Goal: Task Accomplishment & Management: Use online tool/utility

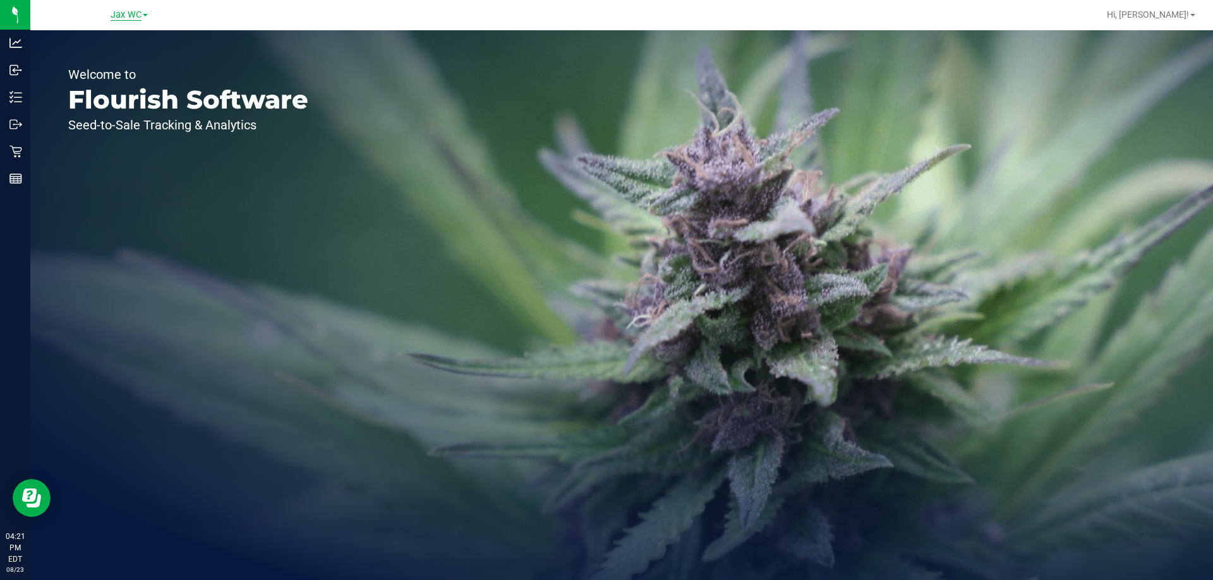
click at [126, 11] on span "Jax WC" at bounding box center [126, 14] width 31 height 11
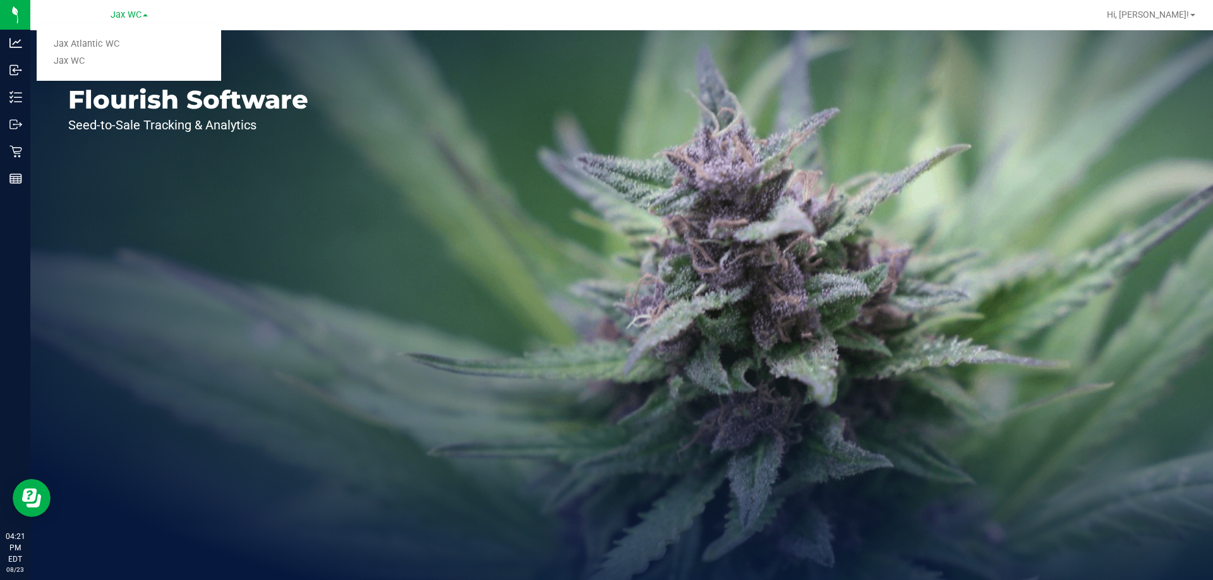
click at [118, 47] on link "Jax Atlantic WC" at bounding box center [129, 44] width 184 height 17
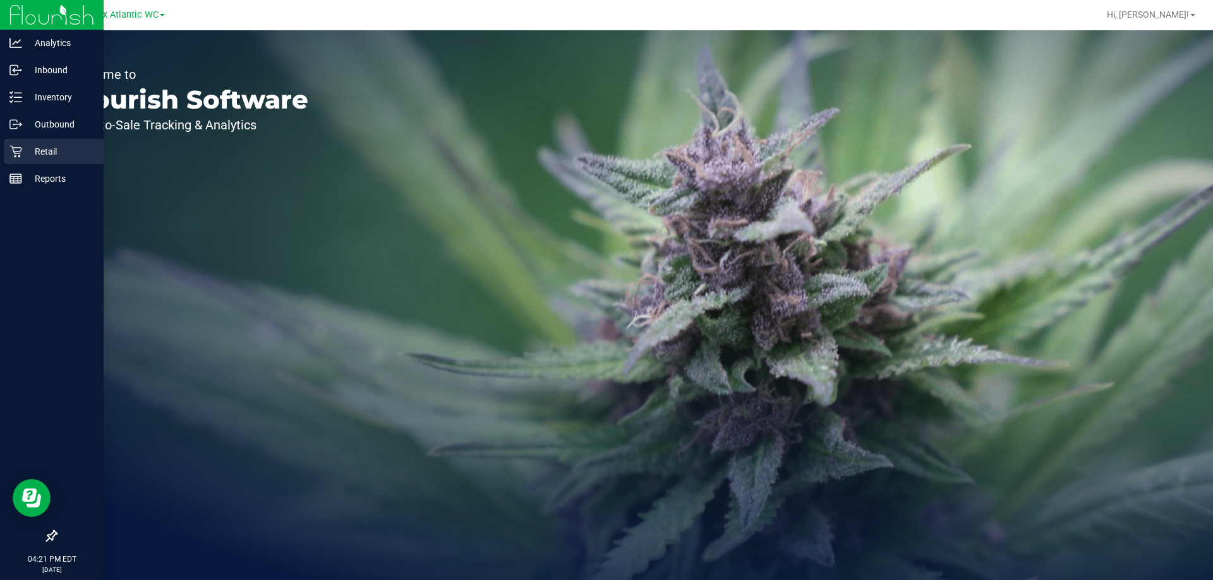
click at [21, 153] on icon at bounding box center [15, 151] width 13 height 13
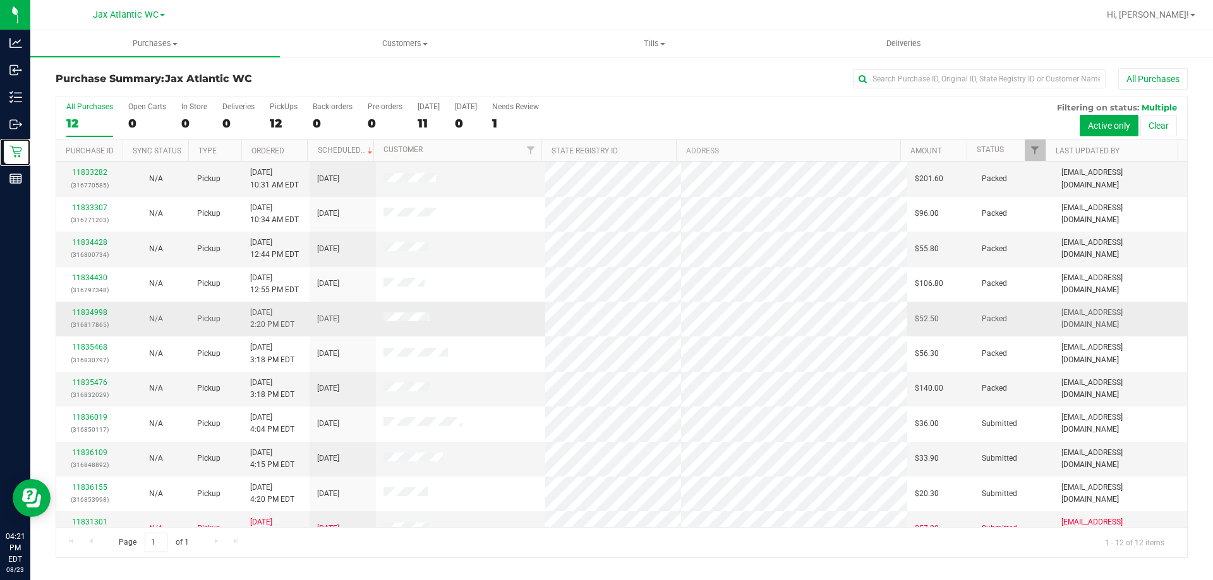
scroll to position [54, 0]
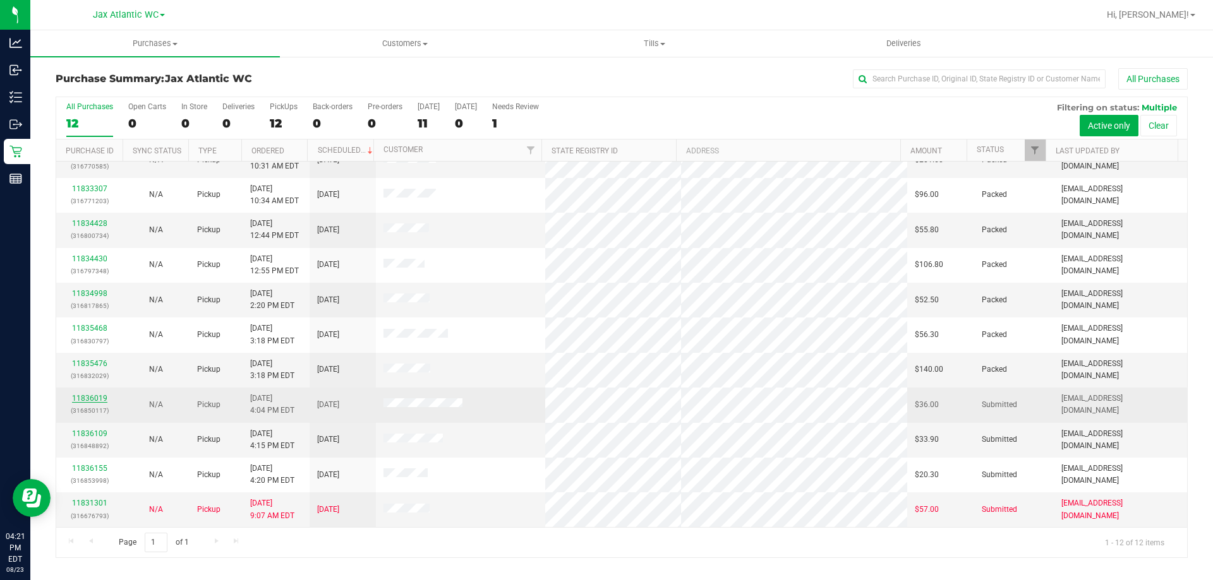
click at [102, 395] on link "11836019" at bounding box center [89, 398] width 35 height 9
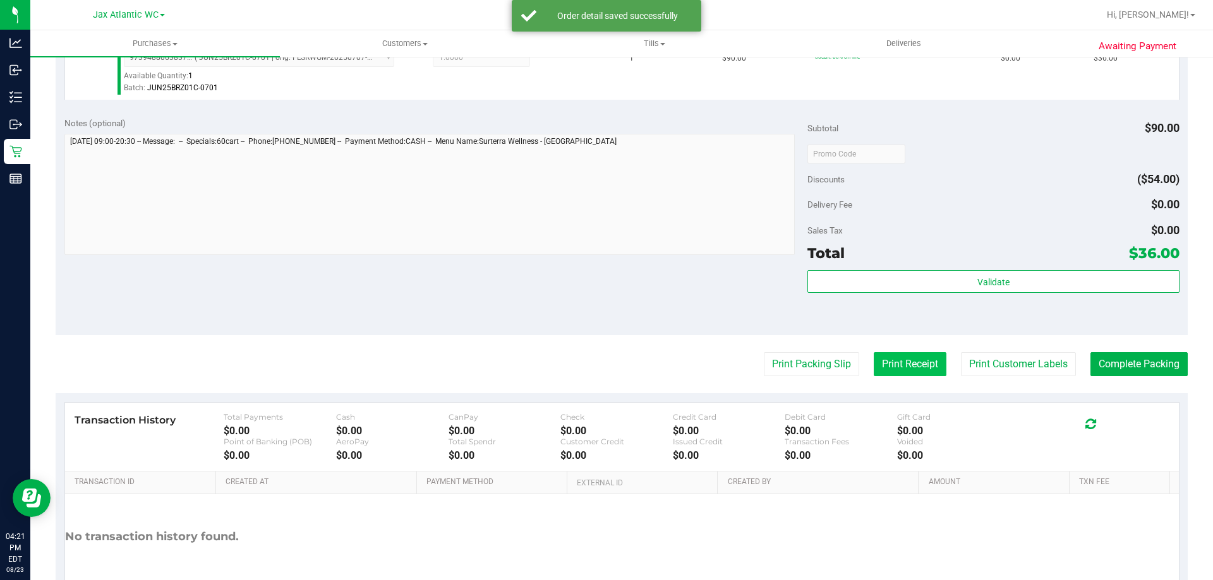
scroll to position [379, 0]
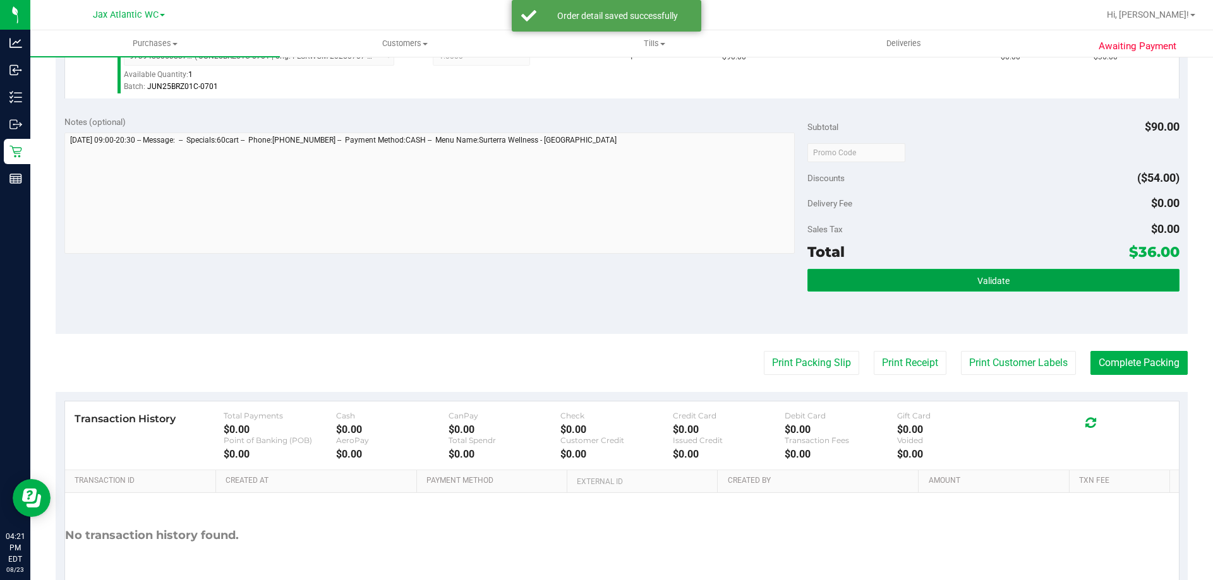
click at [962, 273] on button "Validate" at bounding box center [992, 280] width 371 height 23
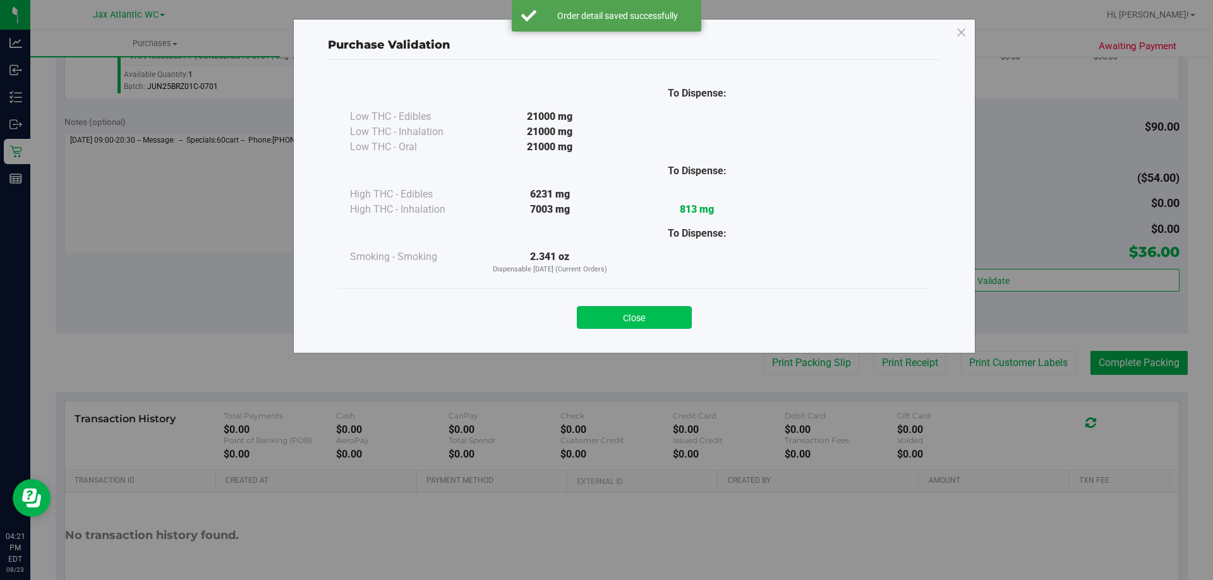
click at [658, 314] on button "Close" at bounding box center [634, 317] width 115 height 23
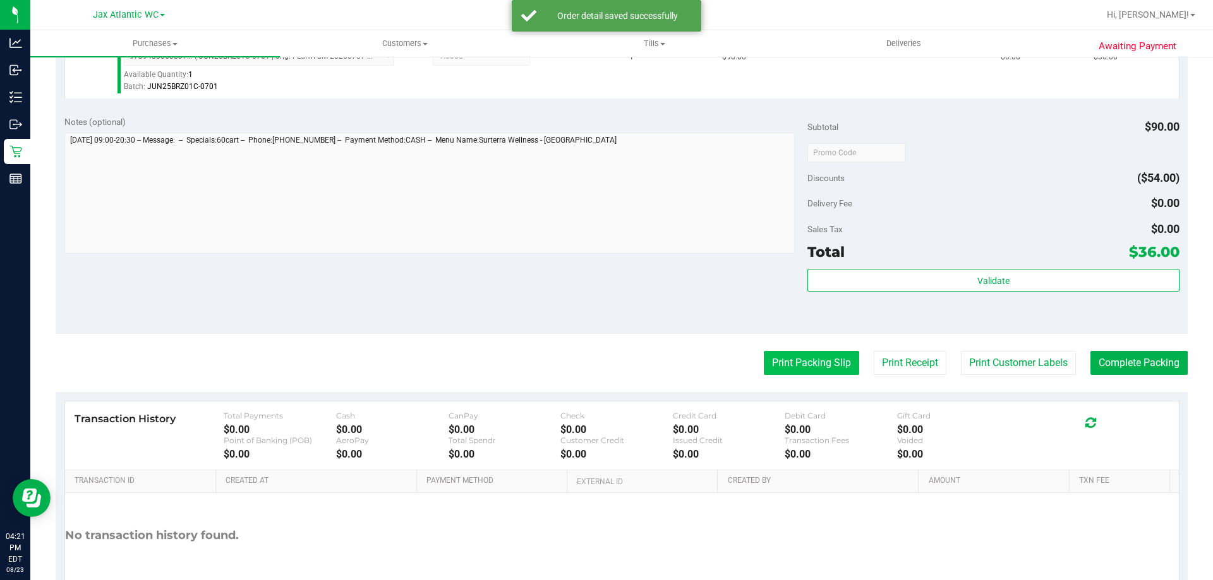
click at [781, 366] on button "Print Packing Slip" at bounding box center [811, 363] width 95 height 24
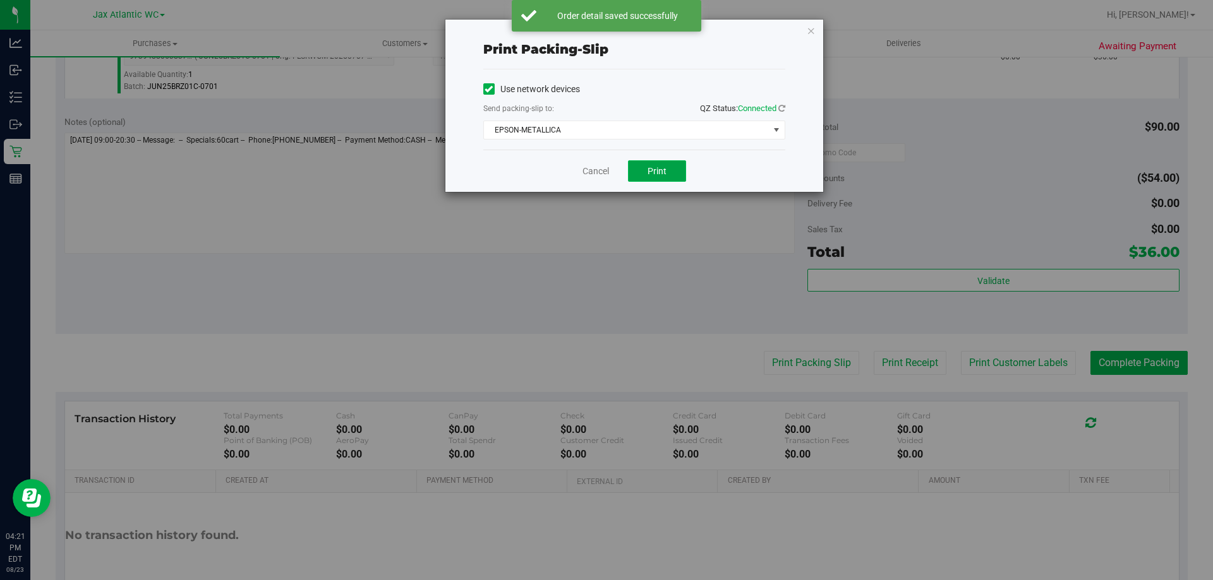
click at [647, 176] on button "Print" at bounding box center [657, 170] width 58 height 21
click at [602, 176] on link "Cancel" at bounding box center [595, 171] width 27 height 13
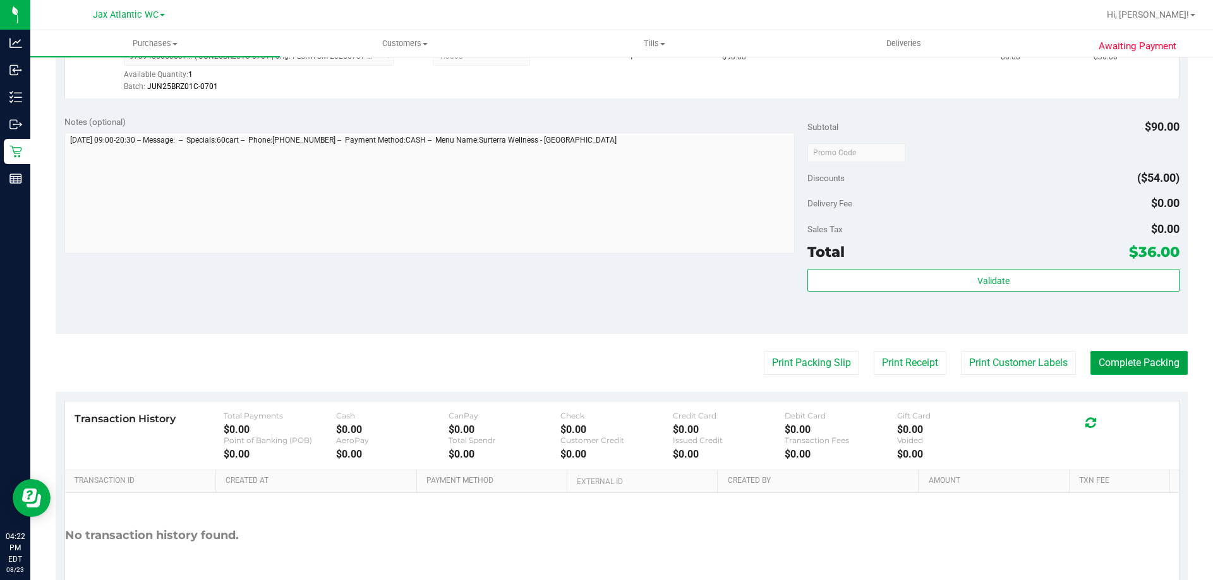
click at [1119, 357] on button "Complete Packing" at bounding box center [1138, 363] width 97 height 24
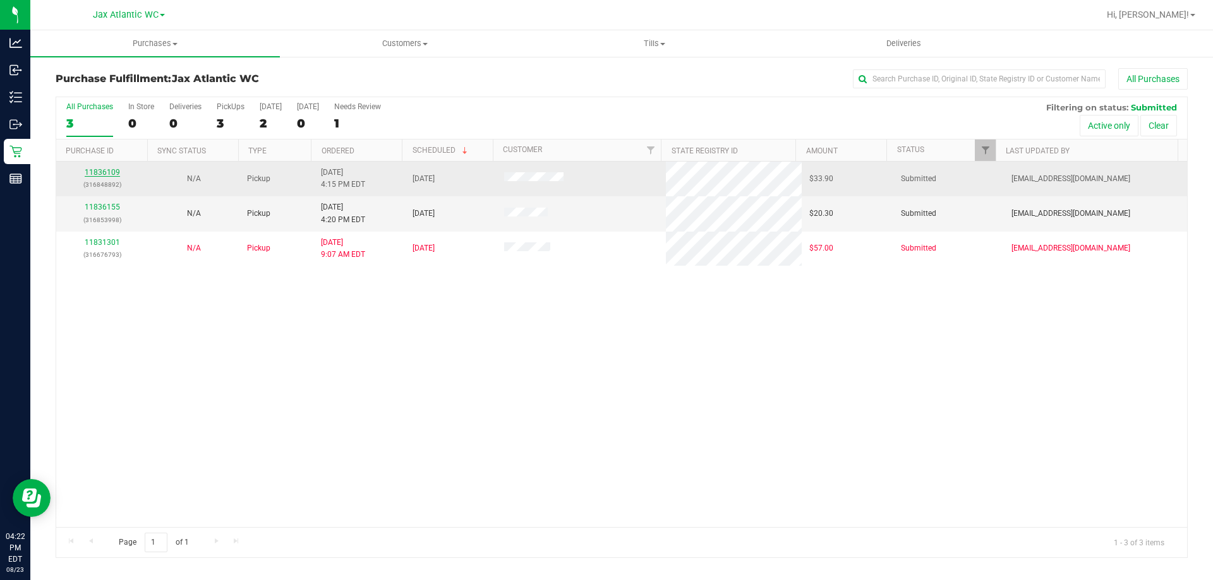
click at [104, 171] on link "11836109" at bounding box center [102, 172] width 35 height 9
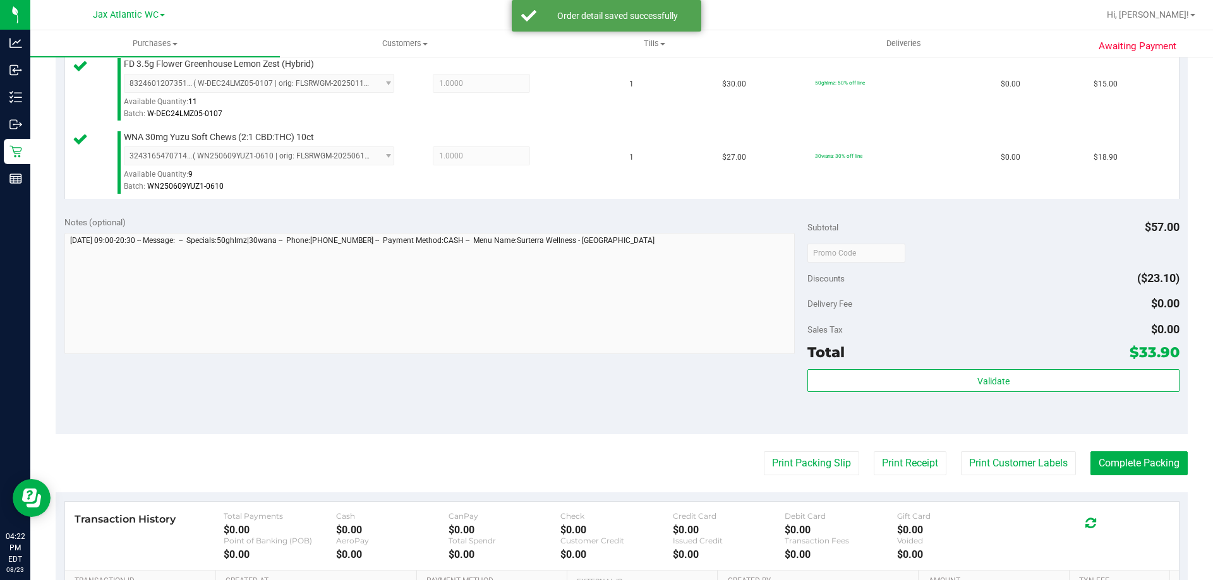
scroll to position [379, 0]
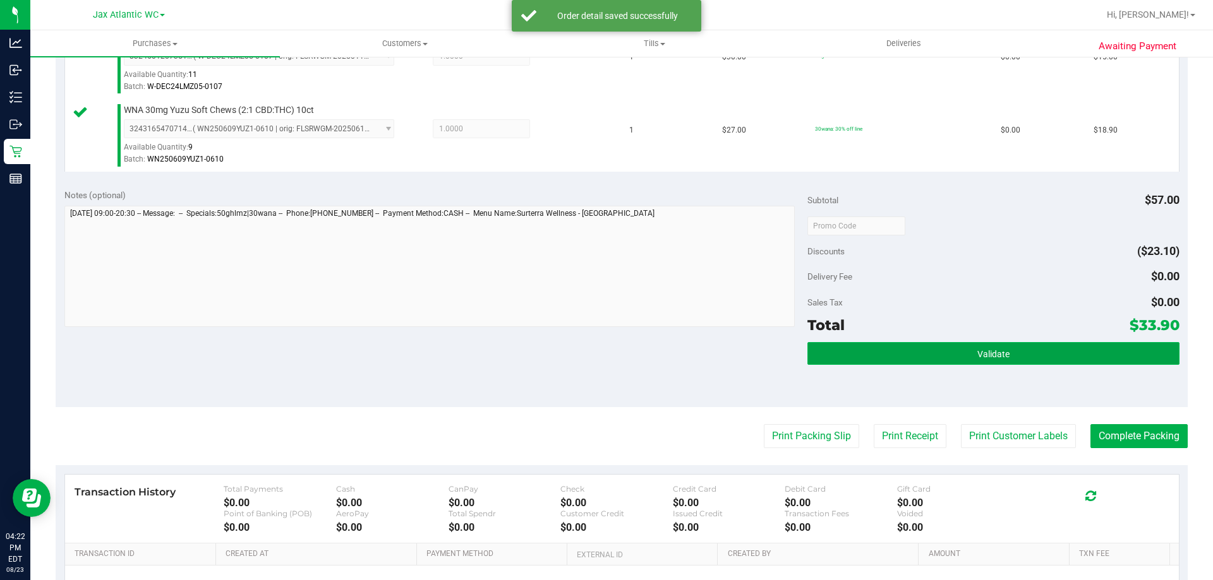
click at [944, 354] on button "Validate" at bounding box center [992, 353] width 371 height 23
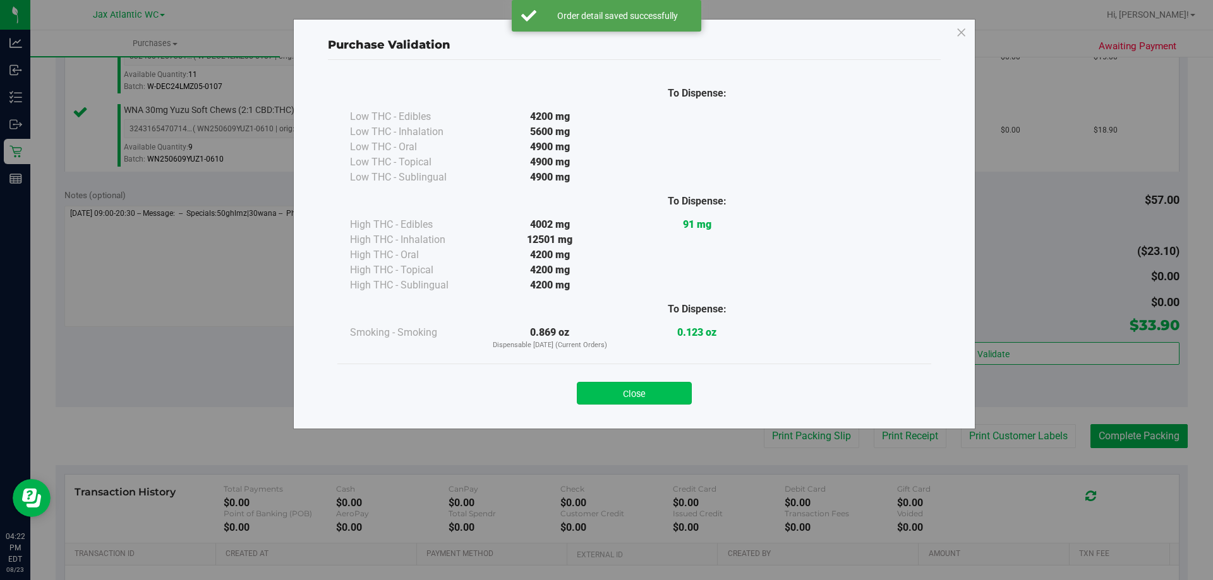
click at [666, 385] on button "Close" at bounding box center [634, 393] width 115 height 23
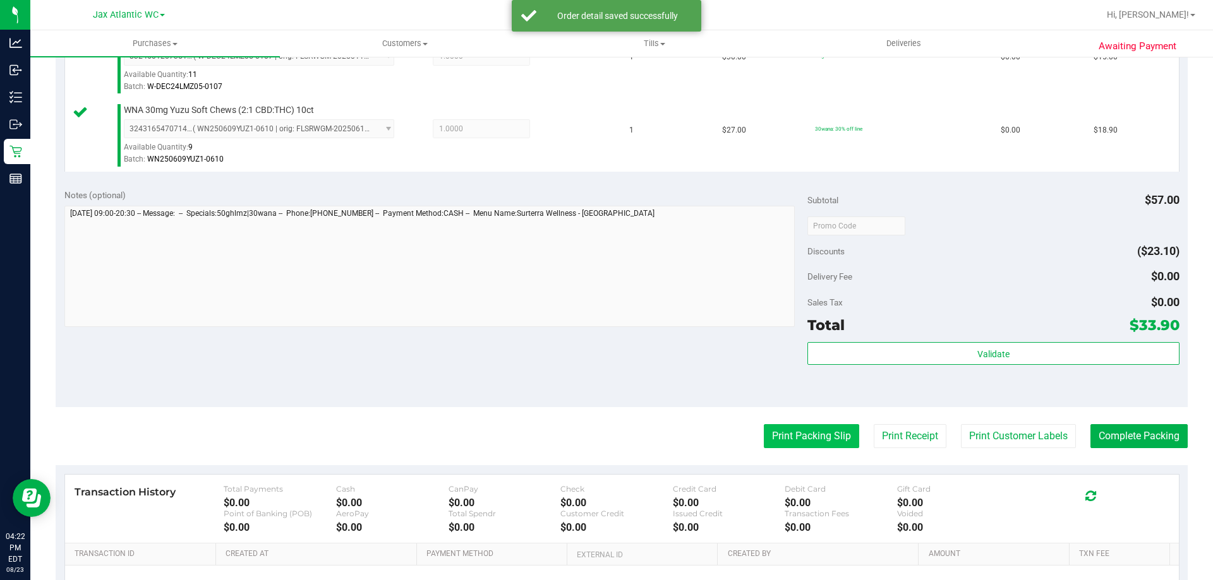
click at [786, 436] on button "Print Packing Slip" at bounding box center [811, 436] width 95 height 24
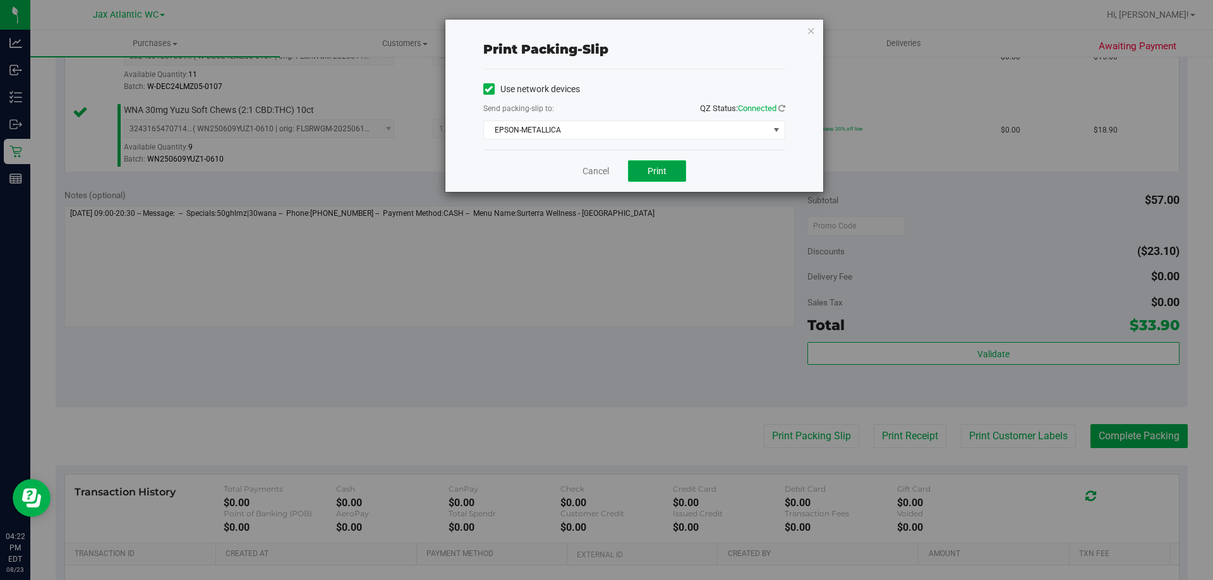
click at [654, 173] on span "Print" at bounding box center [656, 171] width 19 height 10
click at [590, 174] on link "Cancel" at bounding box center [595, 171] width 27 height 13
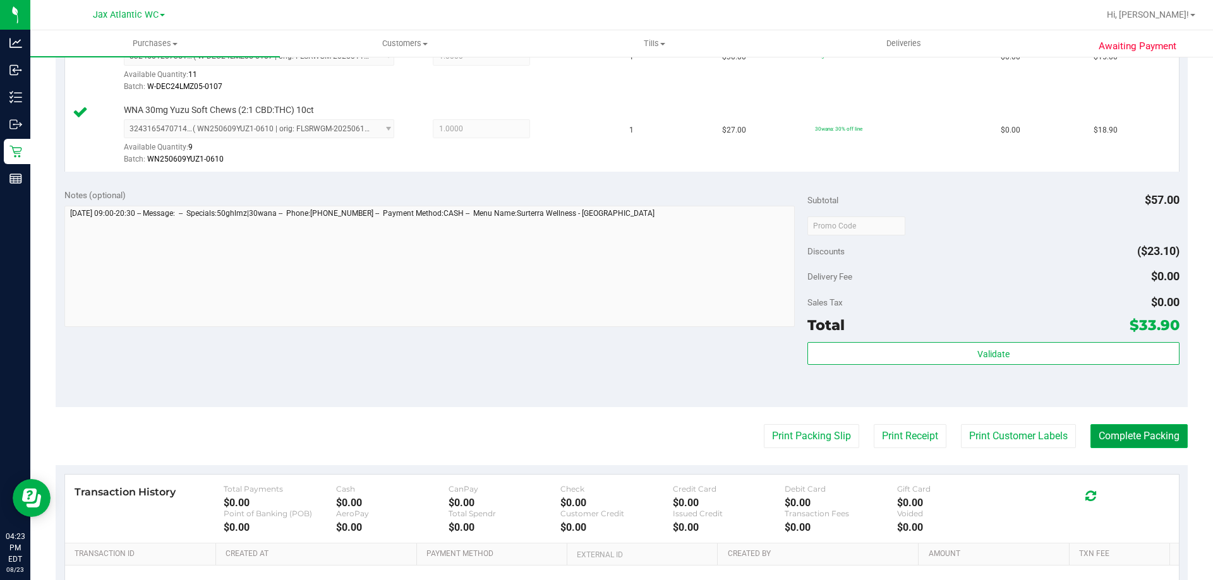
click at [1125, 438] on button "Complete Packing" at bounding box center [1138, 436] width 97 height 24
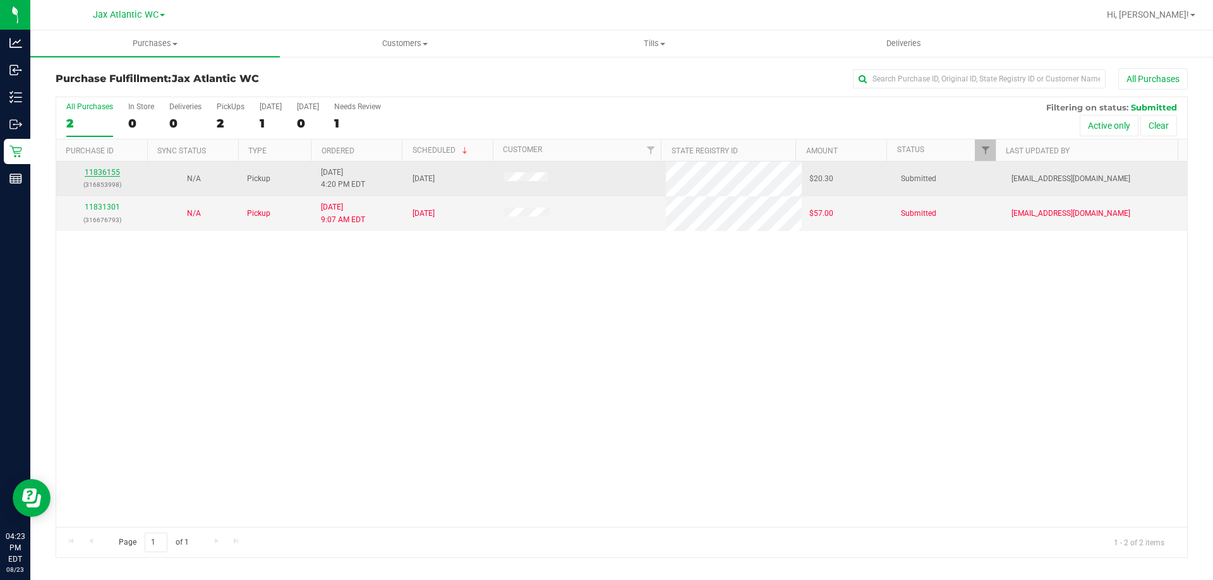
click at [104, 170] on link "11836155" at bounding box center [102, 172] width 35 height 9
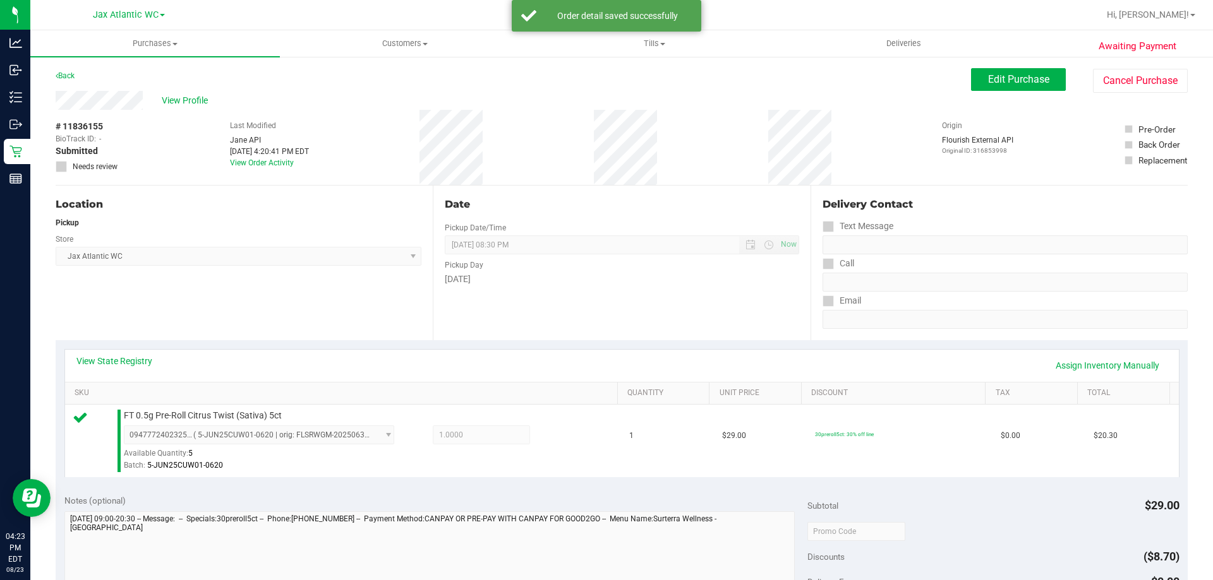
scroll to position [316, 0]
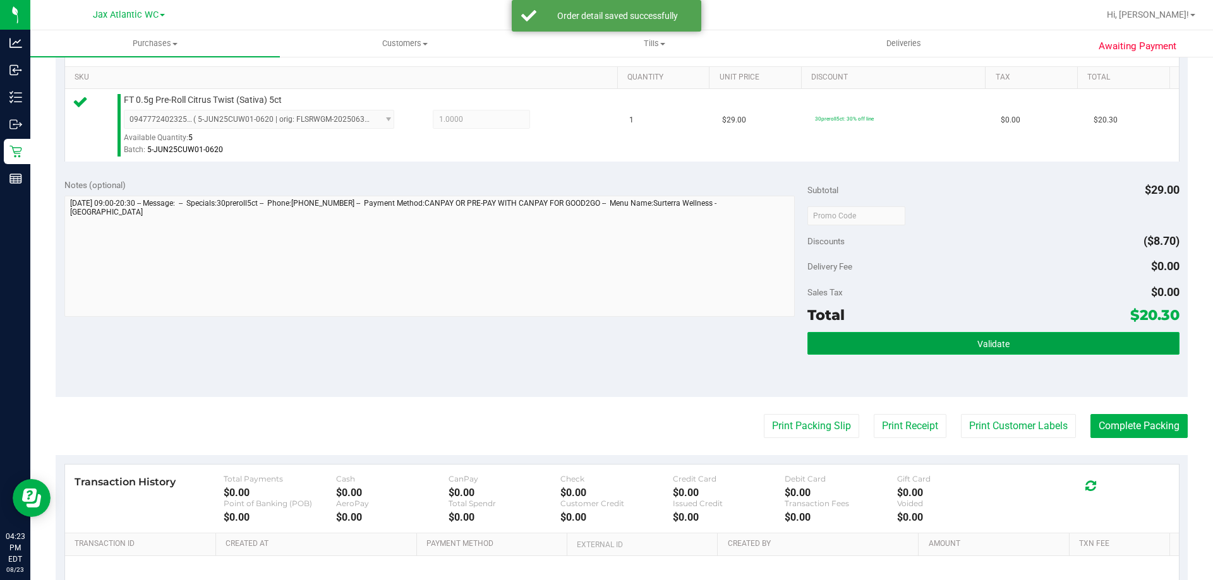
click at [1039, 341] on button "Validate" at bounding box center [992, 343] width 371 height 23
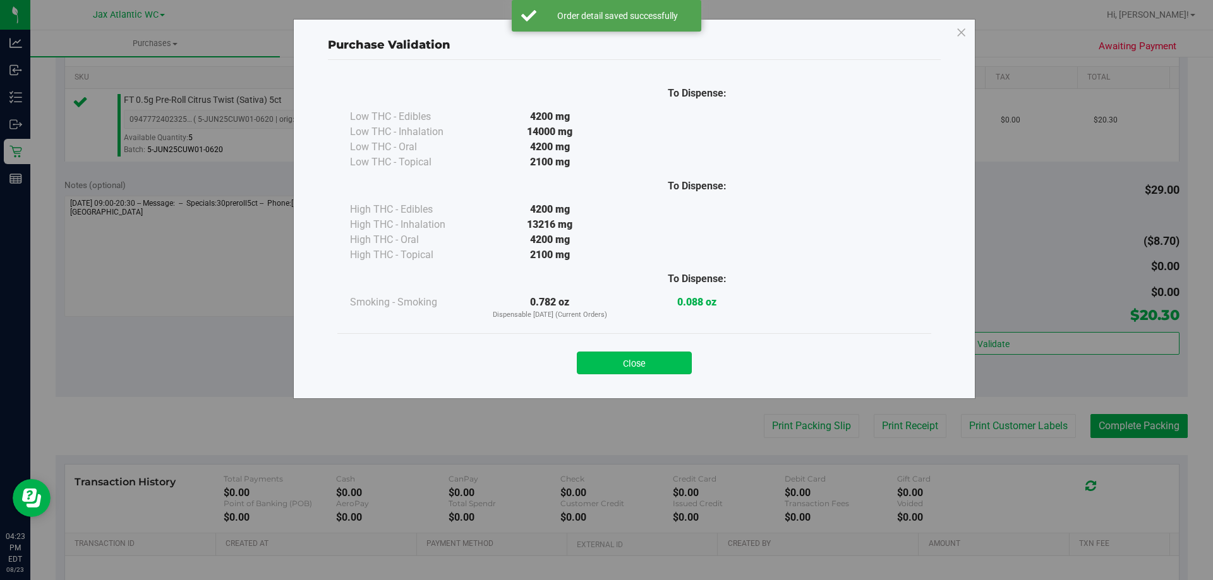
click at [620, 361] on button "Close" at bounding box center [634, 363] width 115 height 23
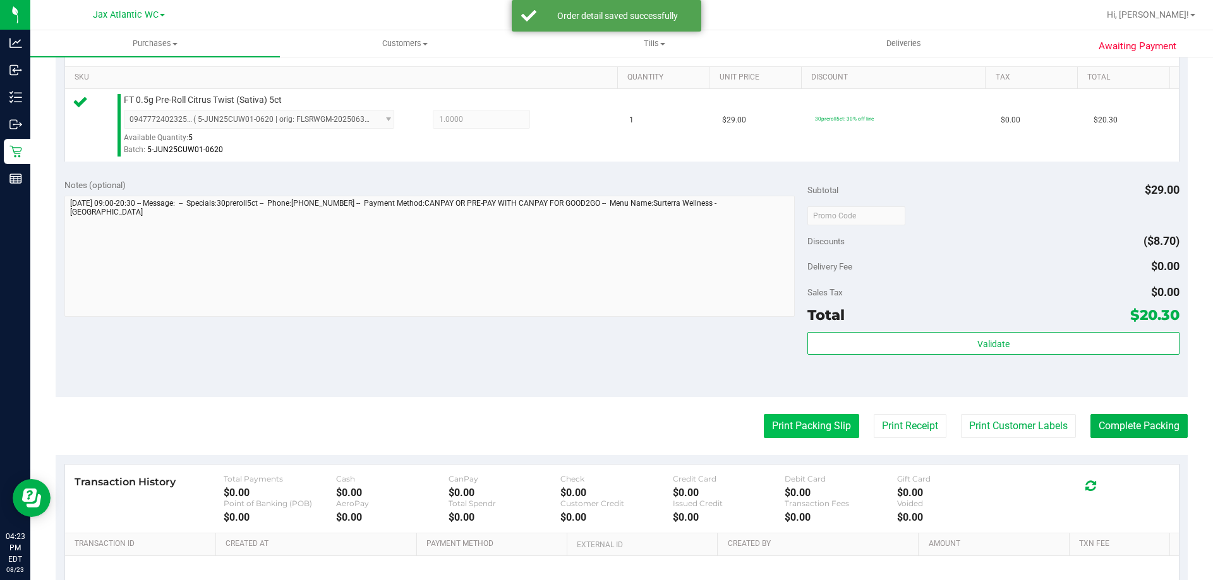
click at [788, 419] on button "Print Packing Slip" at bounding box center [811, 426] width 95 height 24
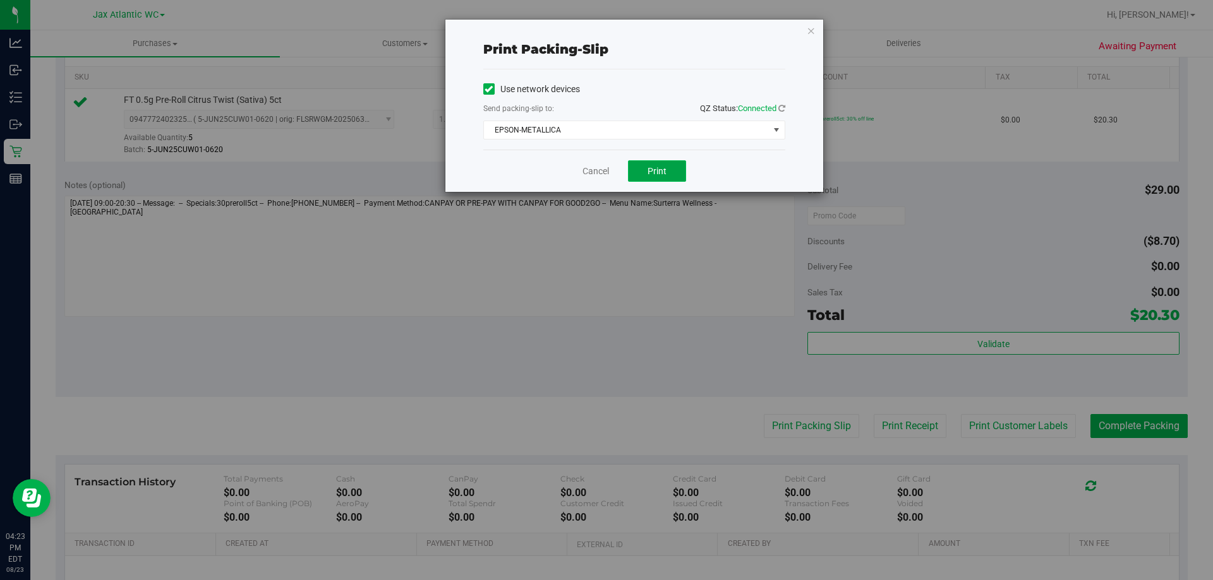
click at [658, 174] on span "Print" at bounding box center [656, 171] width 19 height 10
click at [601, 167] on link "Cancel" at bounding box center [595, 171] width 27 height 13
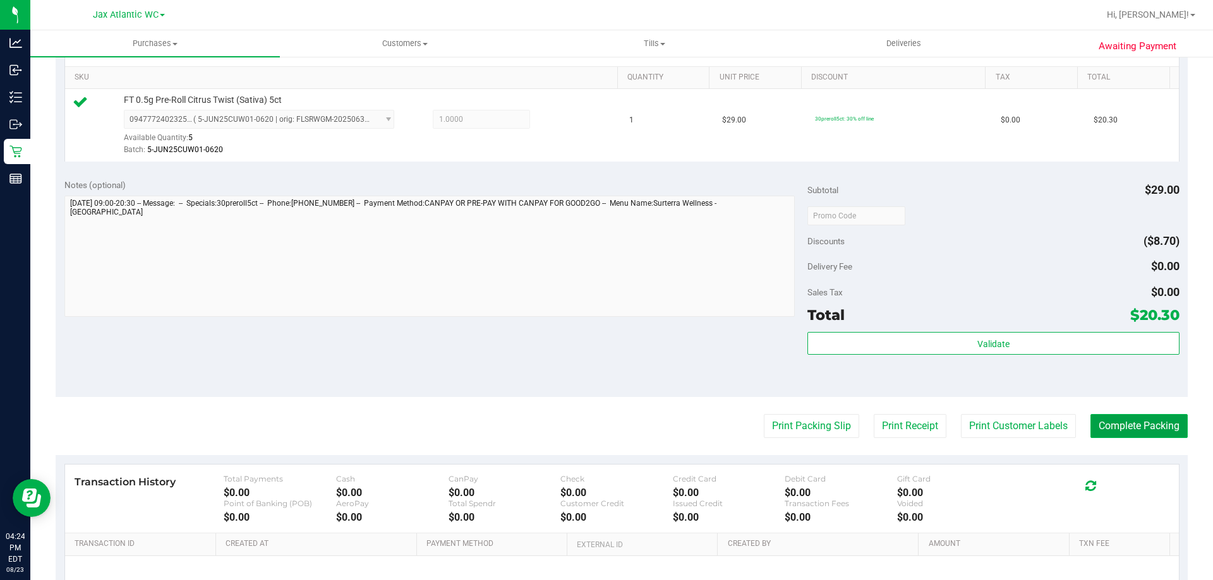
click at [1135, 429] on button "Complete Packing" at bounding box center [1138, 426] width 97 height 24
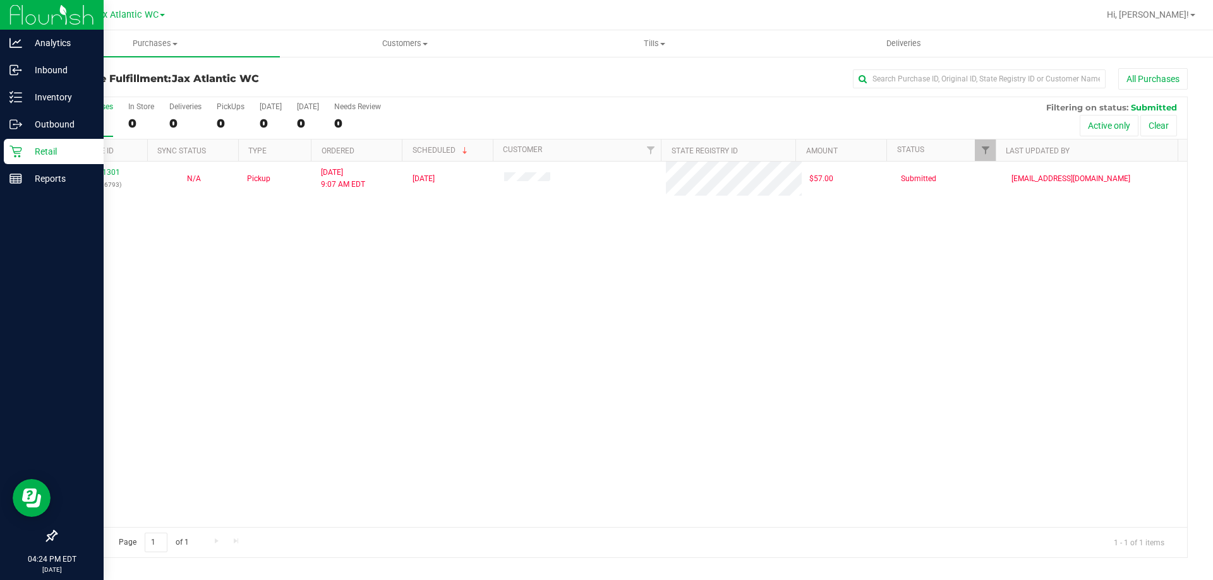
click at [52, 153] on p "Retail" at bounding box center [60, 151] width 76 height 15
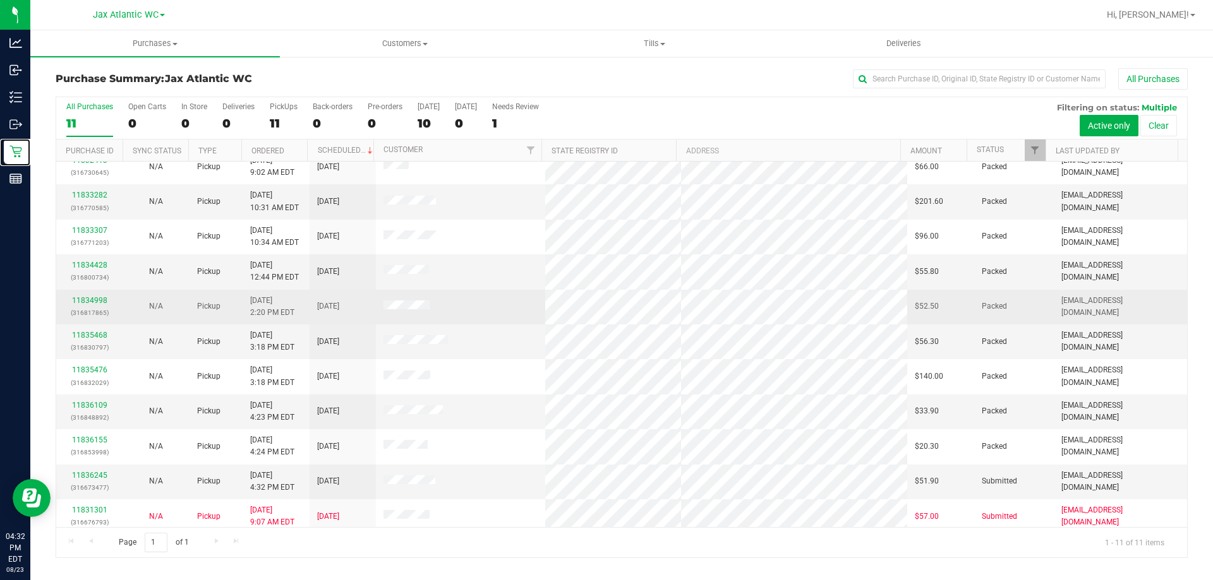
scroll to position [18, 0]
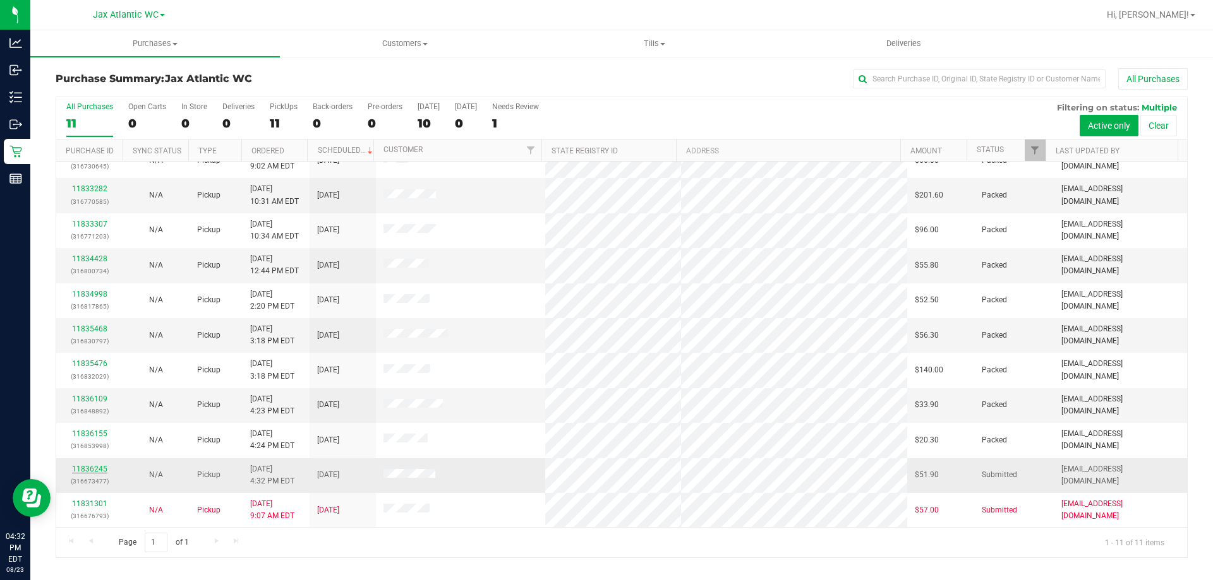
click at [102, 469] on link "11836245" at bounding box center [89, 469] width 35 height 9
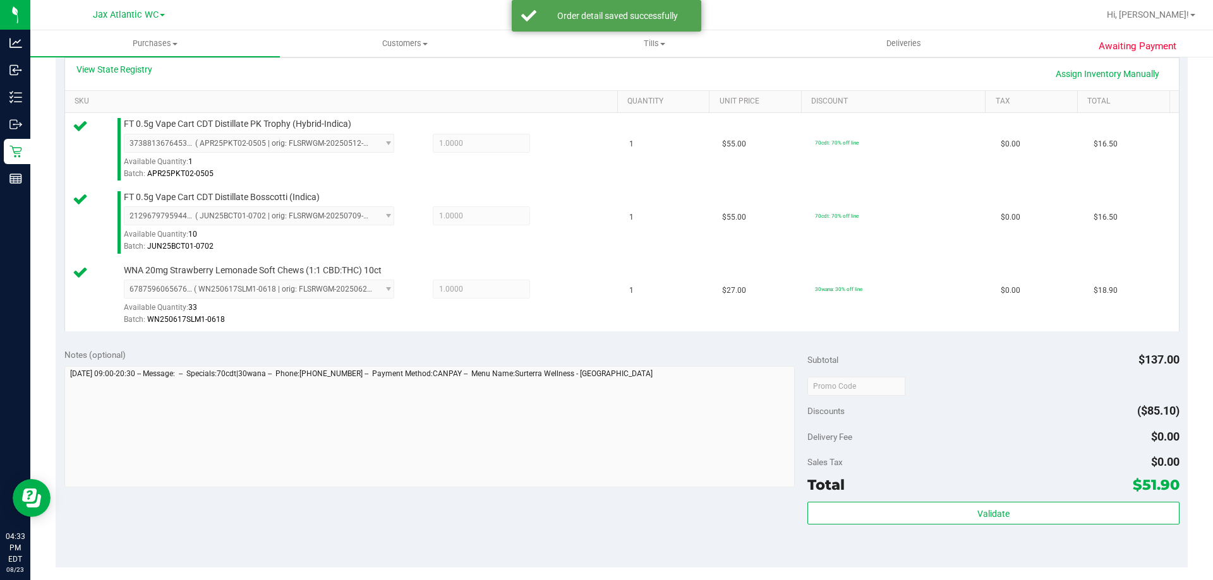
scroll to position [496, 0]
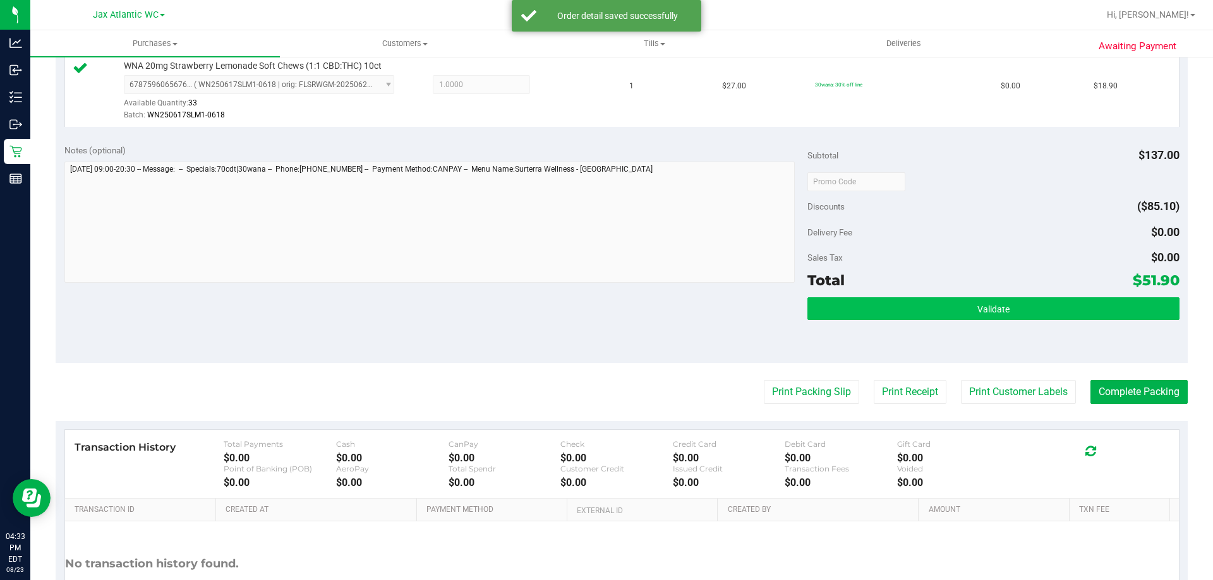
click at [957, 318] on div "Validate" at bounding box center [992, 325] width 371 height 57
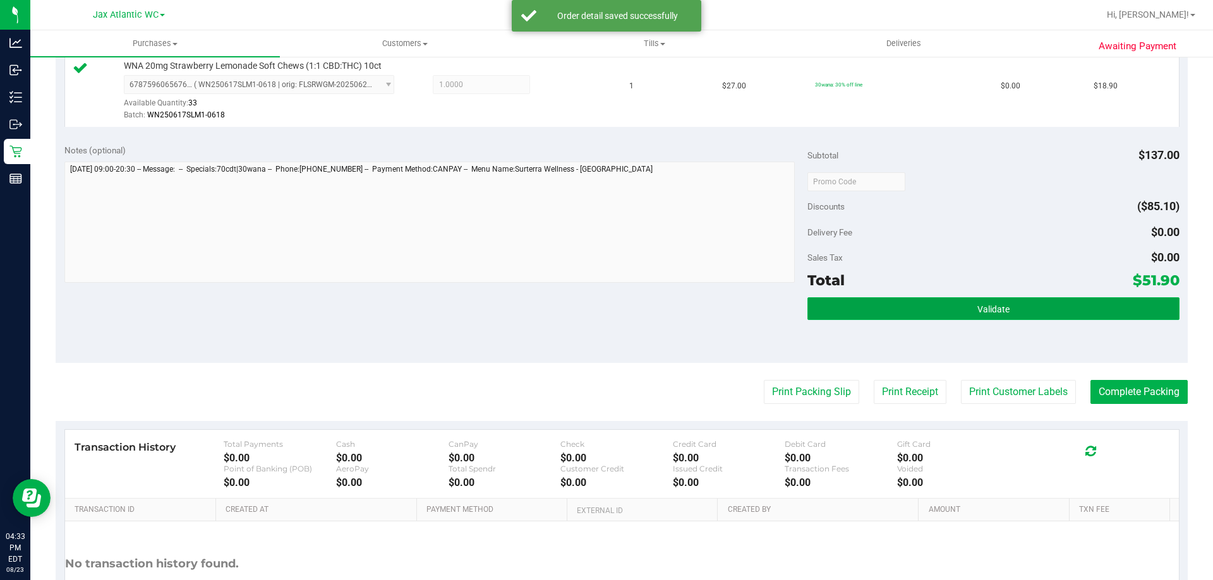
click at [909, 310] on button "Validate" at bounding box center [992, 308] width 371 height 23
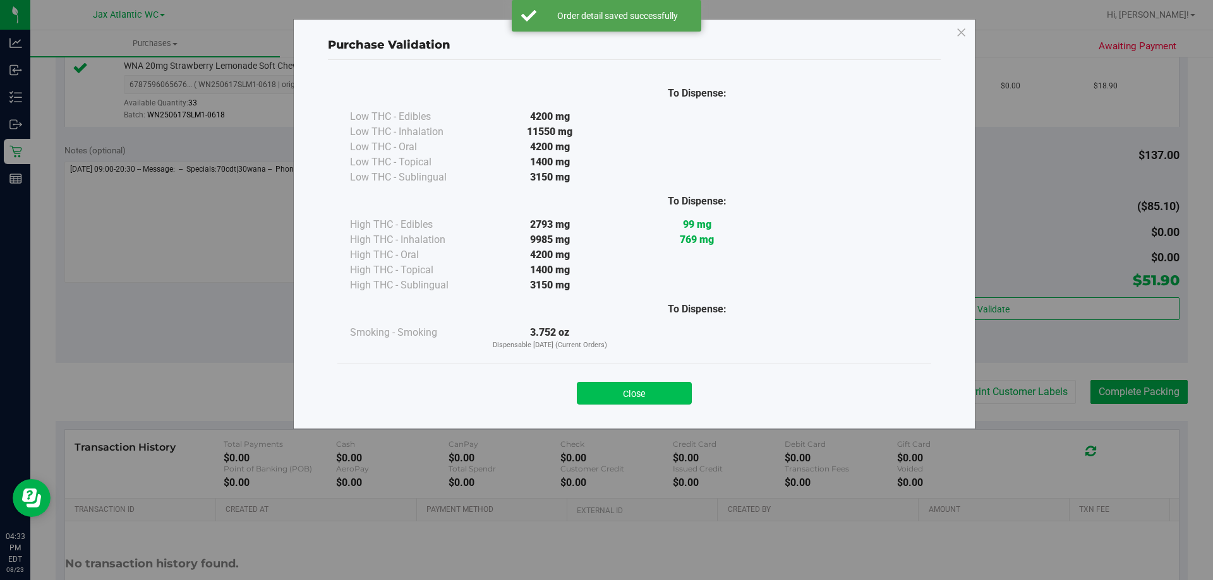
click at [655, 396] on button "Close" at bounding box center [634, 393] width 115 height 23
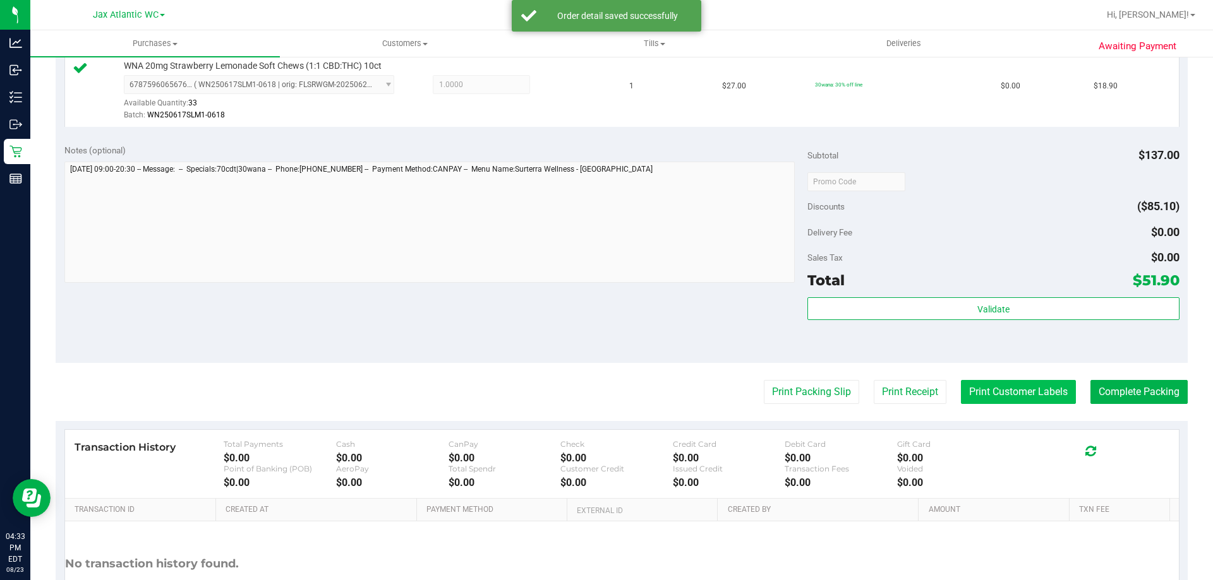
click at [989, 395] on button "Print Customer Labels" at bounding box center [1018, 392] width 115 height 24
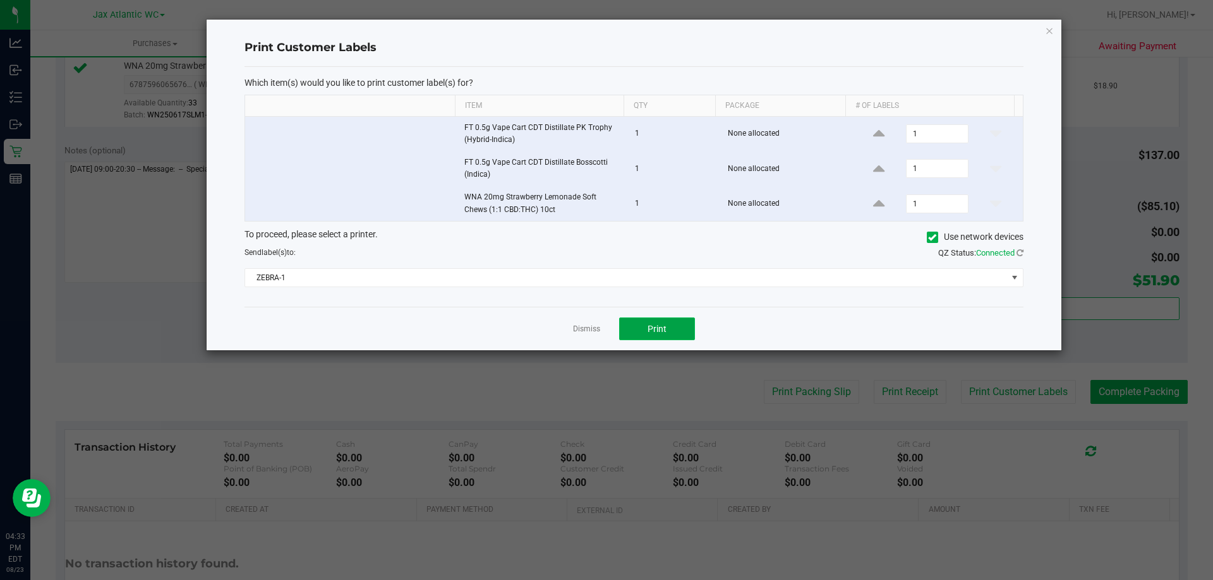
click at [661, 334] on span "Print" at bounding box center [656, 329] width 19 height 10
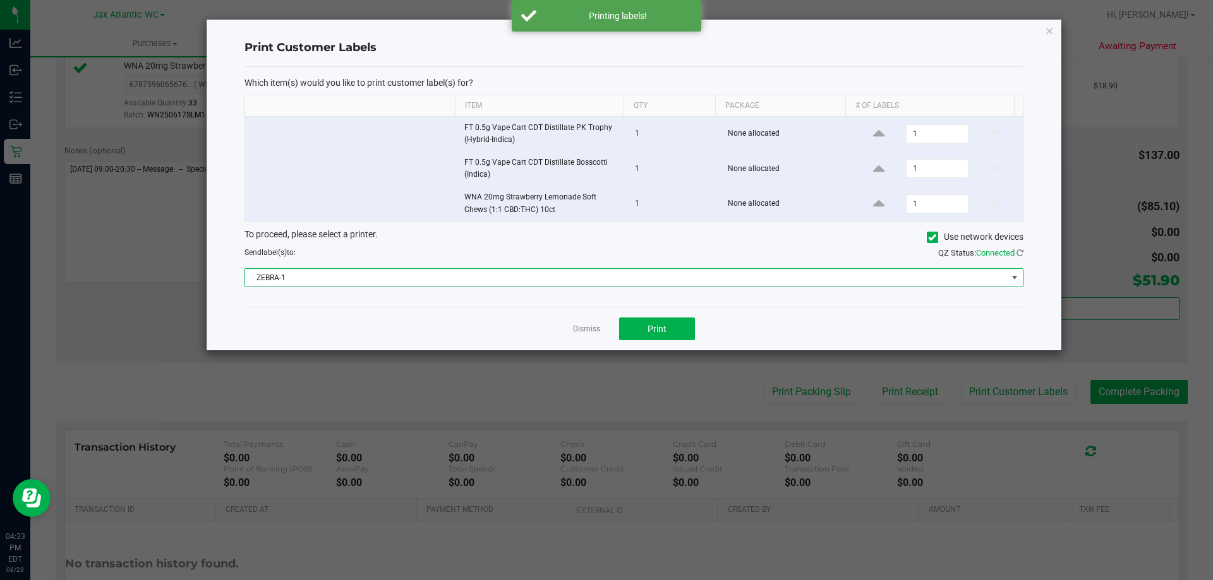
click at [530, 275] on span "ZEBRA-1" at bounding box center [626, 278] width 762 height 18
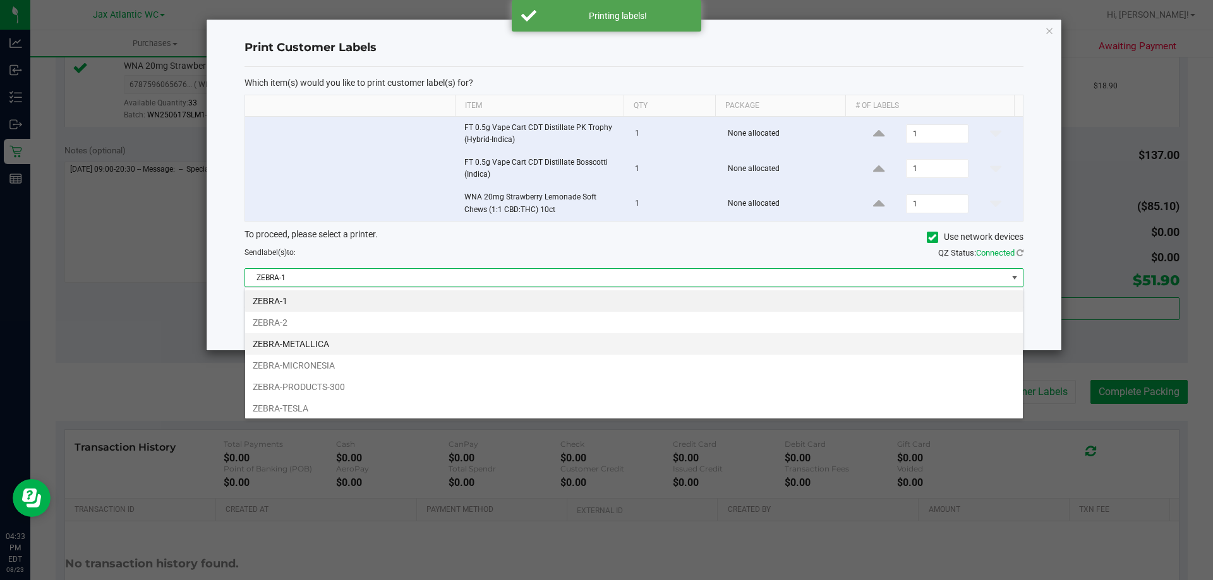
scroll to position [19, 778]
click at [347, 349] on li "ZEBRA-METALLICA" at bounding box center [633, 343] width 777 height 21
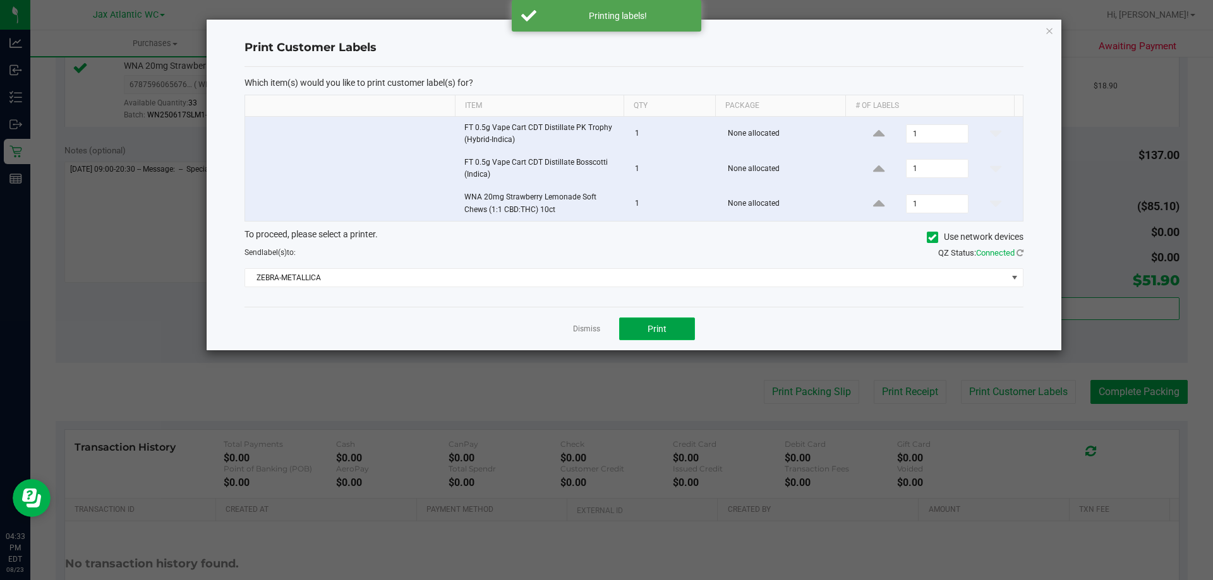
click at [666, 330] on span "Print" at bounding box center [656, 329] width 19 height 10
click at [581, 329] on link "Dismiss" at bounding box center [586, 329] width 27 height 11
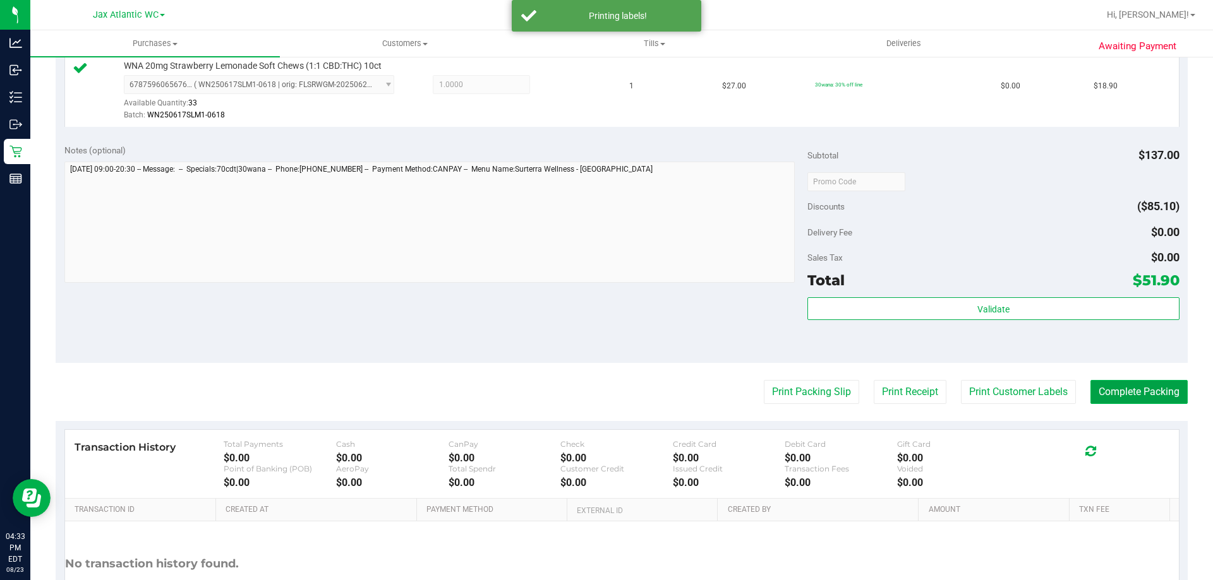
click at [1120, 397] on button "Complete Packing" at bounding box center [1138, 392] width 97 height 24
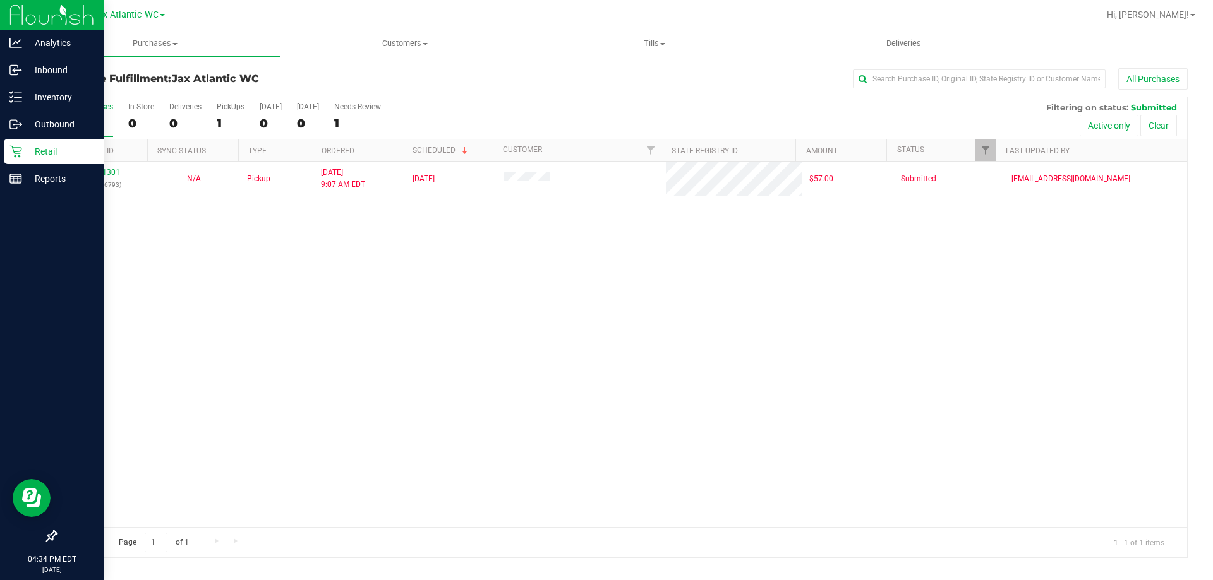
click at [28, 148] on p "Retail" at bounding box center [60, 151] width 76 height 15
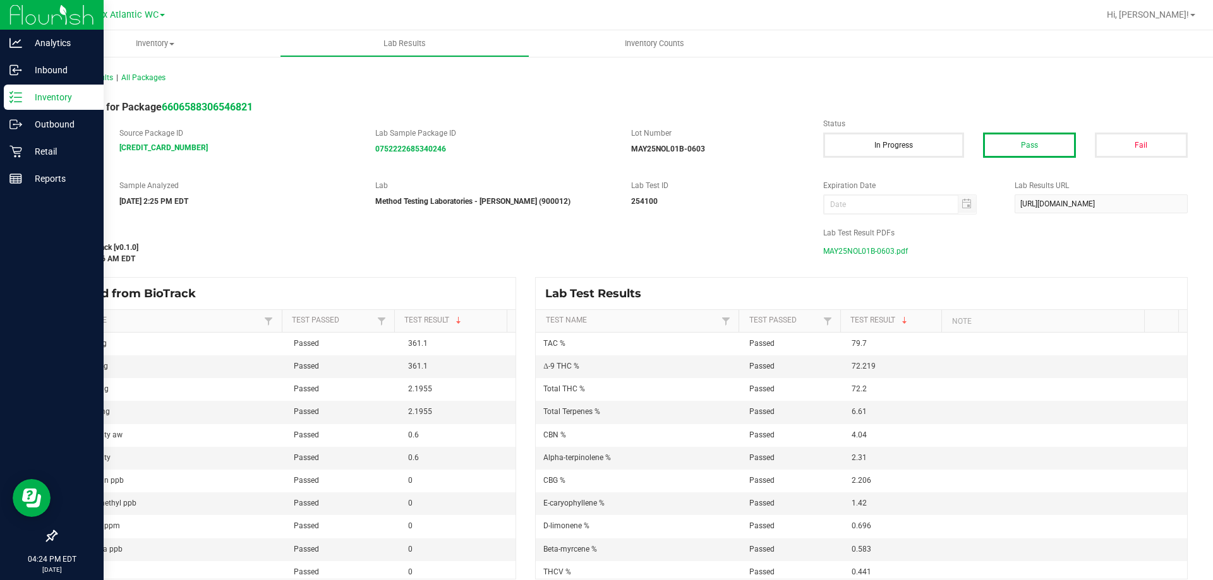
drag, startPoint x: 6, startPoint y: 98, endPoint x: 12, endPoint y: 101, distance: 7.1
click at [6, 98] on div "Inventory" at bounding box center [54, 97] width 100 height 25
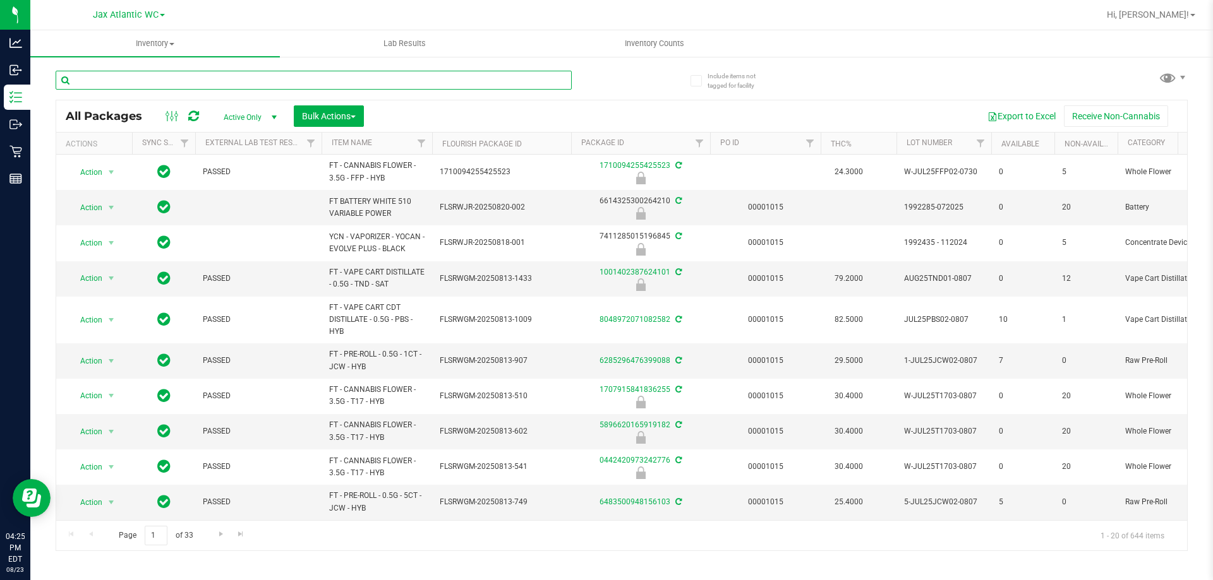
click at [166, 83] on input "text" at bounding box center [314, 80] width 516 height 19
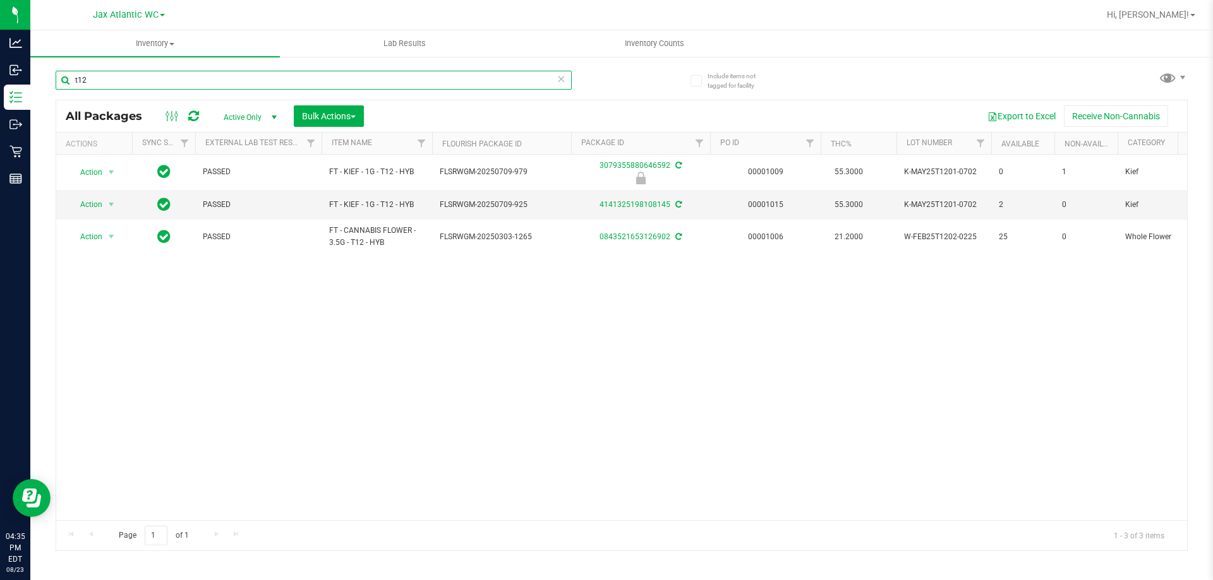
click at [239, 76] on input "t12" at bounding box center [314, 80] width 516 height 19
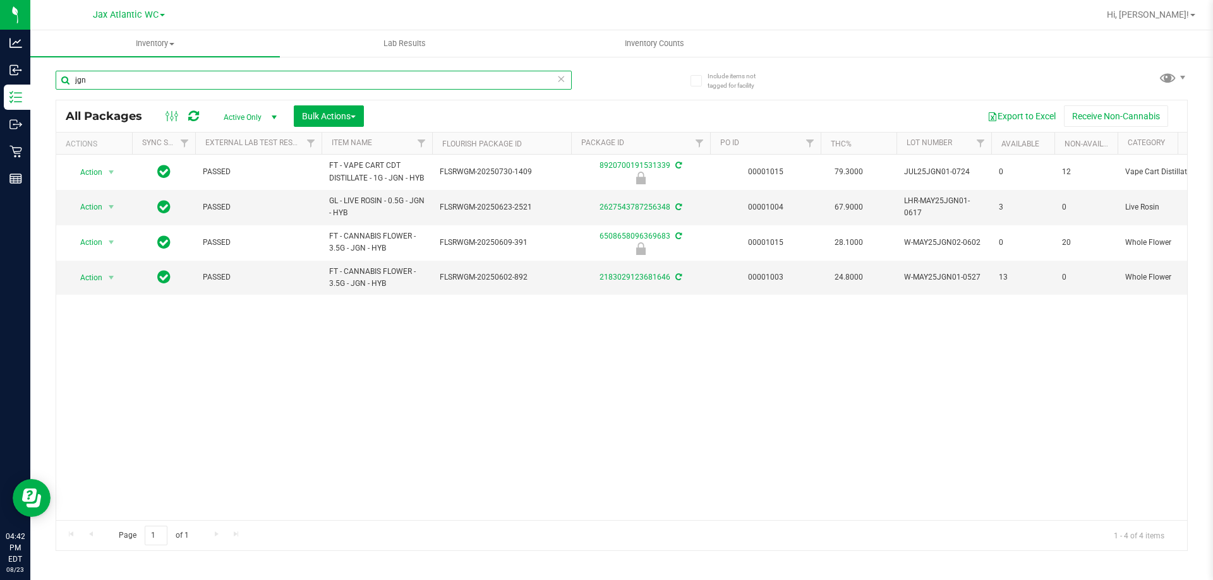
type input "jgn"
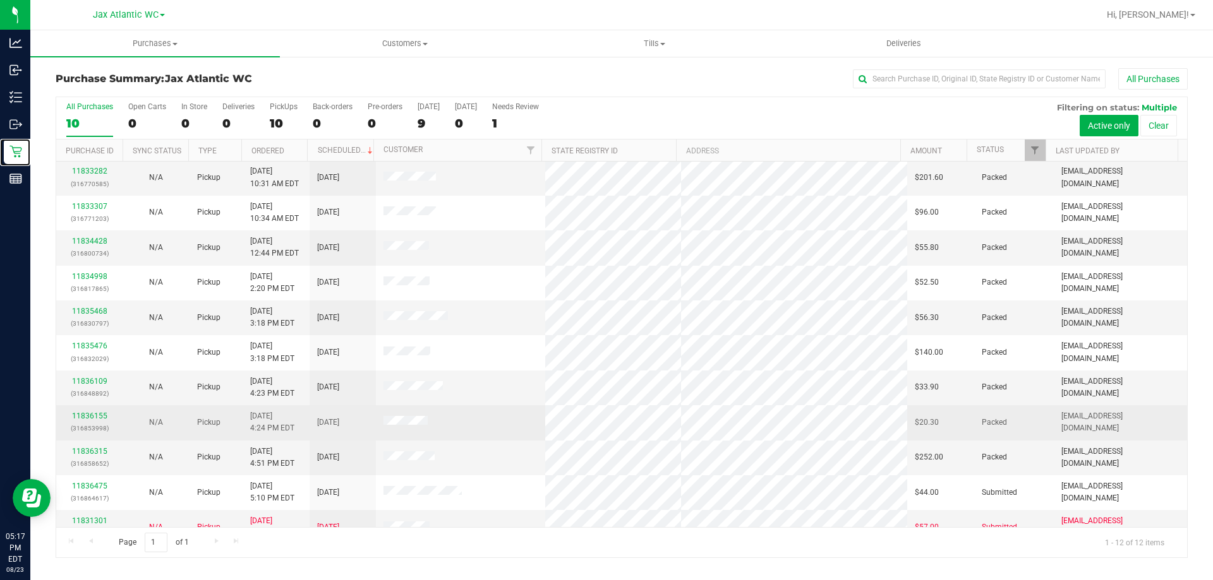
scroll to position [54, 0]
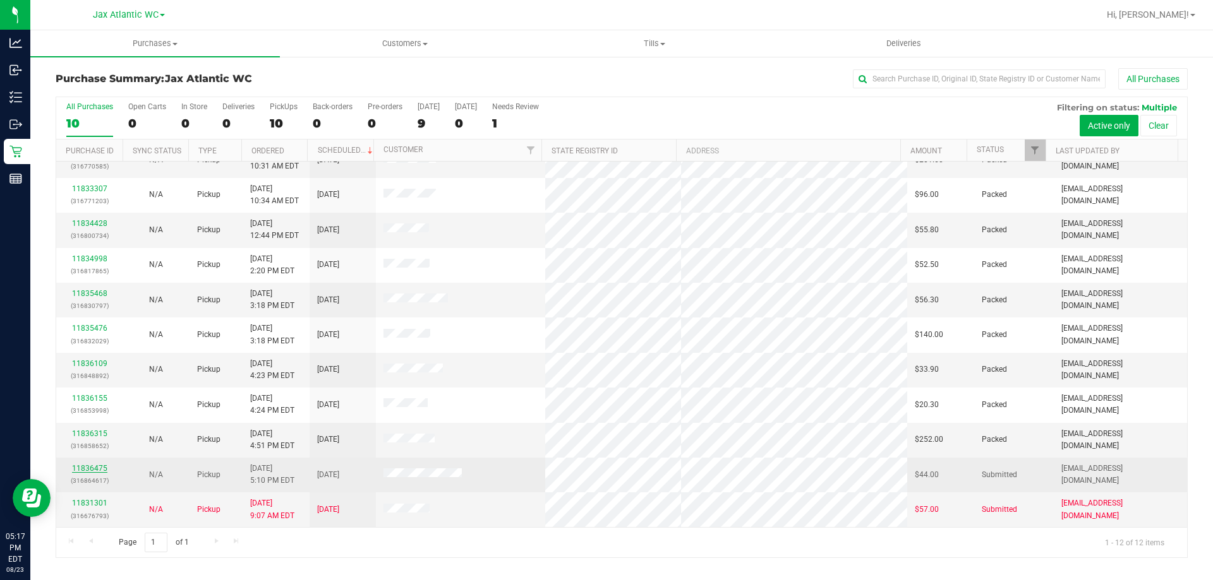
click at [87, 469] on link "11836475" at bounding box center [89, 468] width 35 height 9
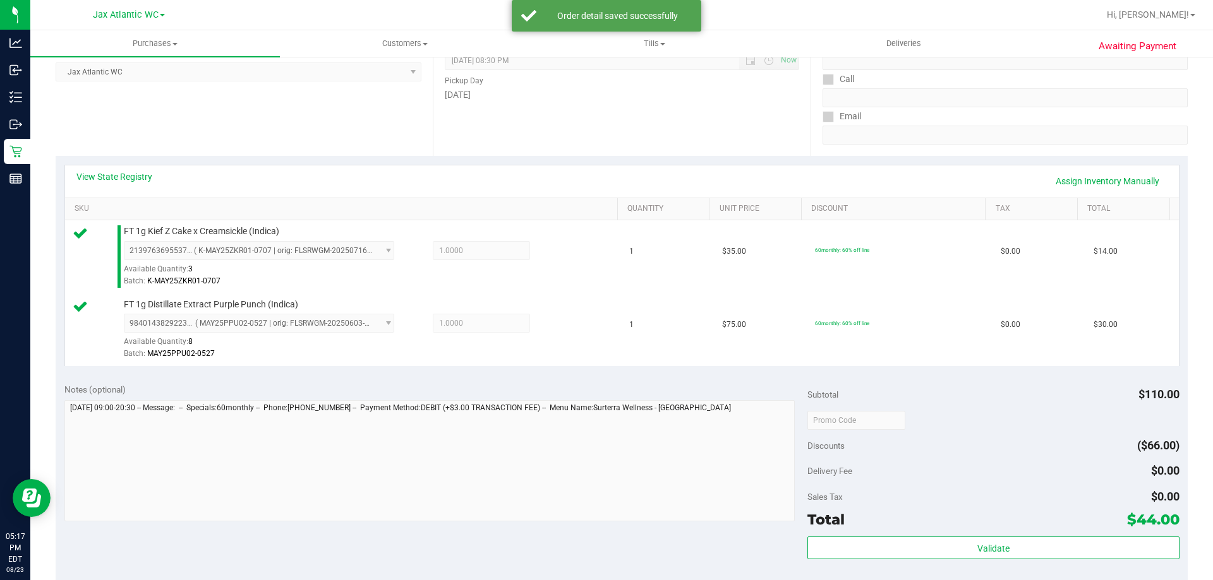
scroll to position [379, 0]
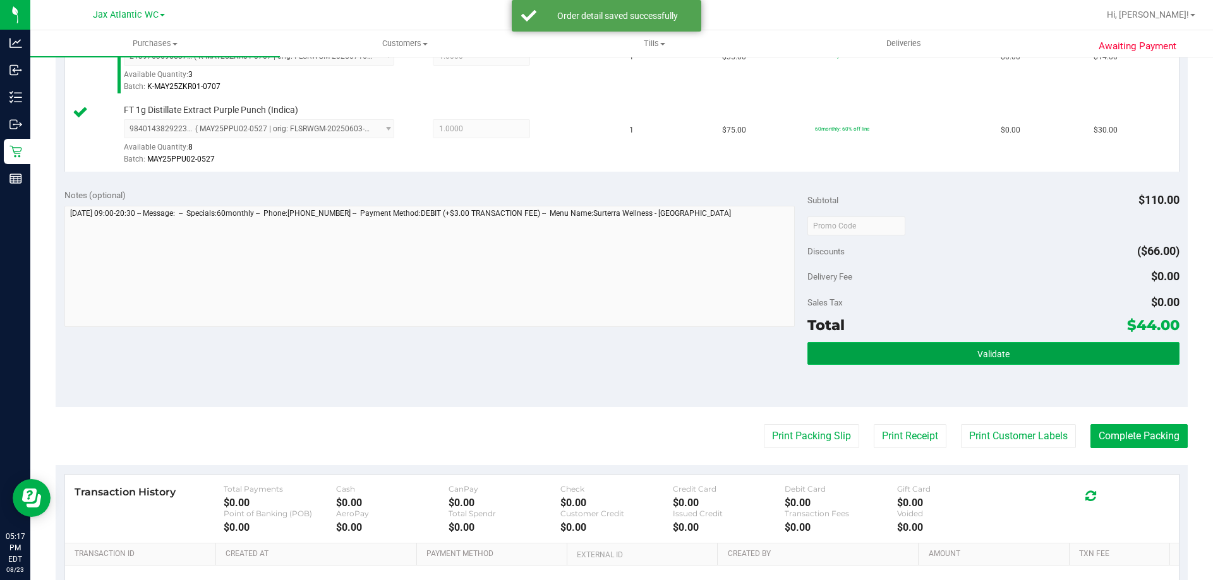
click at [1029, 348] on button "Validate" at bounding box center [992, 353] width 371 height 23
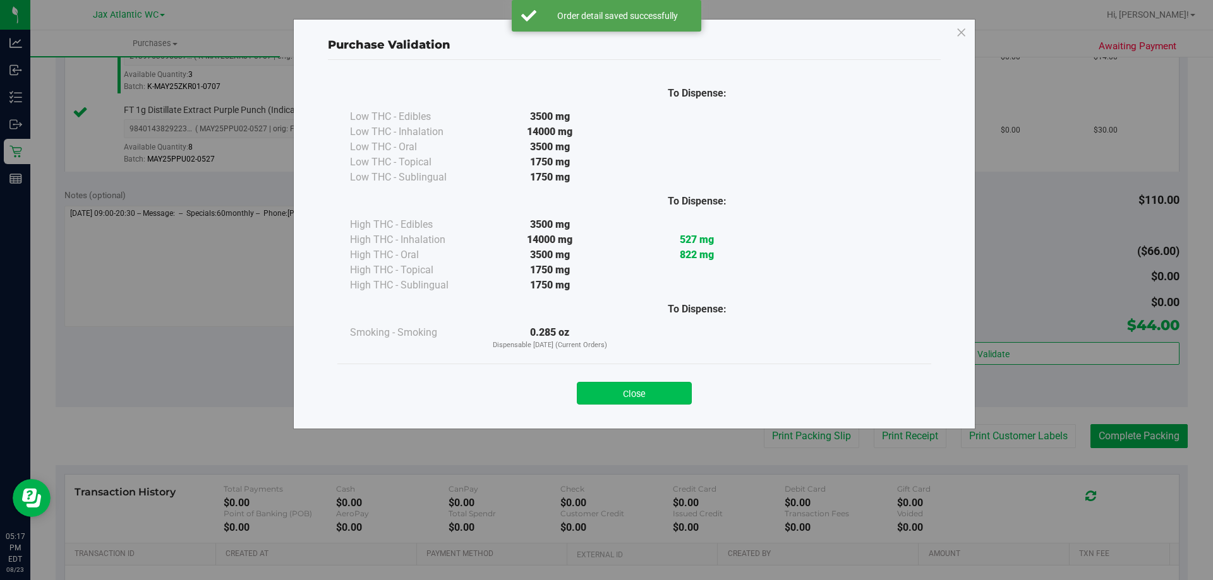
click at [676, 395] on button "Close" at bounding box center [634, 393] width 115 height 23
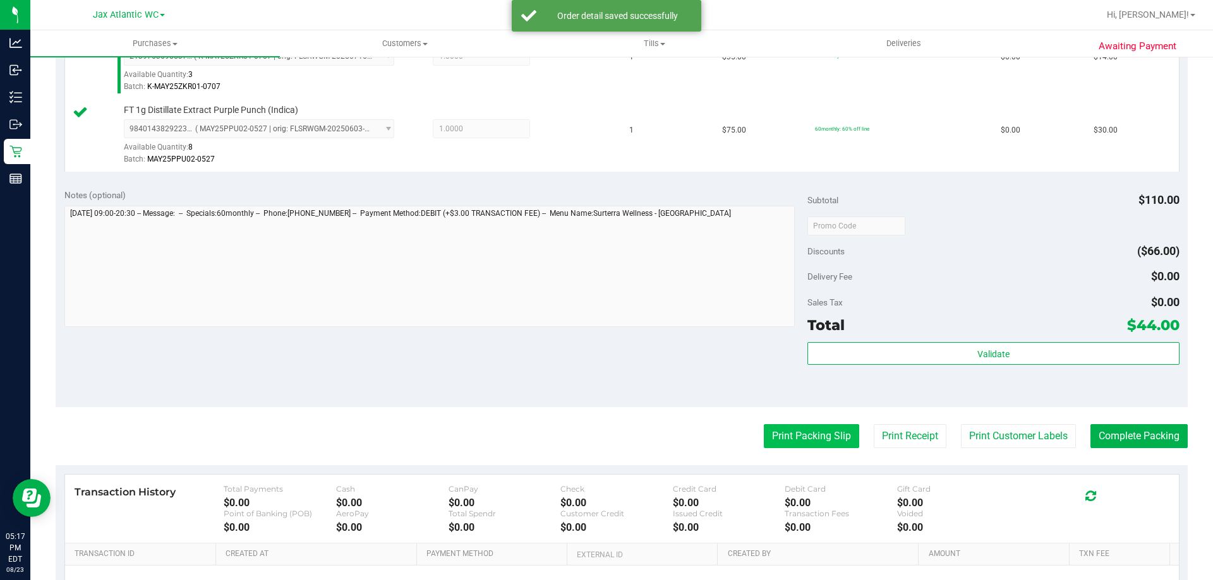
click at [770, 433] on button "Print Packing Slip" at bounding box center [811, 436] width 95 height 24
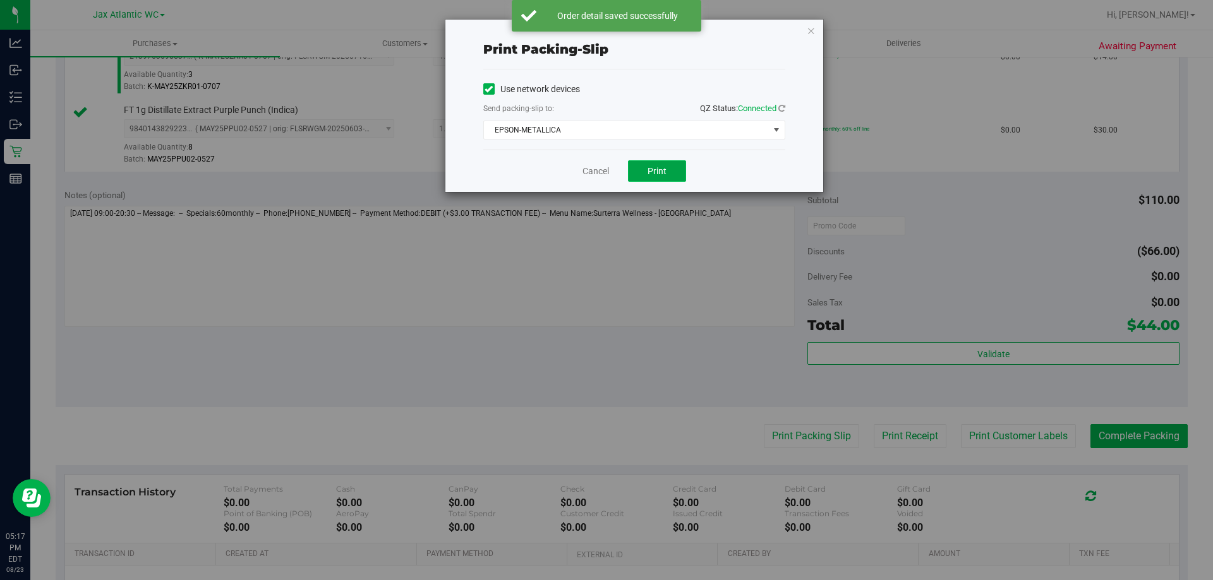
click at [661, 169] on span "Print" at bounding box center [656, 171] width 19 height 10
click at [603, 168] on link "Cancel" at bounding box center [595, 171] width 27 height 13
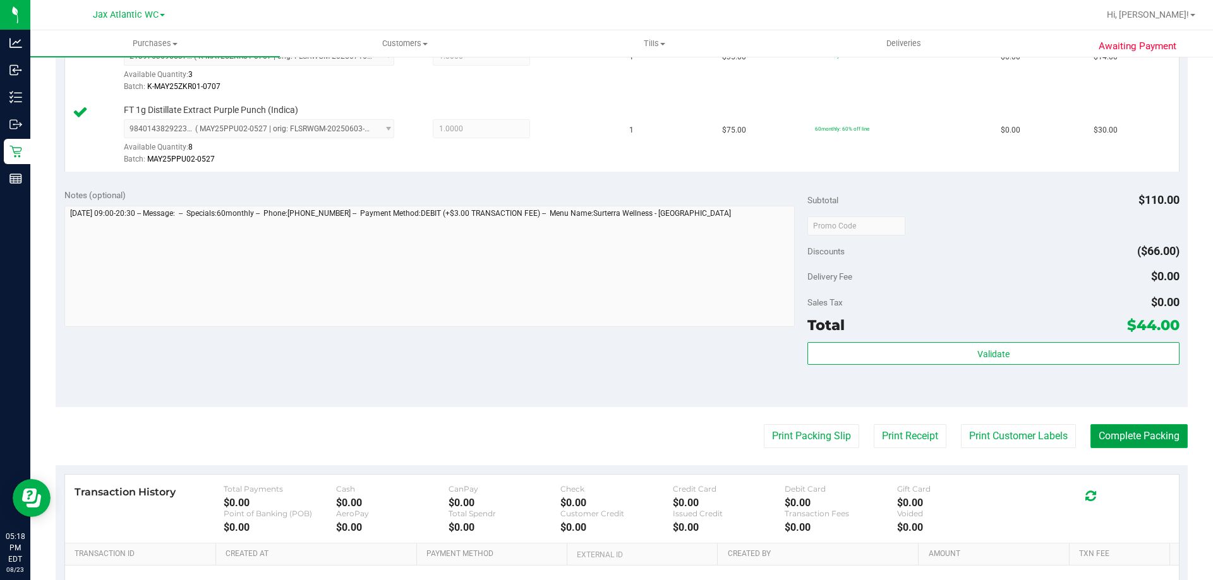
click at [1115, 446] on button "Complete Packing" at bounding box center [1138, 436] width 97 height 24
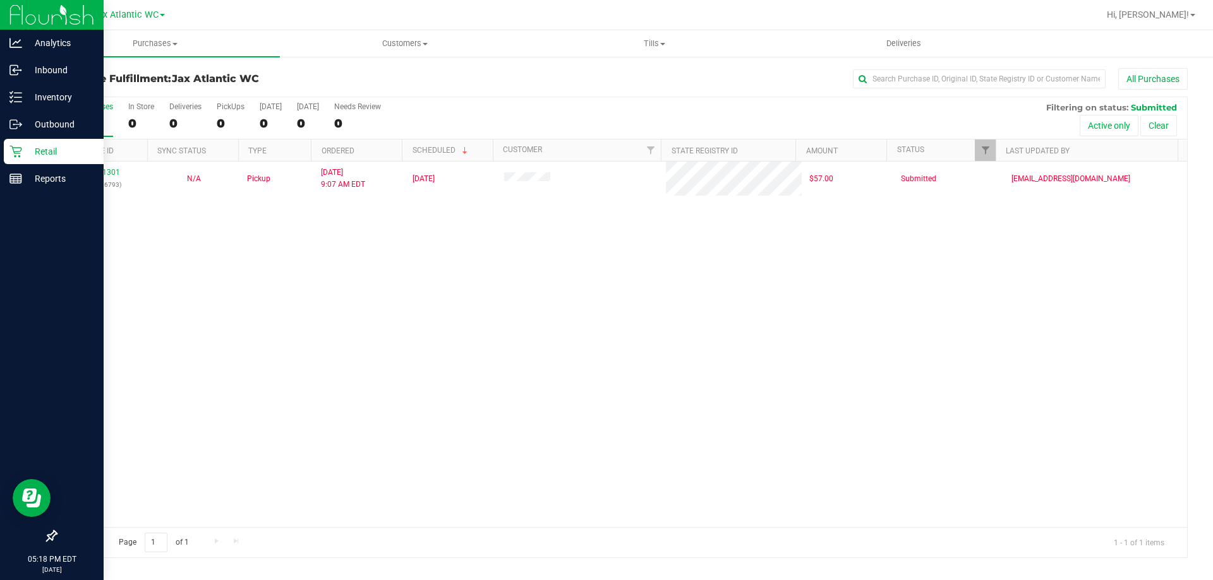
click at [31, 154] on p "Retail" at bounding box center [60, 151] width 76 height 15
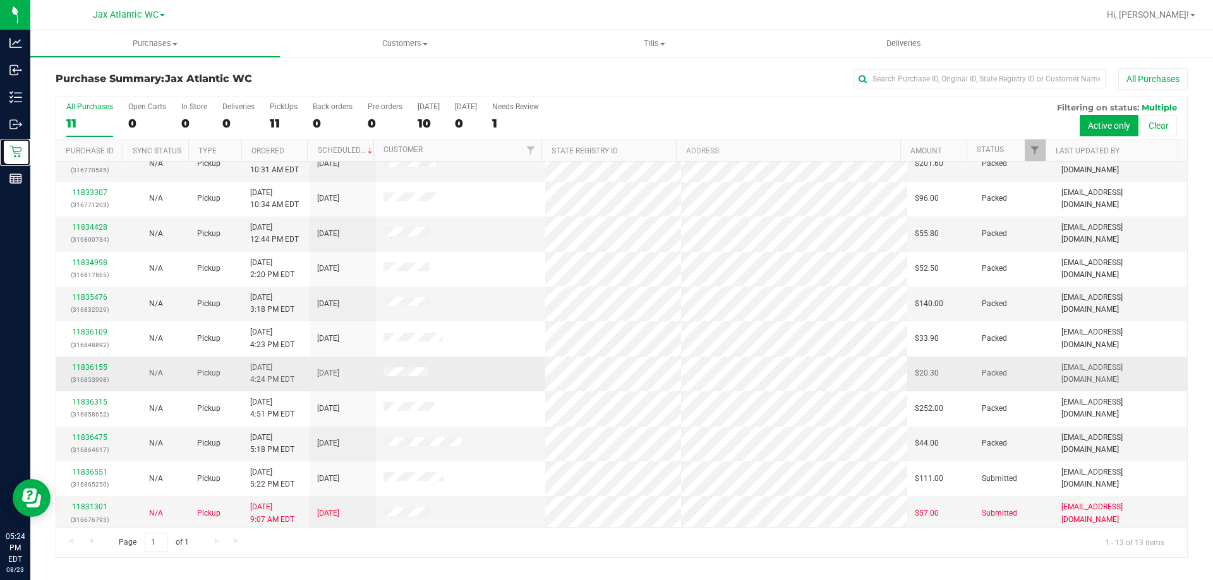
scroll to position [88, 0]
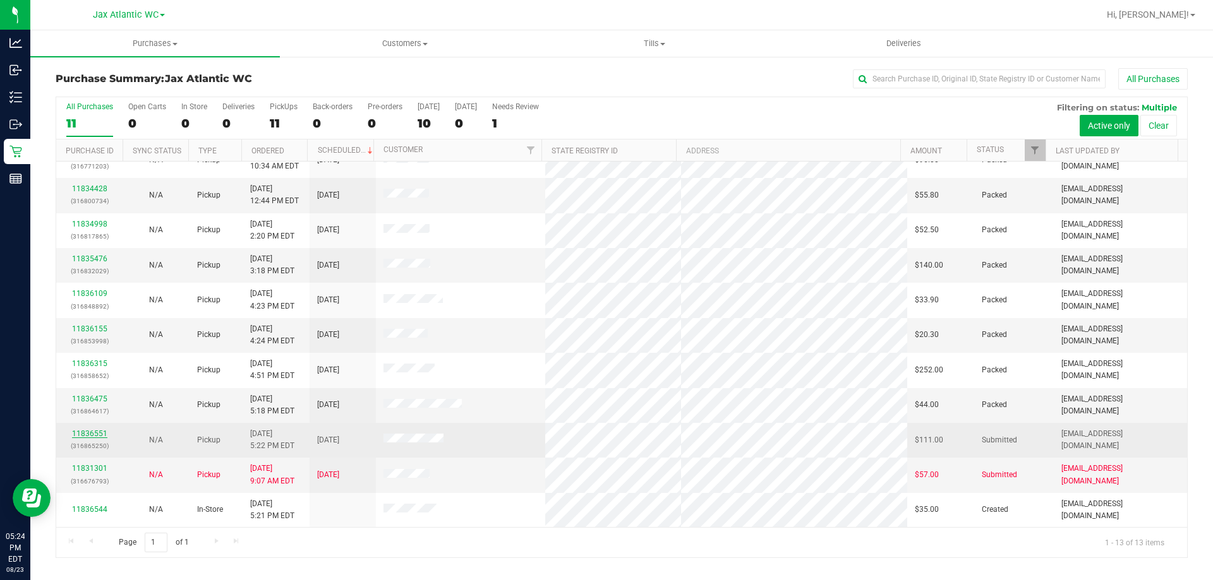
click at [98, 432] on link "11836551" at bounding box center [89, 433] width 35 height 9
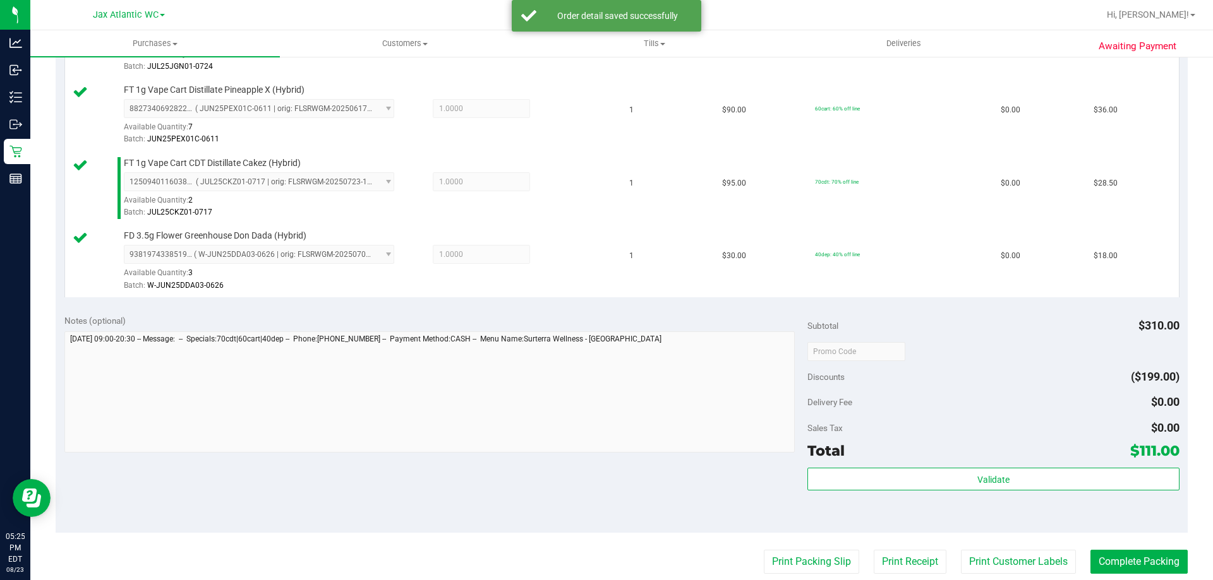
scroll to position [379, 0]
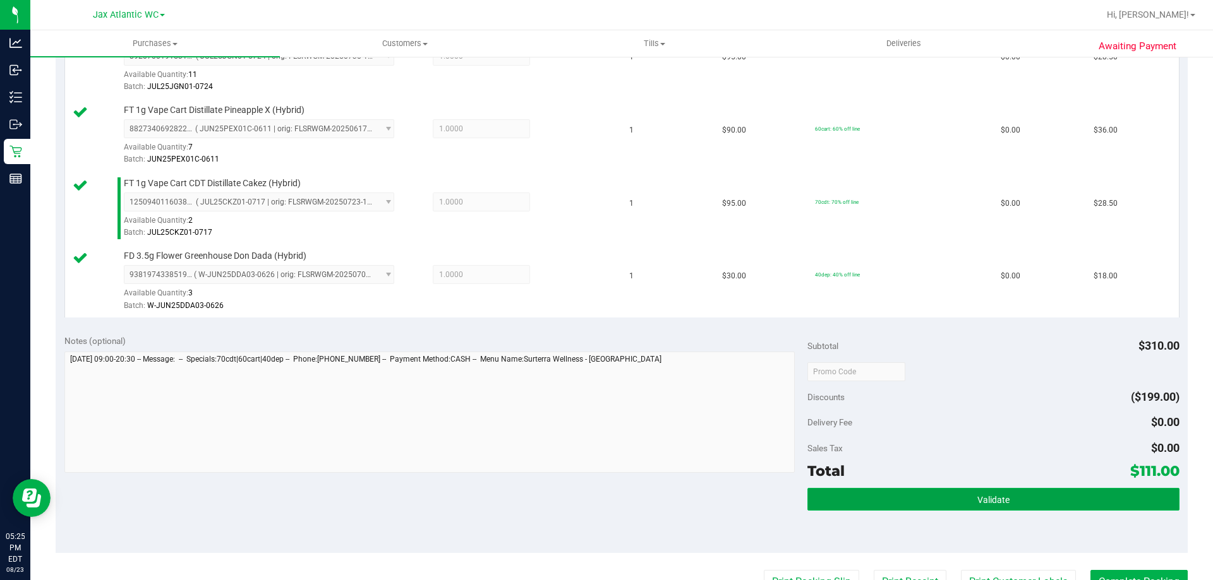
drag, startPoint x: 993, startPoint y: 493, endPoint x: 980, endPoint y: 489, distance: 13.2
click at [990, 493] on button "Validate" at bounding box center [992, 499] width 371 height 23
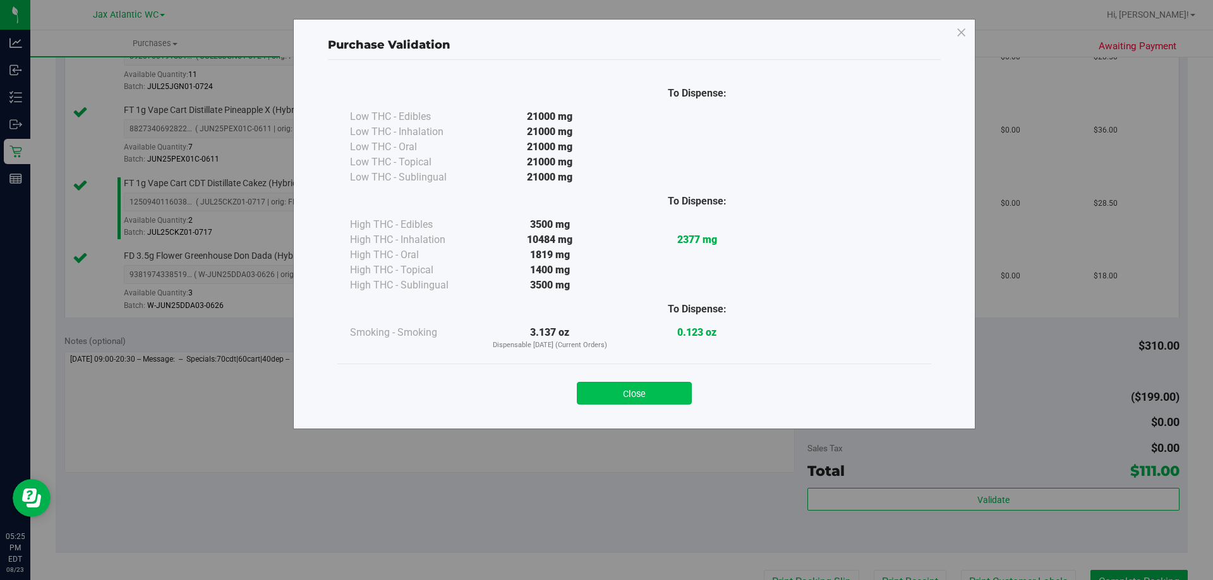
click at [665, 387] on button "Close" at bounding box center [634, 393] width 115 height 23
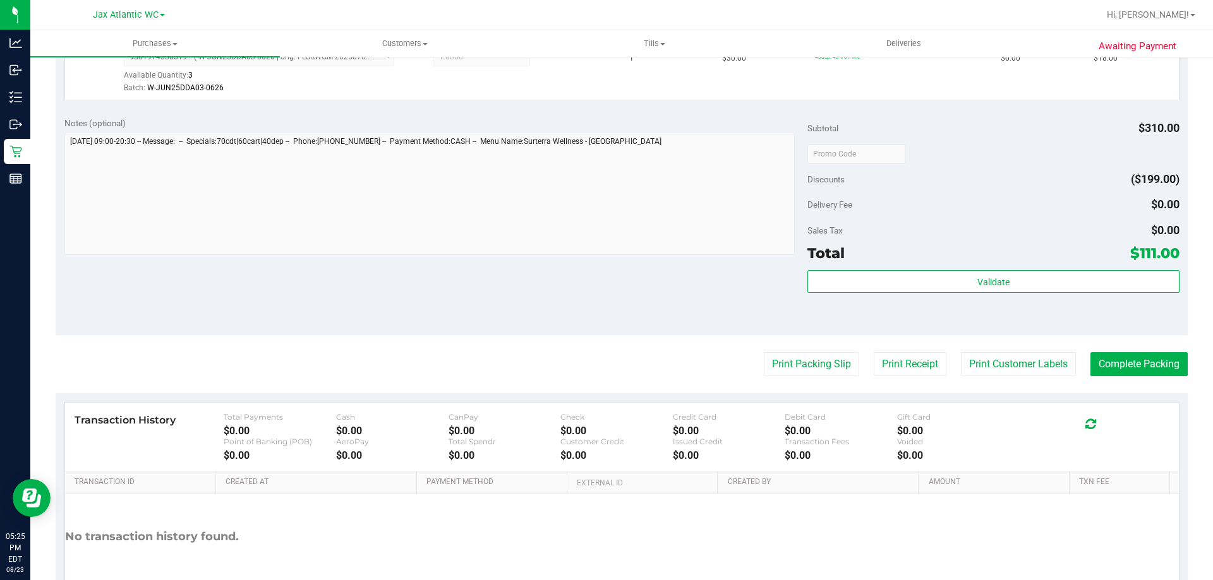
scroll to position [671, 0]
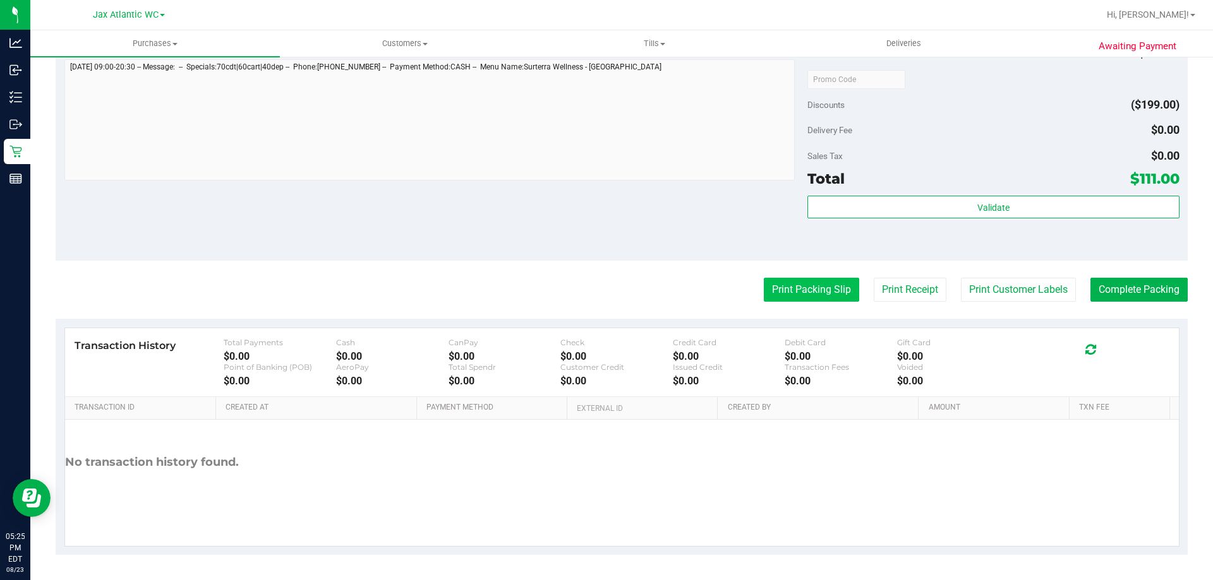
click at [791, 293] on button "Print Packing Slip" at bounding box center [811, 290] width 95 height 24
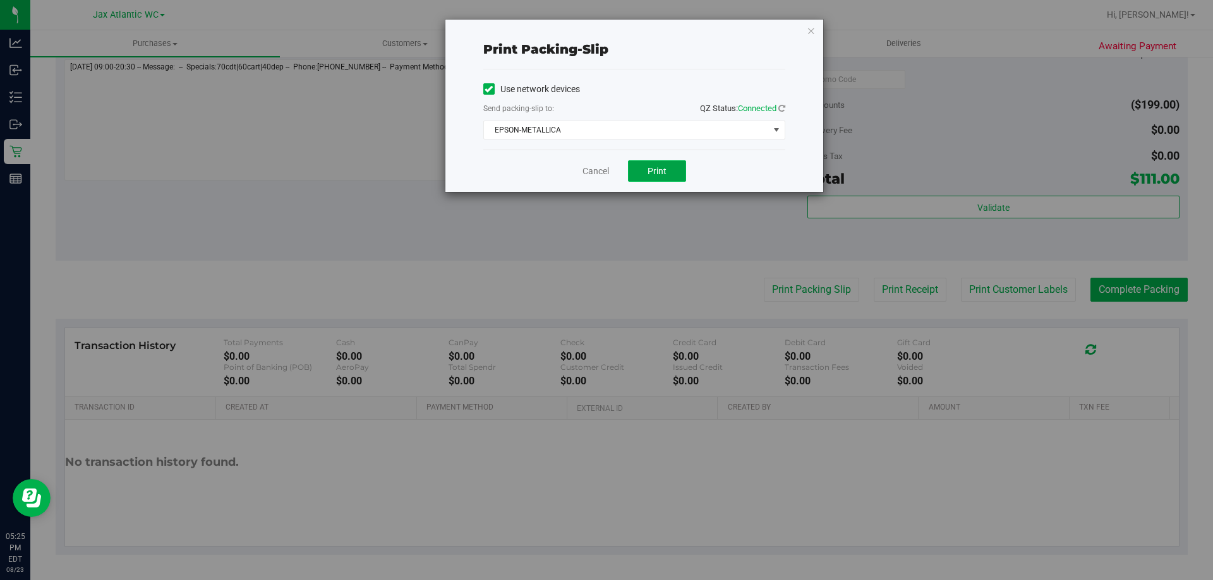
click at [657, 171] on span "Print" at bounding box center [656, 171] width 19 height 10
click at [595, 167] on link "Cancel" at bounding box center [595, 171] width 27 height 13
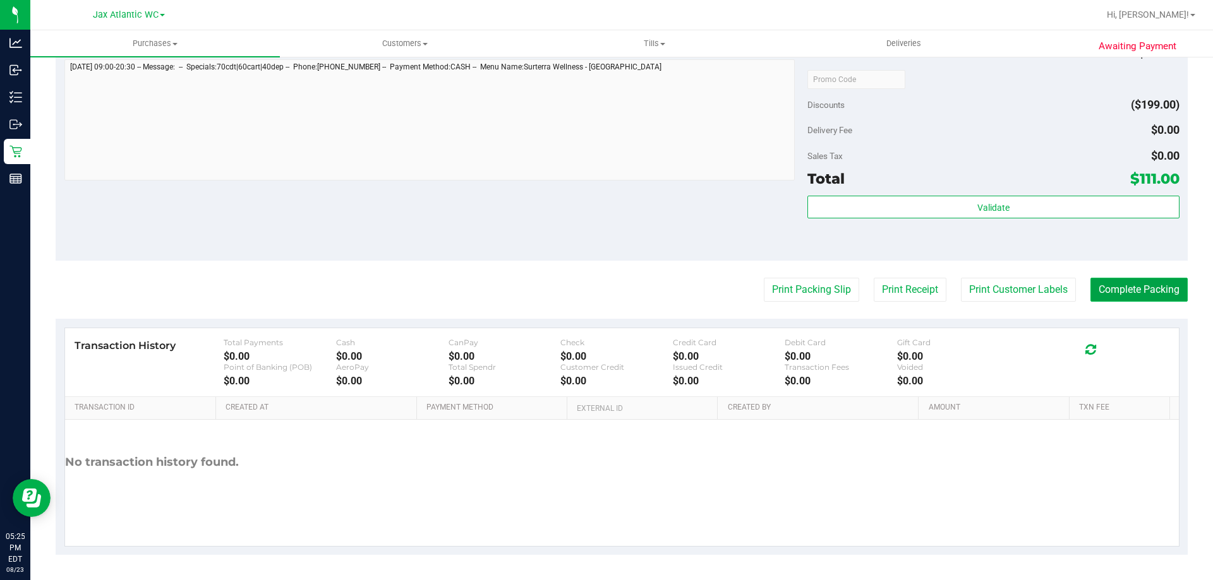
click at [1144, 300] on button "Complete Packing" at bounding box center [1138, 290] width 97 height 24
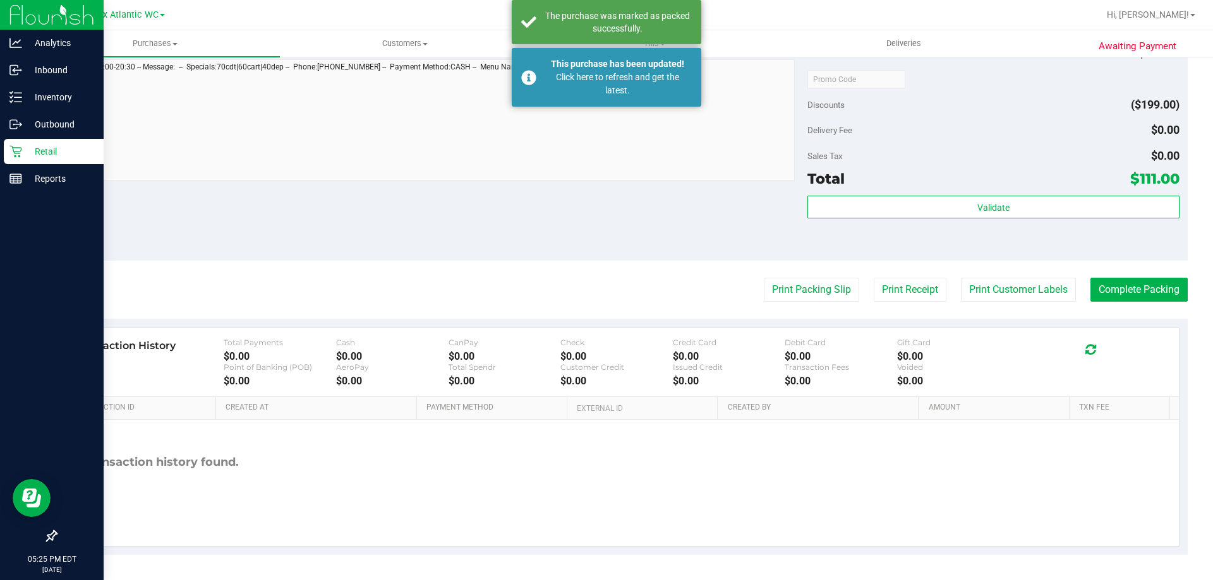
click at [34, 147] on p "Retail" at bounding box center [60, 151] width 76 height 15
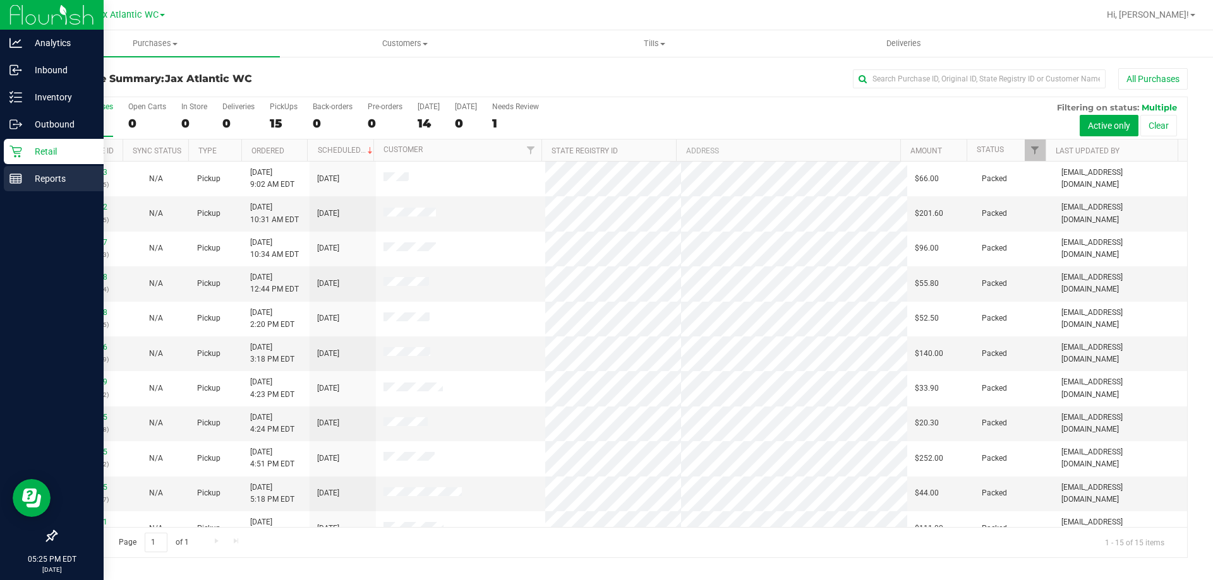
click at [40, 183] on p "Reports" at bounding box center [60, 178] width 76 height 15
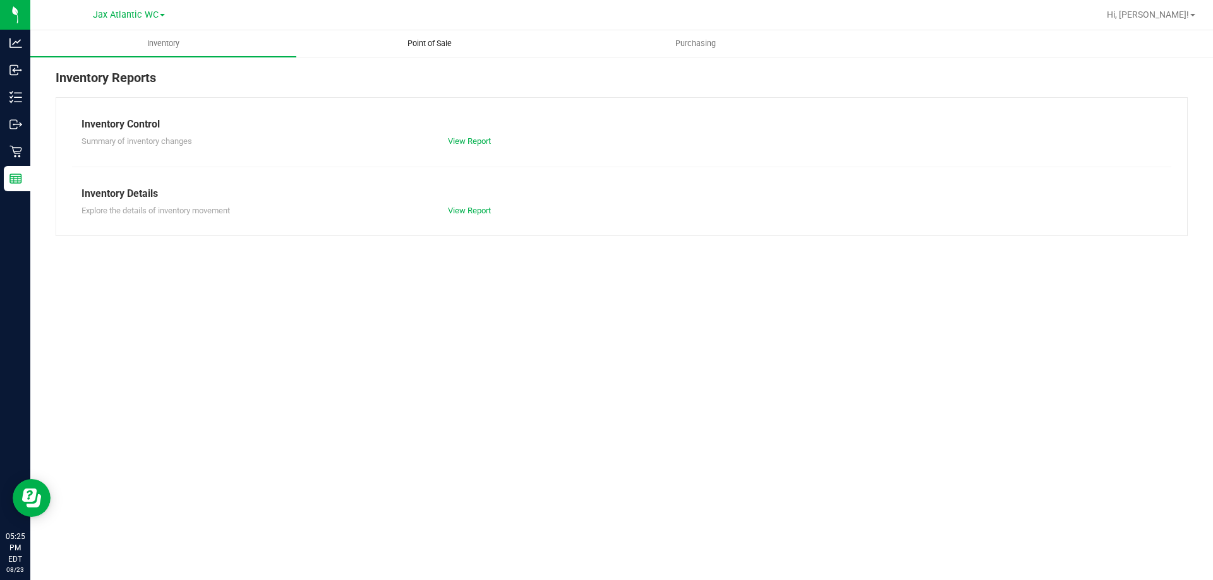
click at [444, 43] on span "Point of Sale" at bounding box center [429, 43] width 78 height 11
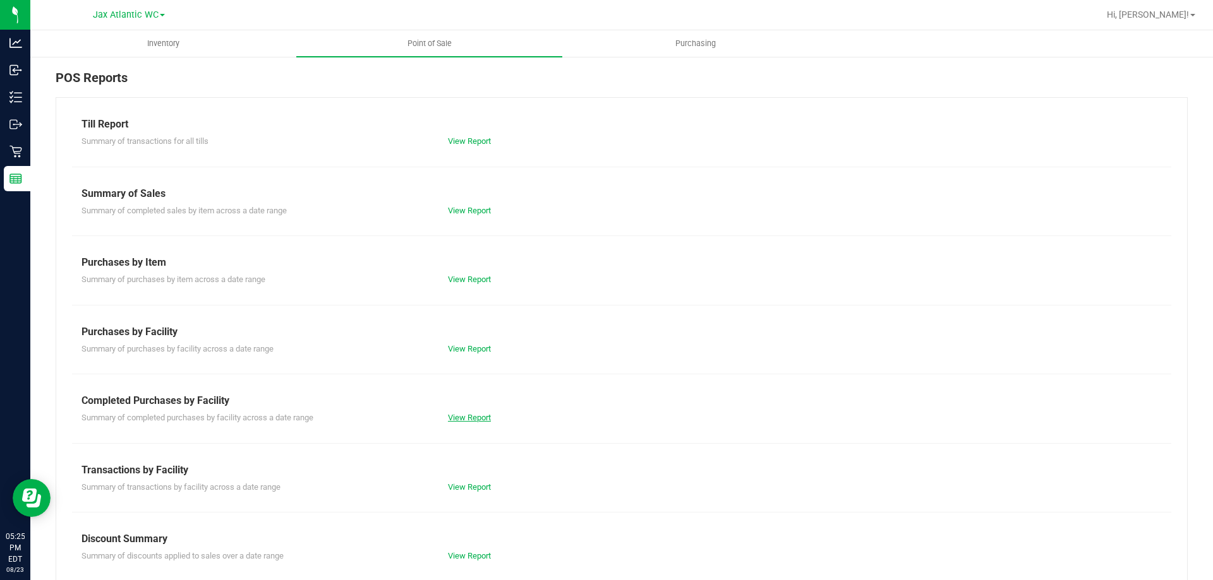
click at [467, 415] on link "View Report" at bounding box center [469, 417] width 43 height 9
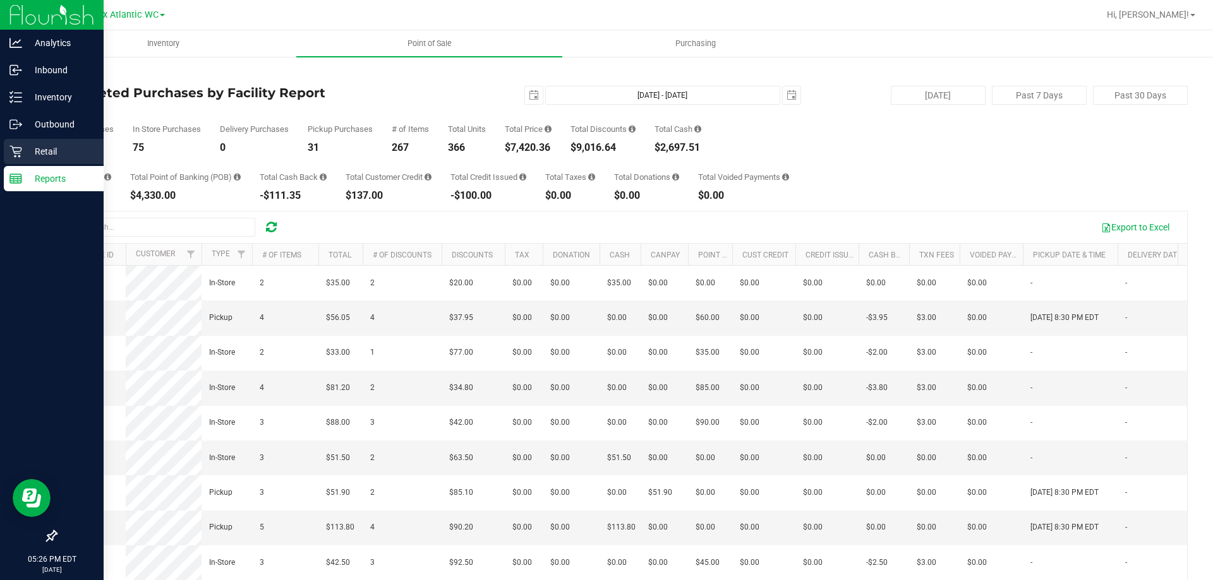
click at [49, 148] on p "Retail" at bounding box center [60, 151] width 76 height 15
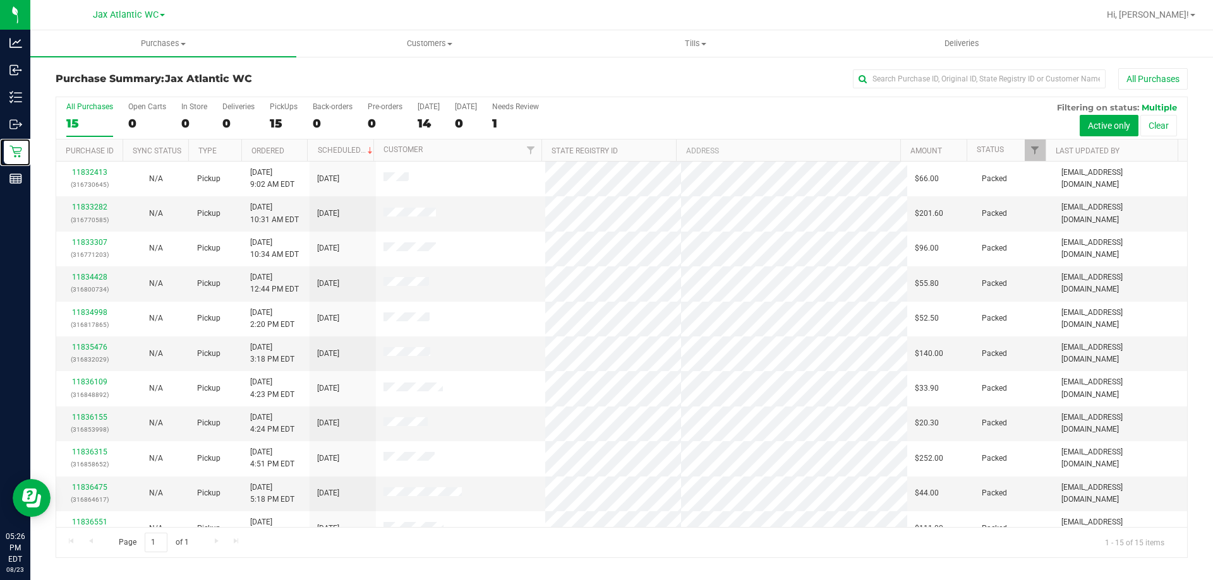
scroll to position [159, 0]
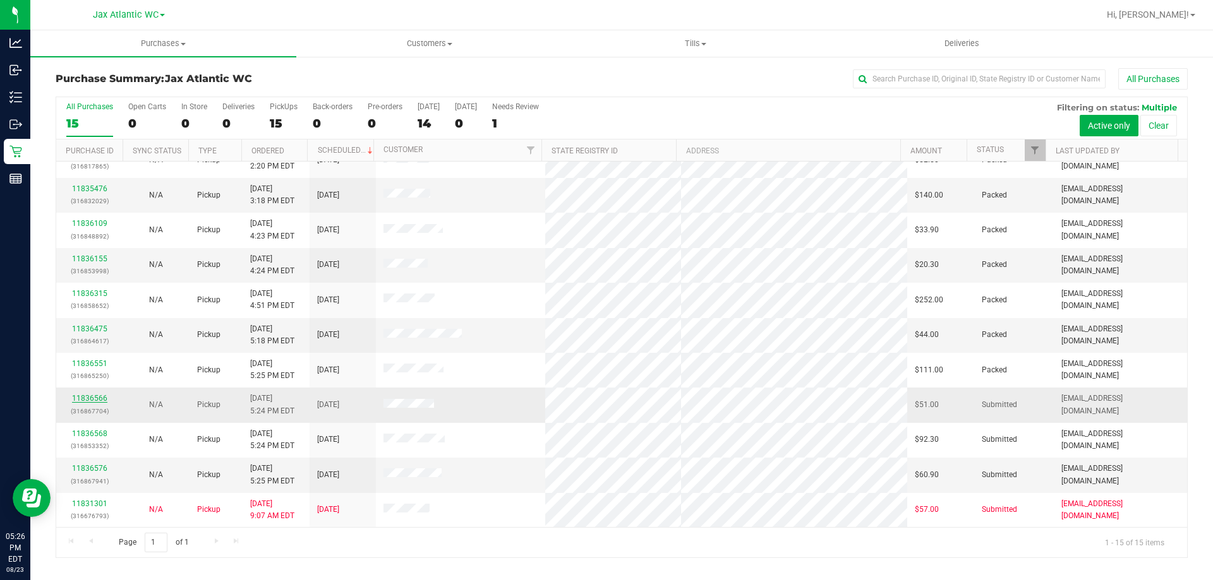
click at [94, 396] on link "11836566" at bounding box center [89, 398] width 35 height 9
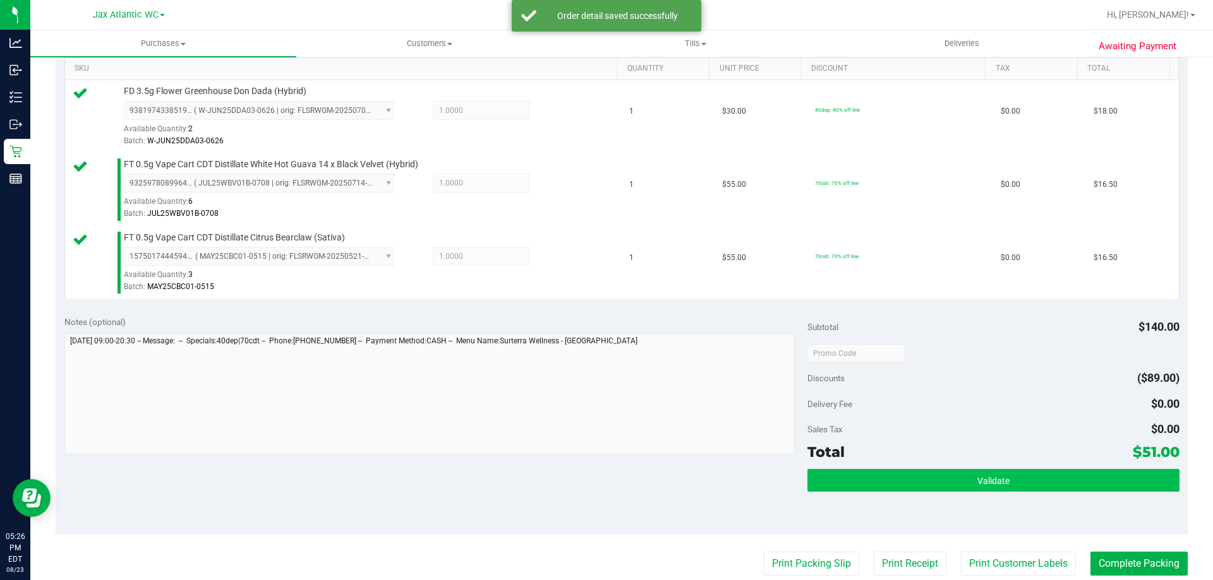
scroll to position [379, 0]
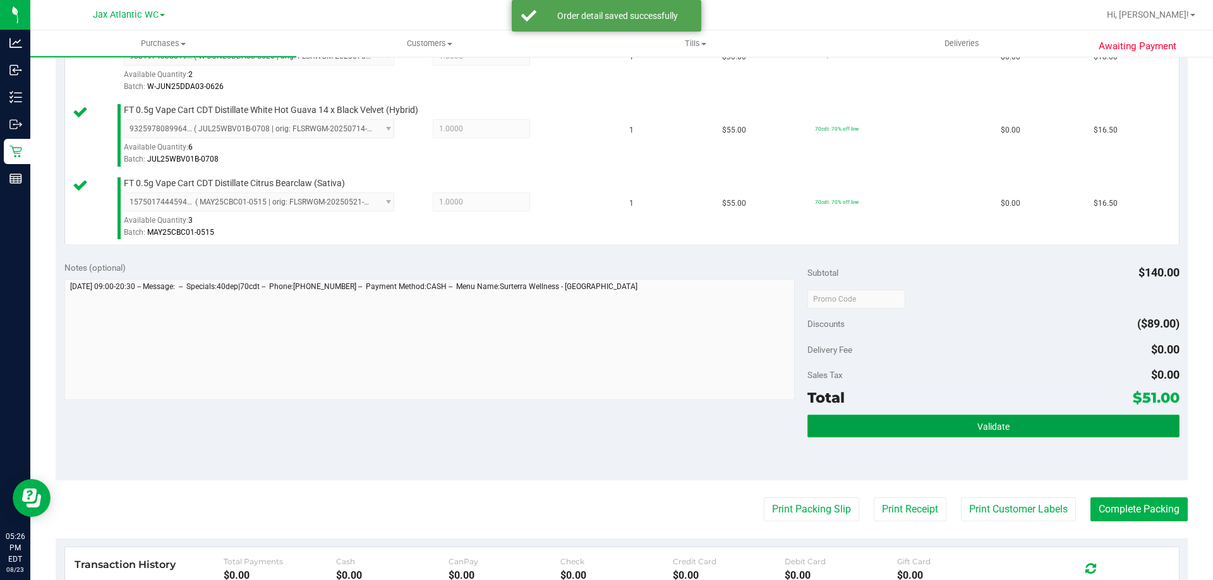
click at [964, 431] on button "Validate" at bounding box center [992, 426] width 371 height 23
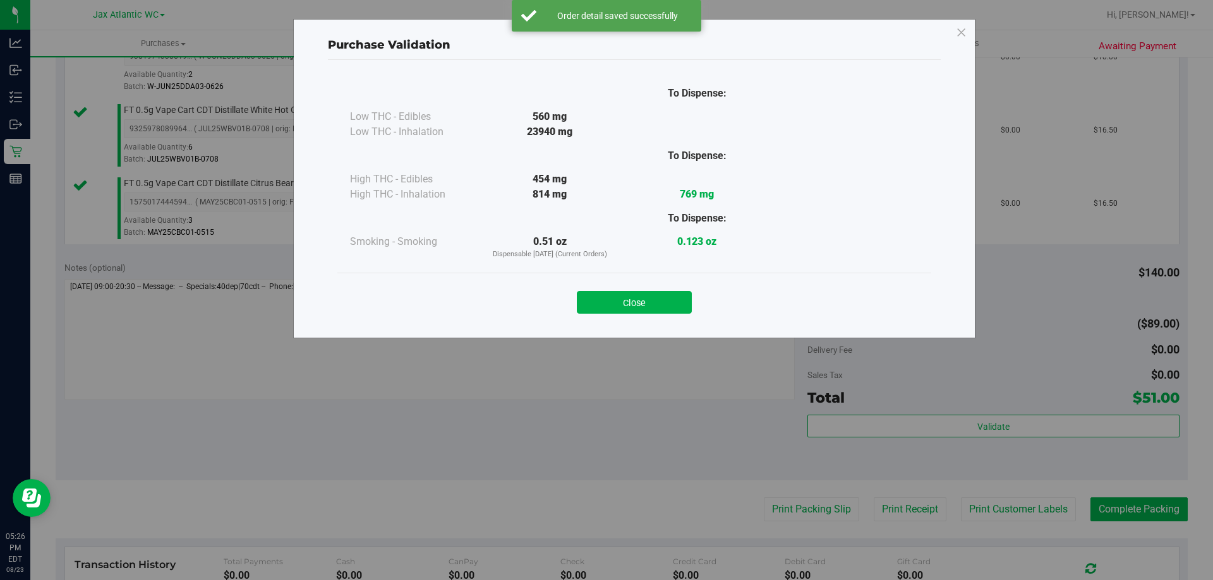
click at [662, 298] on button "Close" at bounding box center [634, 302] width 115 height 23
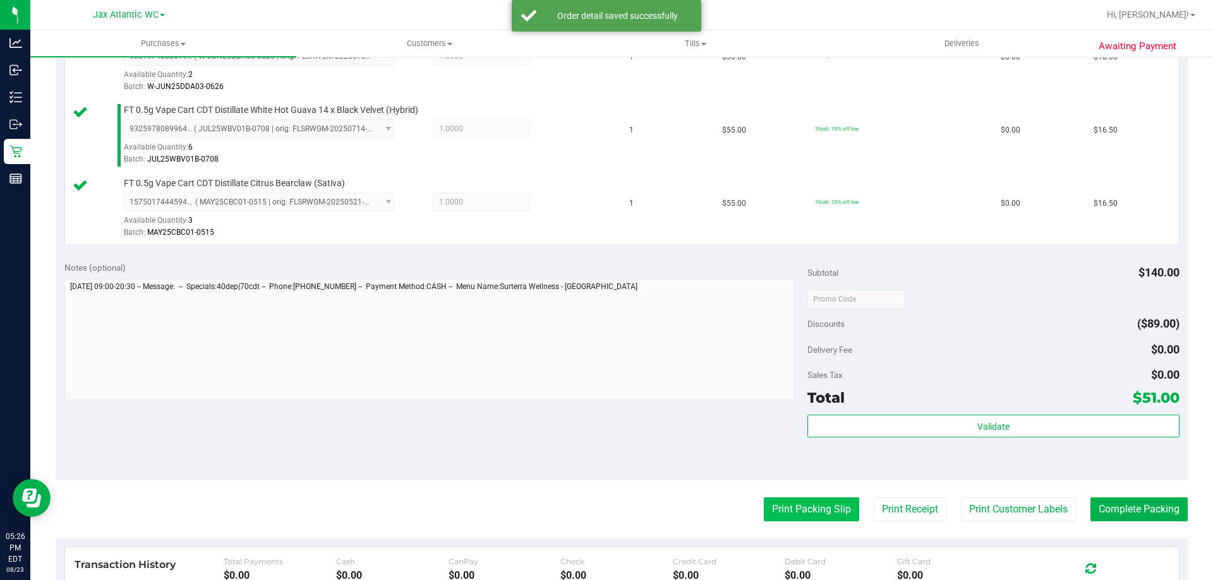
click at [800, 511] on button "Print Packing Slip" at bounding box center [811, 510] width 95 height 24
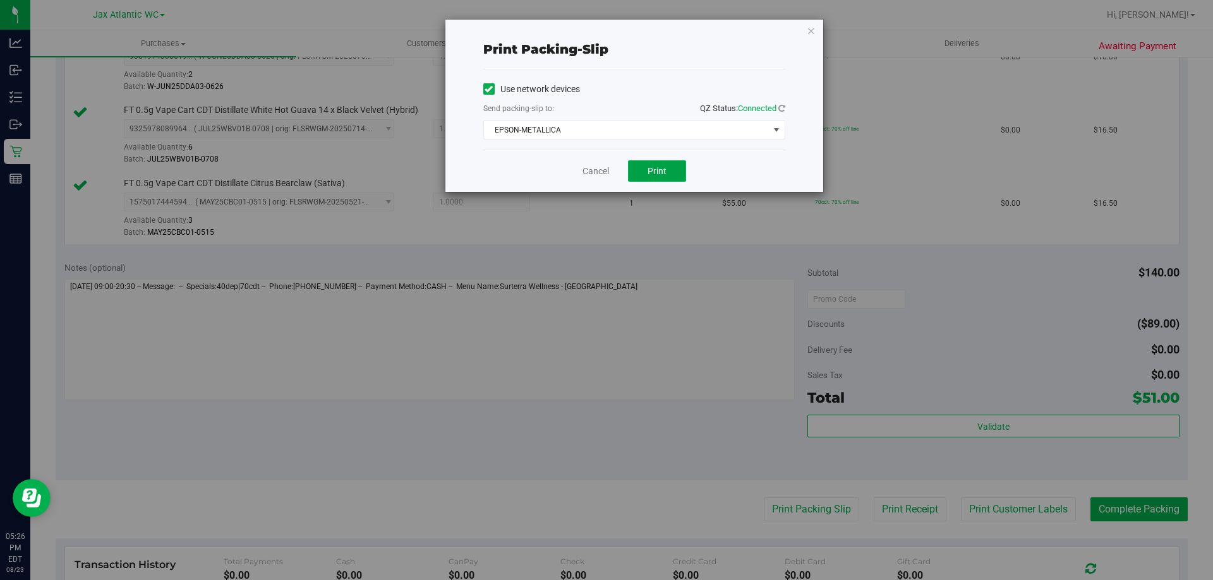
click at [658, 171] on span "Print" at bounding box center [656, 171] width 19 height 10
click at [596, 172] on link "Cancel" at bounding box center [595, 171] width 27 height 13
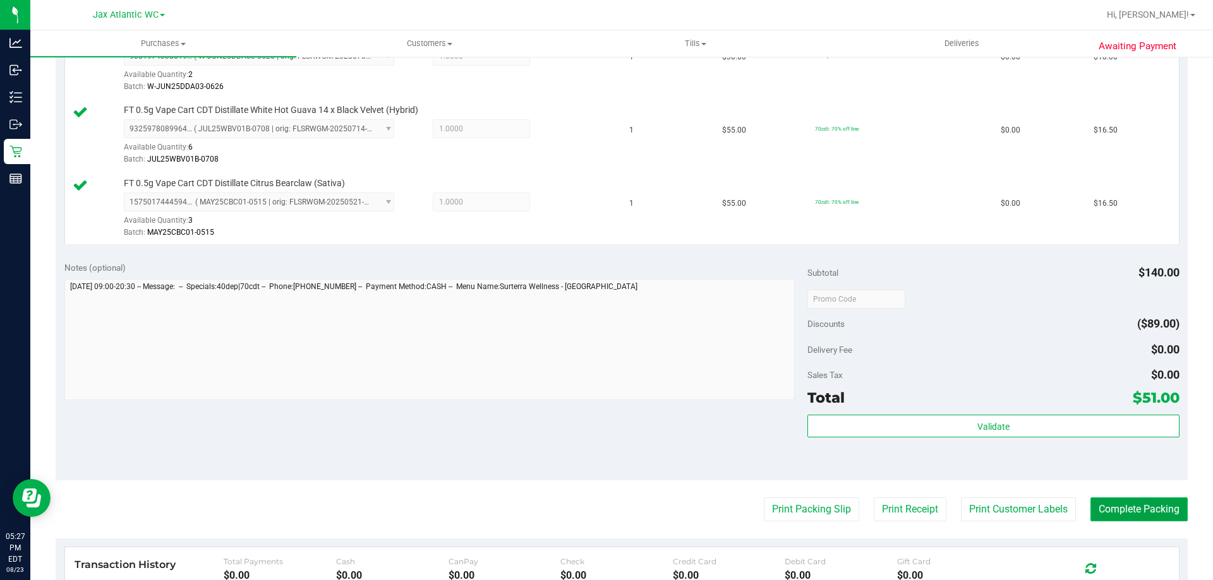
click at [1122, 519] on button "Complete Packing" at bounding box center [1138, 510] width 97 height 24
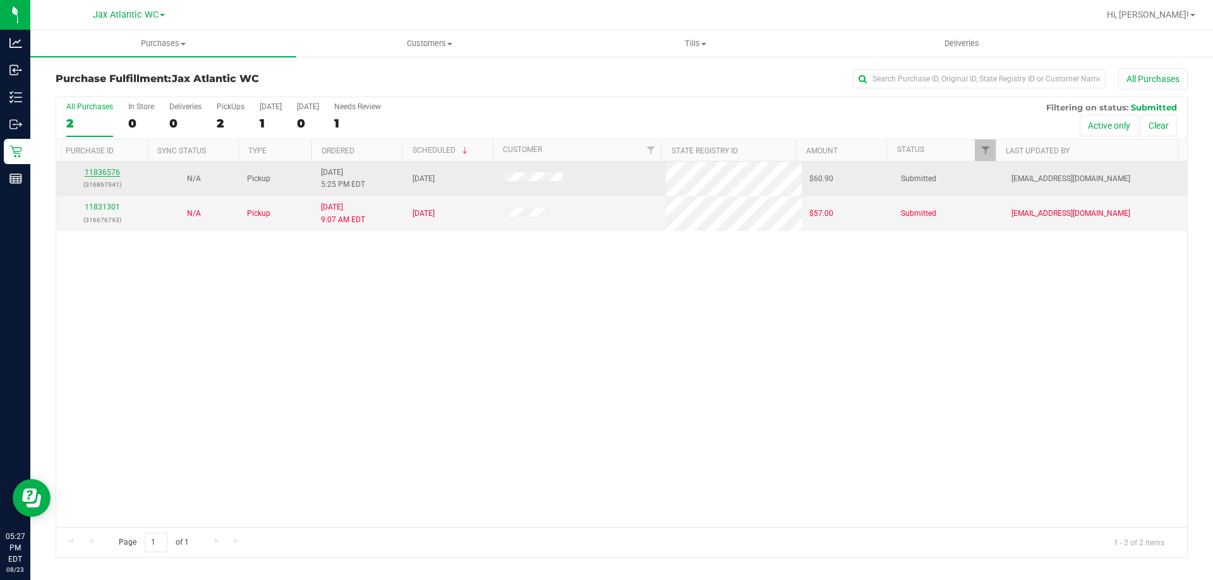
click at [107, 174] on link "11836576" at bounding box center [102, 172] width 35 height 9
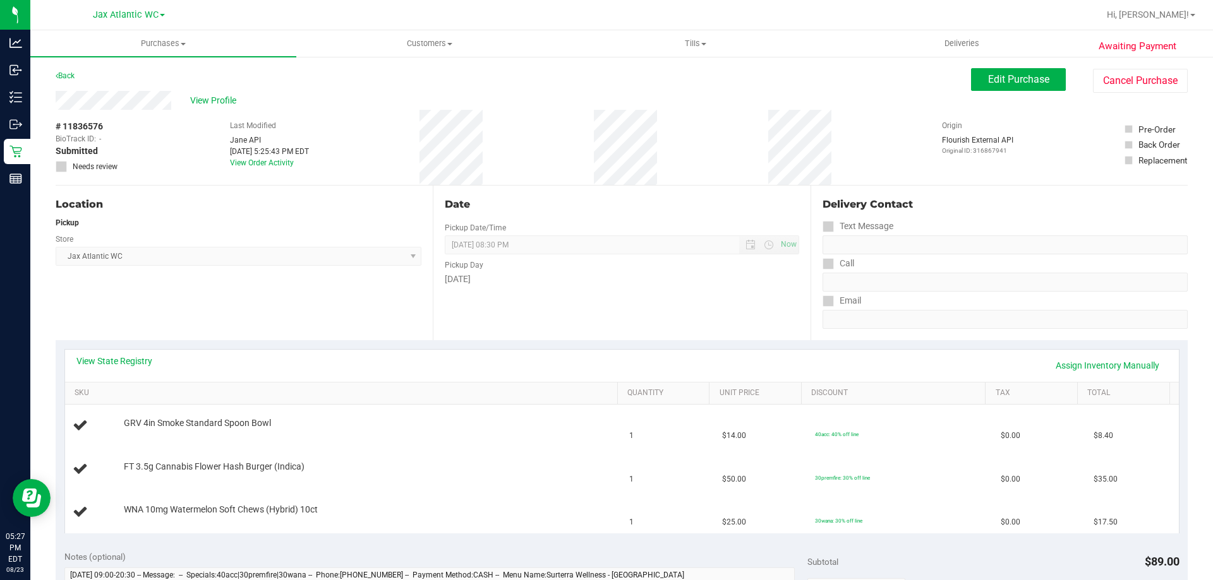
click at [313, 341] on div "View State Registry Assign Inventory Manually SKU Quantity Unit Price Discount …" at bounding box center [622, 440] width 1132 height 201
click at [1121, 365] on link "Assign Inventory Manually" at bounding box center [1107, 365] width 120 height 21
click at [1117, 369] on link "Save & Exit" at bounding box center [1137, 365] width 59 height 21
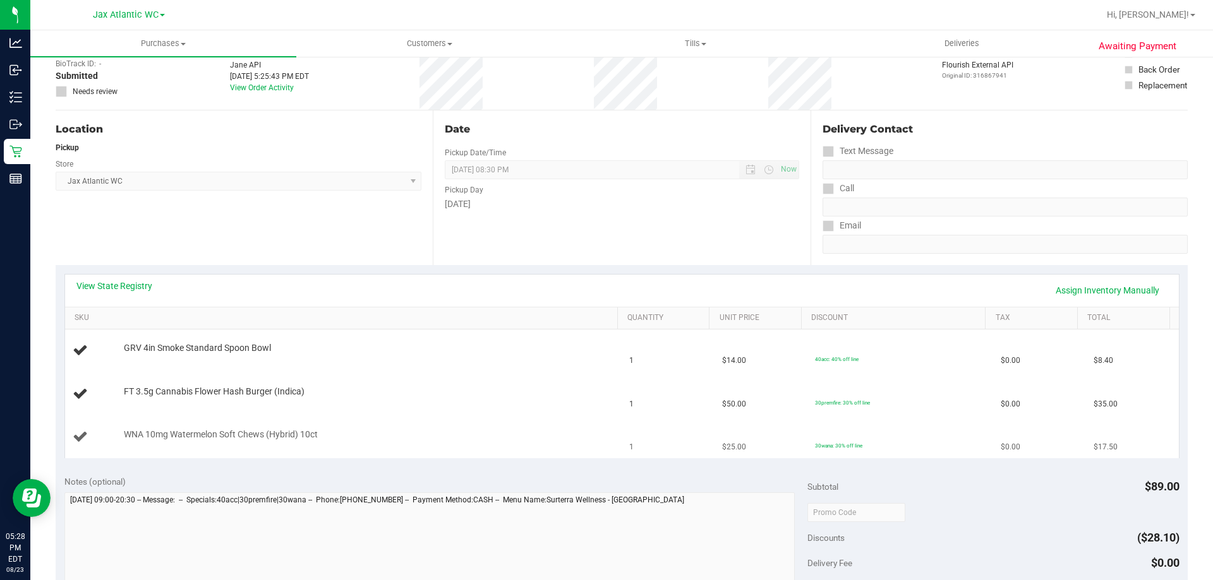
scroll to position [189, 0]
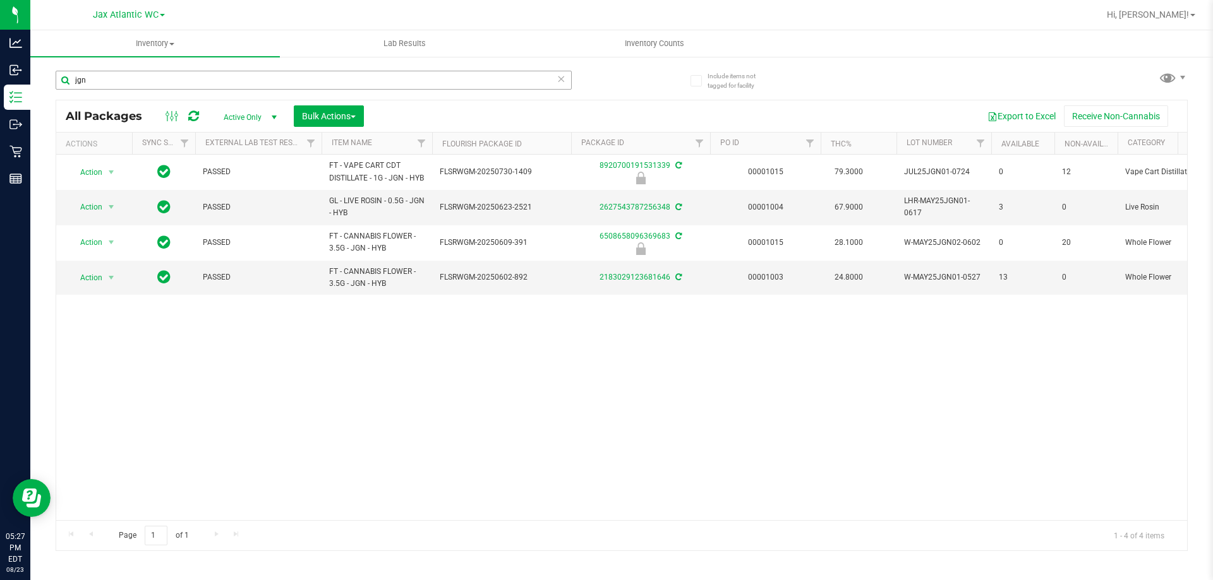
click at [122, 88] on input "jgn" at bounding box center [314, 80] width 516 height 19
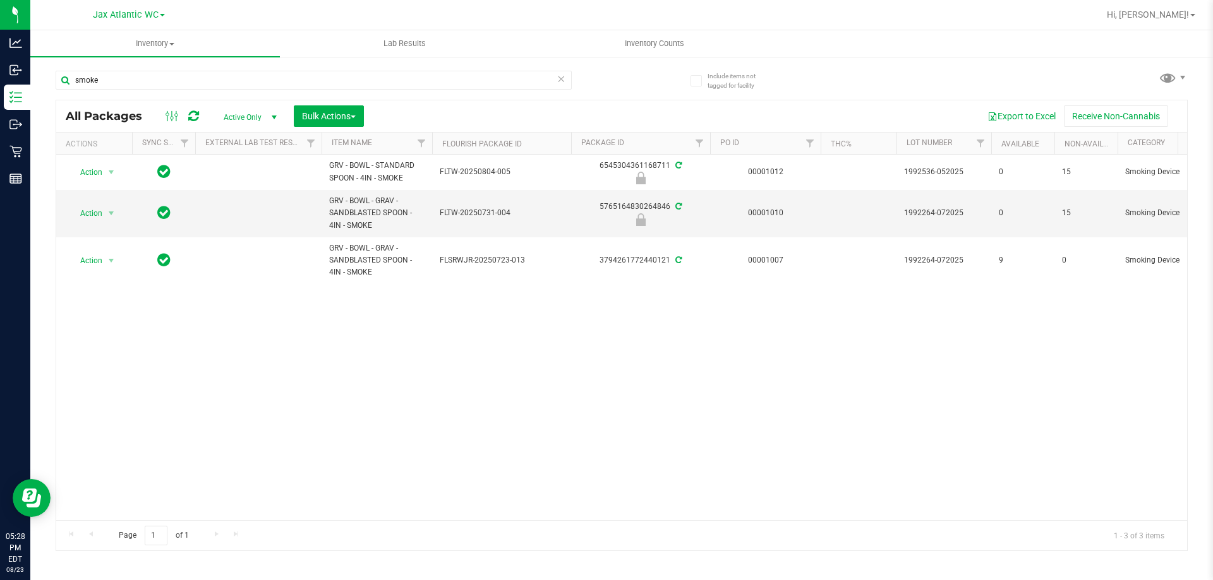
type input "smoke"
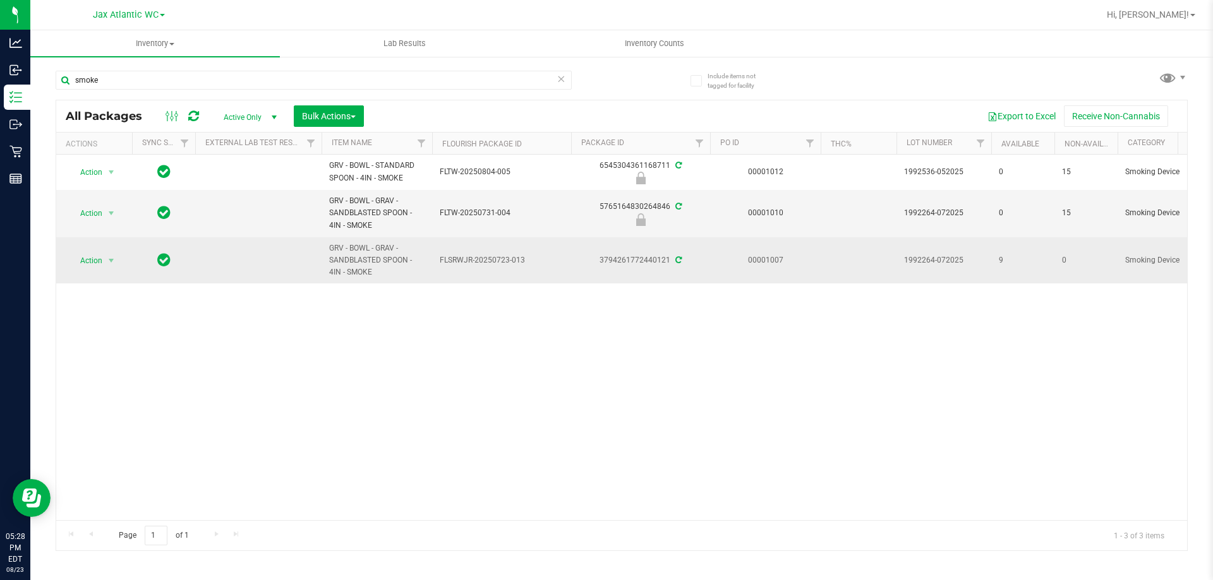
click at [675, 262] on icon at bounding box center [678, 260] width 6 height 8
click at [675, 261] on span at bounding box center [677, 260] width 8 height 9
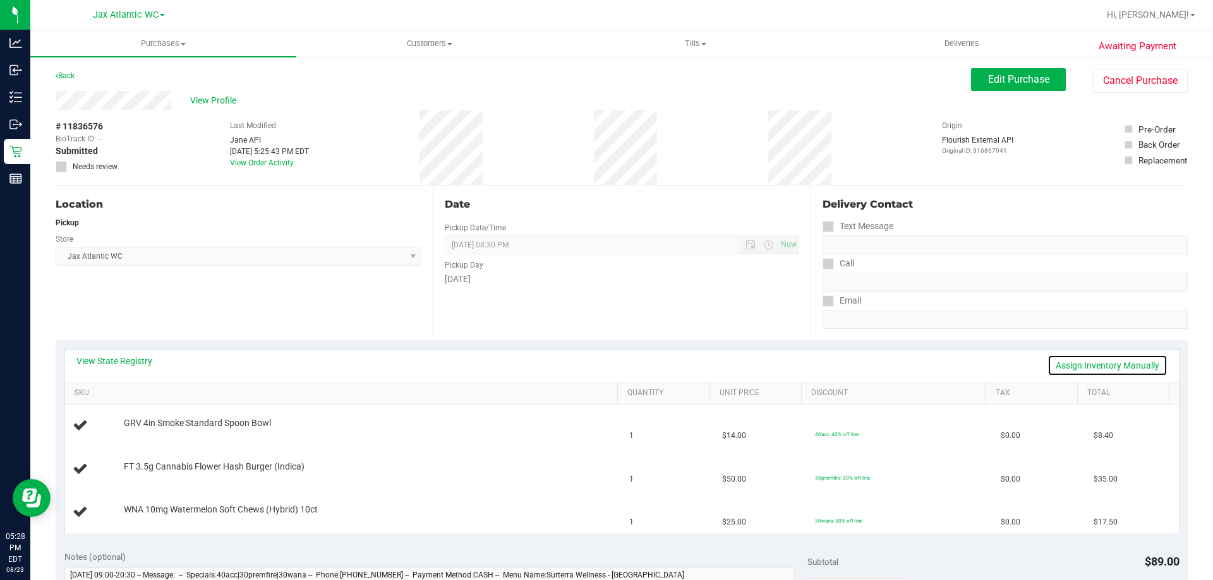
click at [1098, 360] on link "Assign Inventory Manually" at bounding box center [1107, 365] width 120 height 21
click at [192, 428] on div "No packages available" at bounding box center [368, 432] width 488 height 12
click at [286, 422] on div "GRV 4in Smoke Standard Spoon Bowl No packages available" at bounding box center [364, 426] width 494 height 24
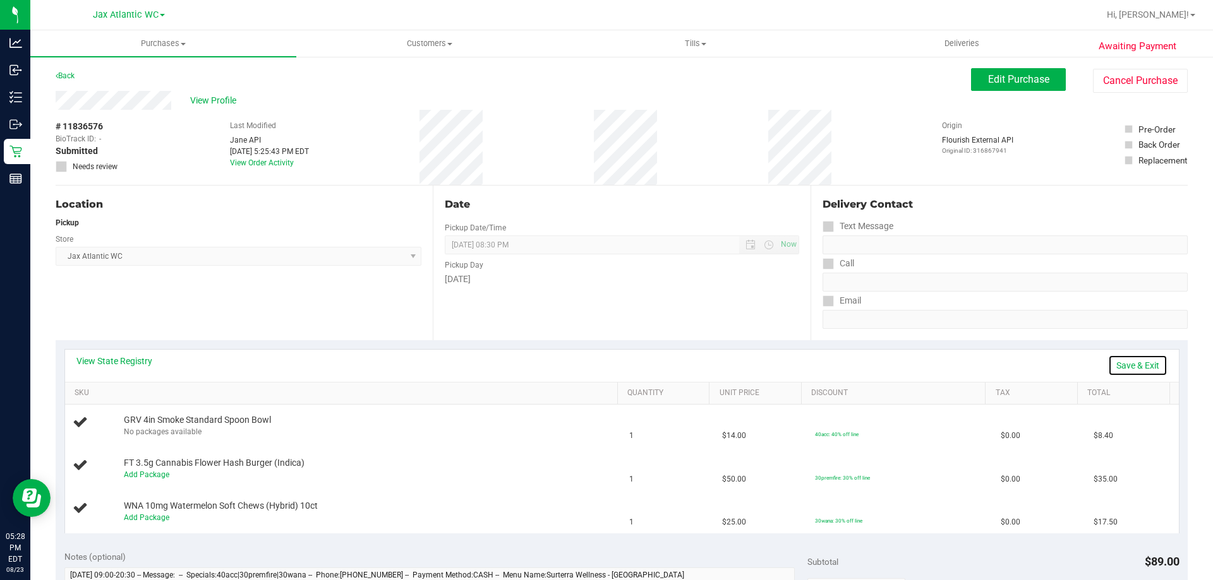
click at [1119, 366] on link "Save & Exit" at bounding box center [1137, 365] width 59 height 21
click at [1018, 71] on button "Edit Purchase" at bounding box center [1018, 79] width 95 height 23
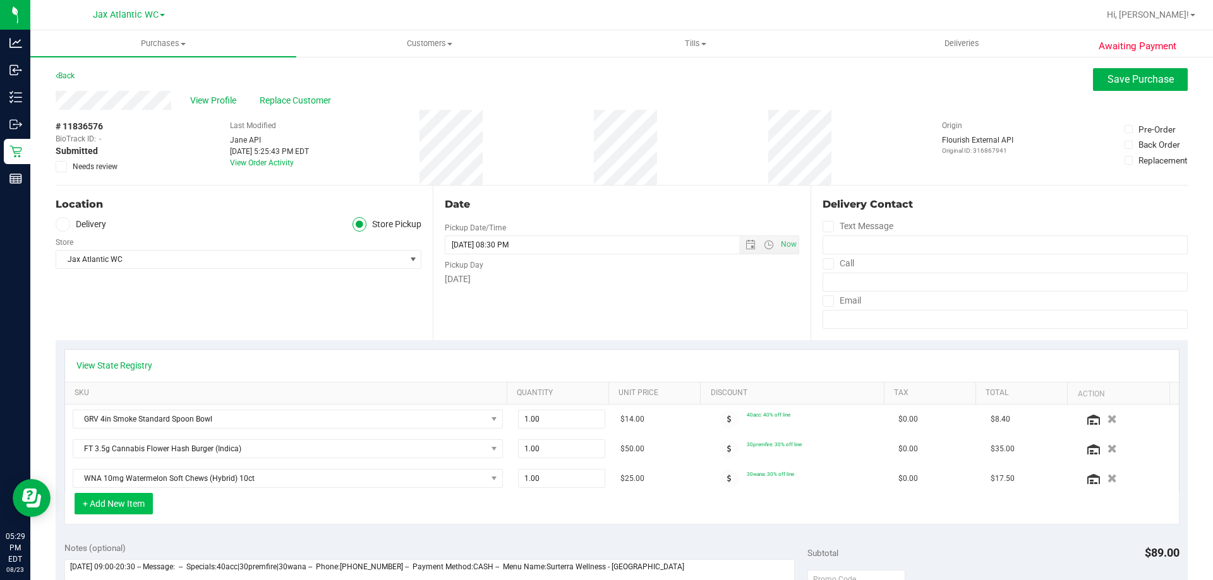
click at [140, 501] on button "+ Add New Item" at bounding box center [114, 503] width 78 height 21
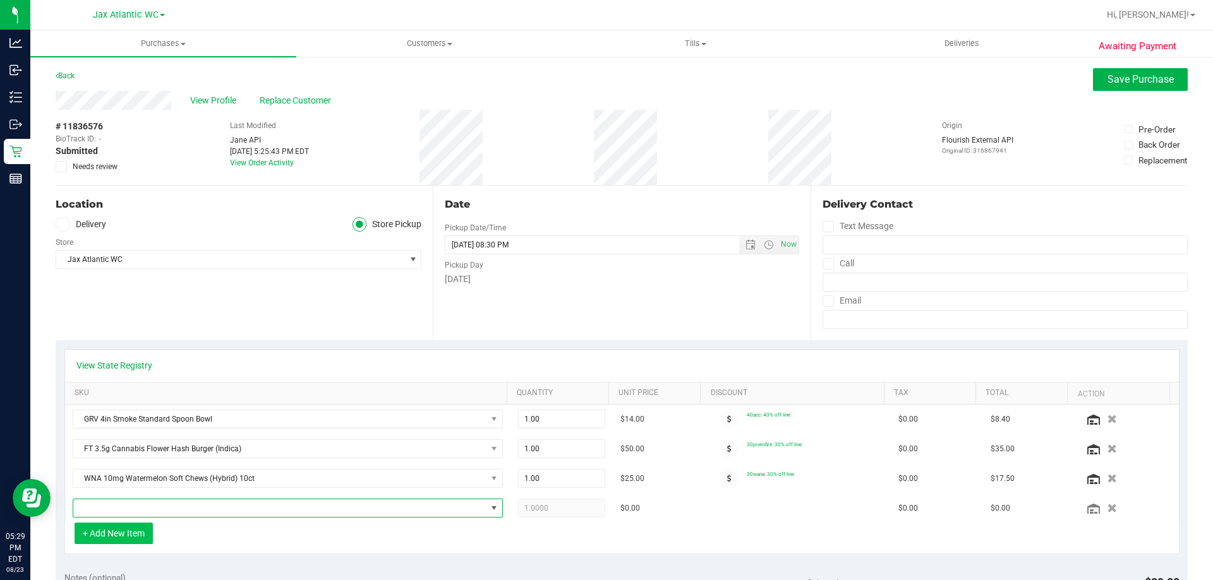
click at [140, 501] on span "NO DATA FOUND" at bounding box center [279, 509] width 413 height 18
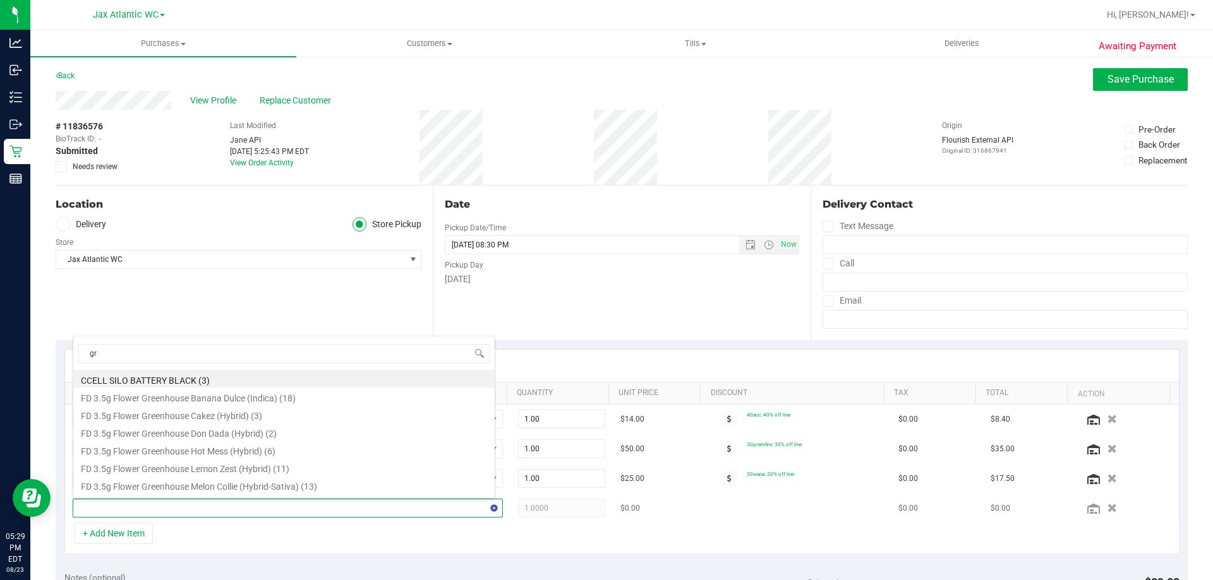
type input "grv"
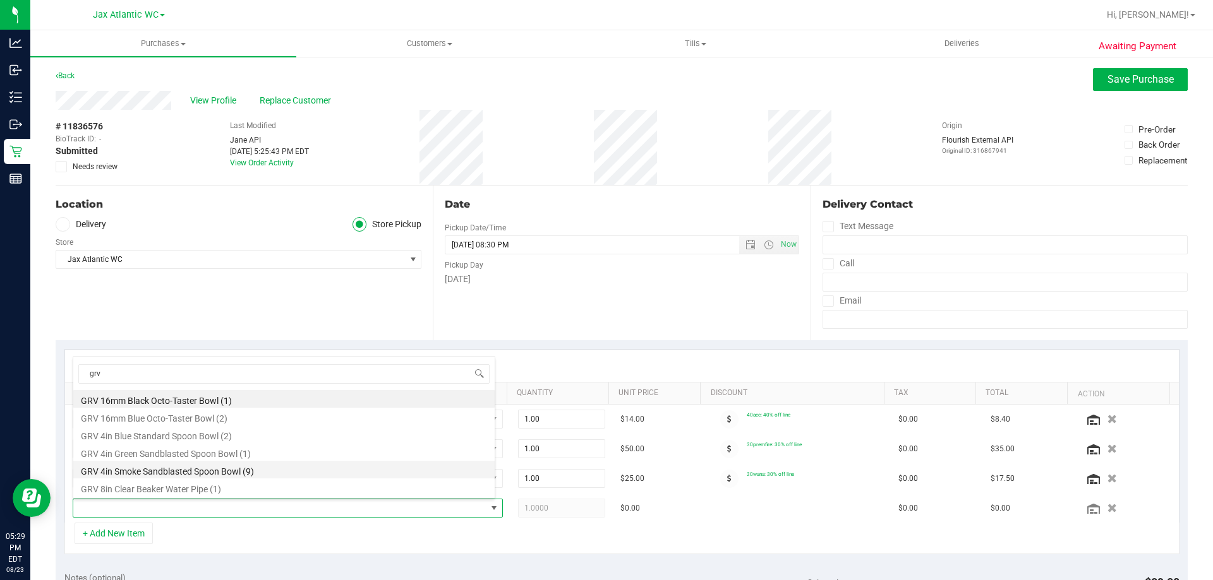
click at [236, 471] on li "GRV 4in Smoke Sandblasted Spoon Bowl (9)" at bounding box center [283, 470] width 421 height 18
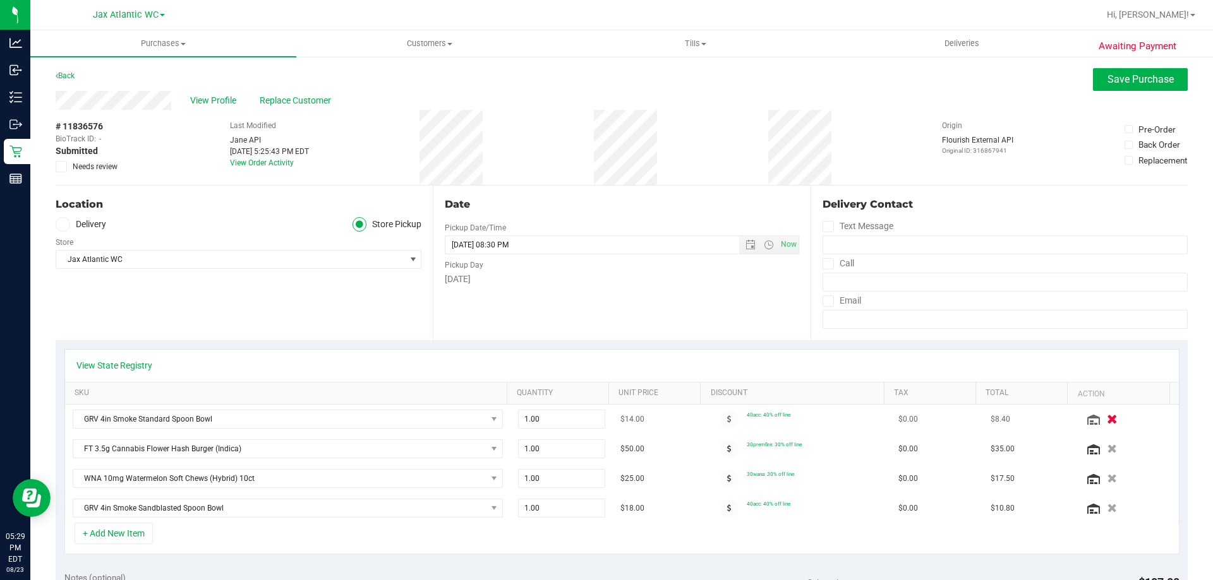
click at [1106, 418] on icon "button" at bounding box center [1111, 419] width 11 height 9
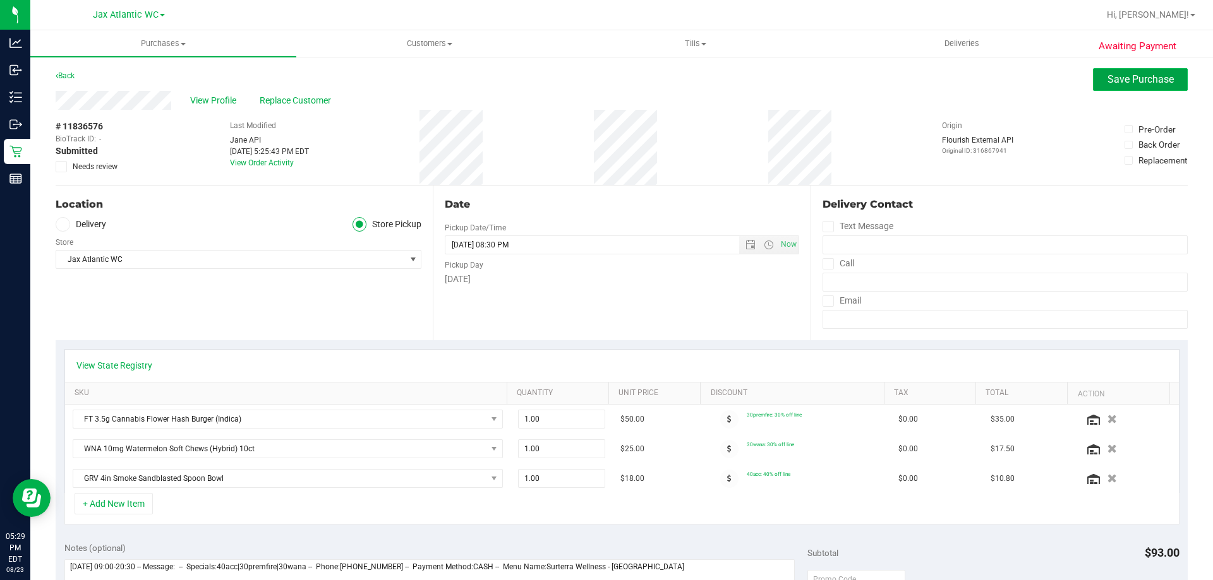
click at [1111, 80] on span "Save Purchase" at bounding box center [1140, 79] width 66 height 12
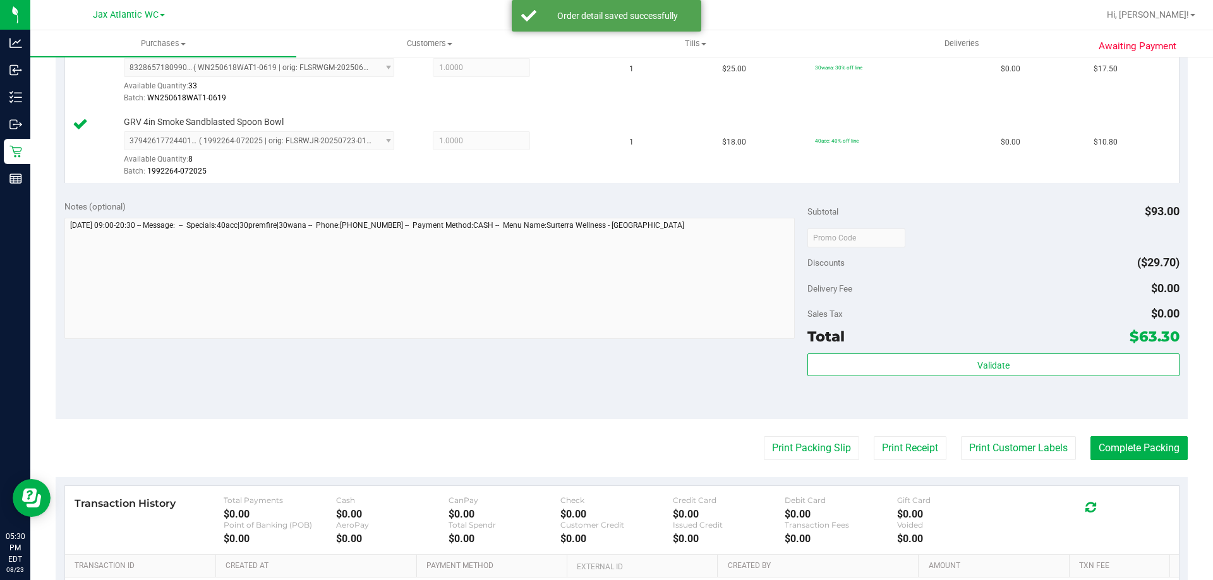
scroll to position [442, 0]
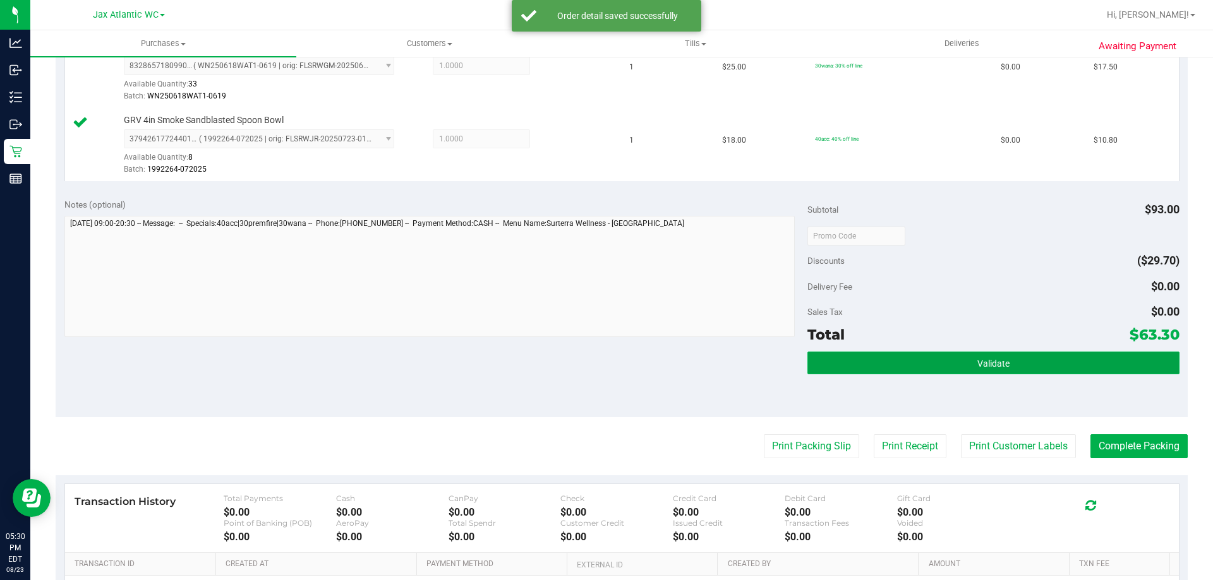
click at [933, 366] on button "Validate" at bounding box center [992, 363] width 371 height 23
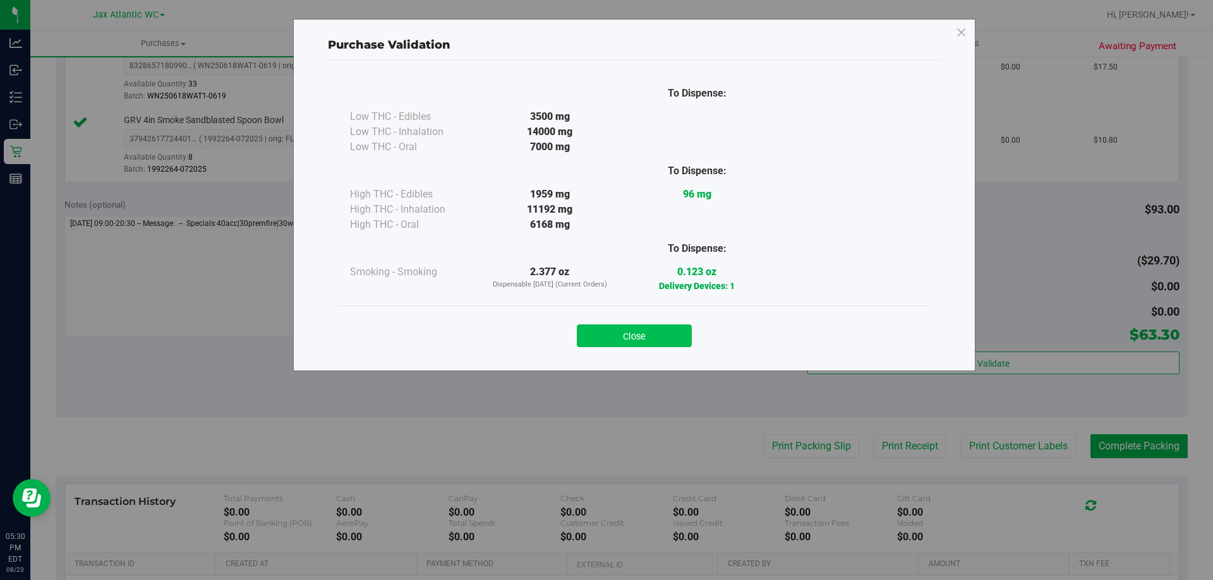
click at [632, 339] on button "Close" at bounding box center [634, 336] width 115 height 23
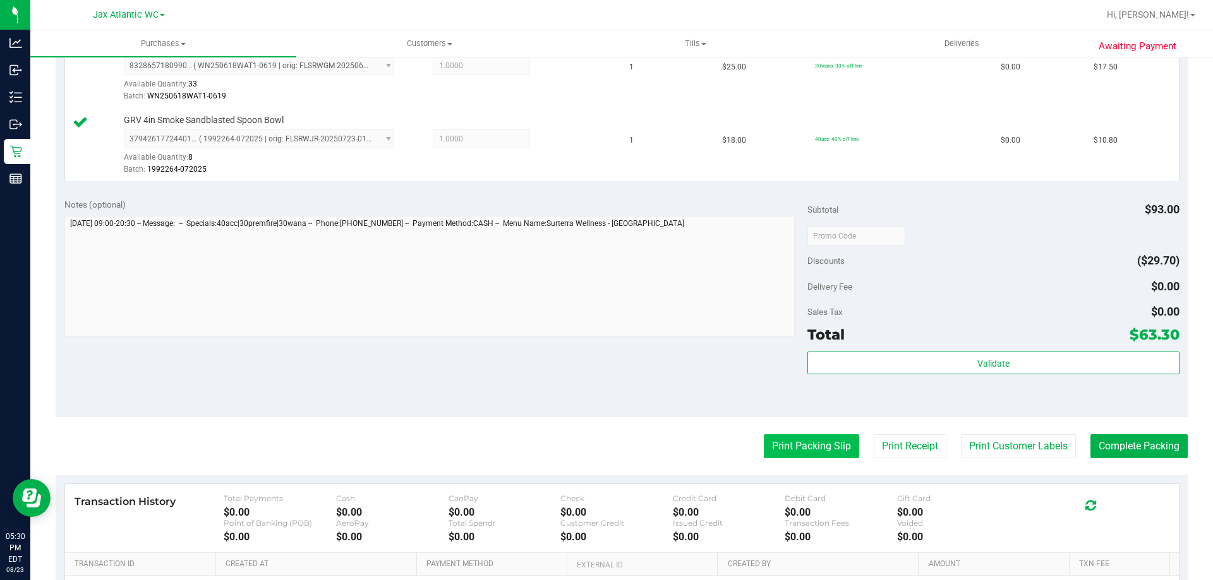
click at [787, 443] on button "Print Packing Slip" at bounding box center [811, 446] width 95 height 24
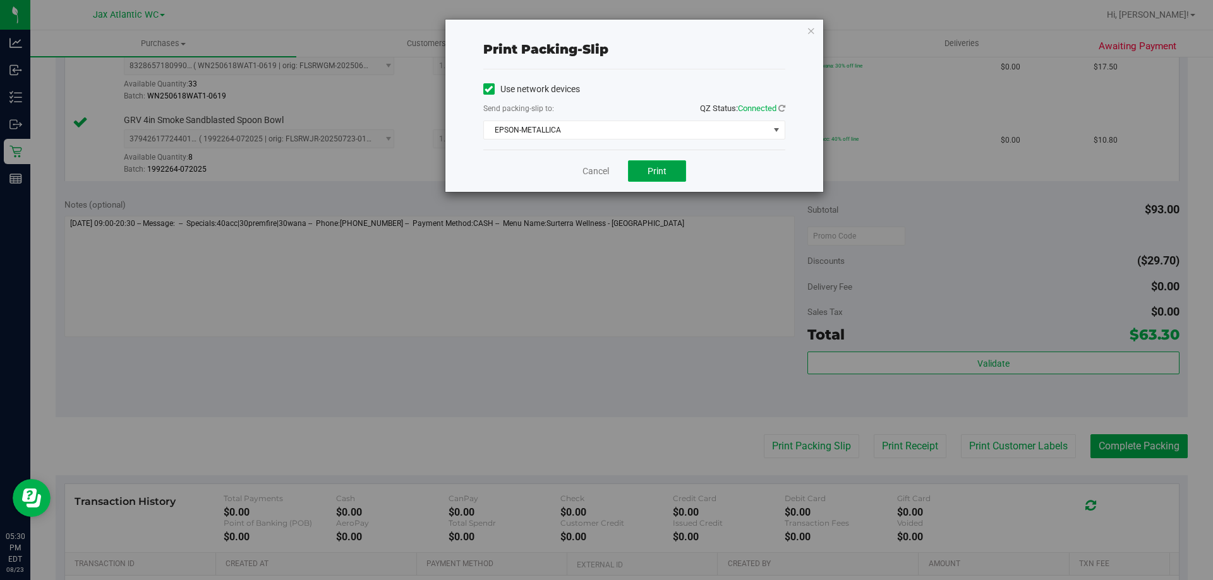
click at [639, 175] on button "Print" at bounding box center [657, 170] width 58 height 21
click at [592, 174] on link "Cancel" at bounding box center [595, 171] width 27 height 13
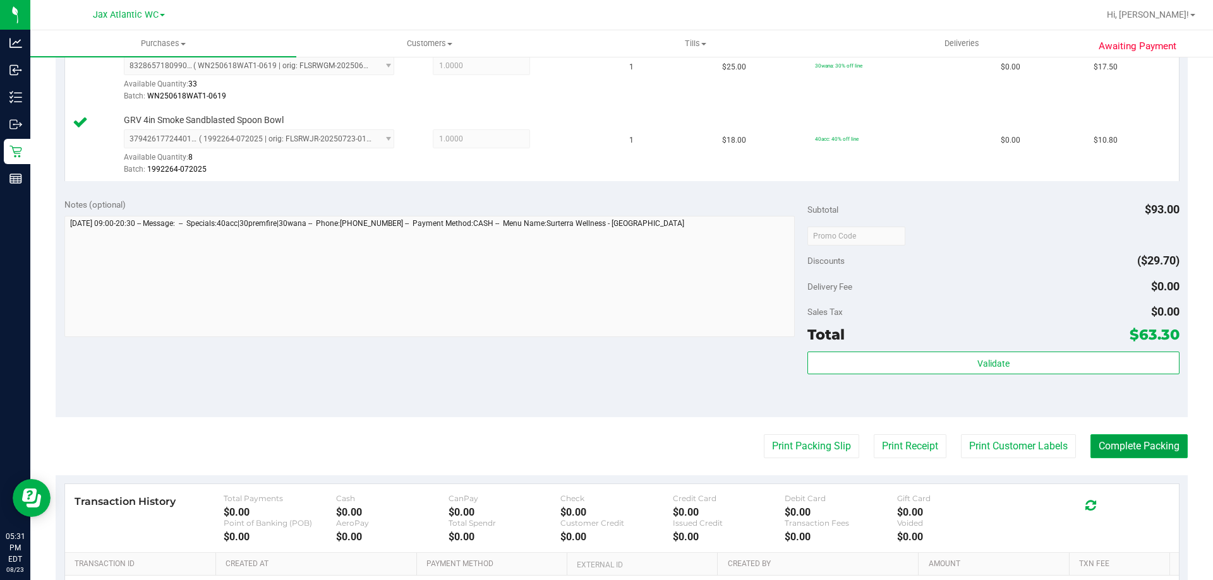
click at [1133, 445] on button "Complete Packing" at bounding box center [1138, 446] width 97 height 24
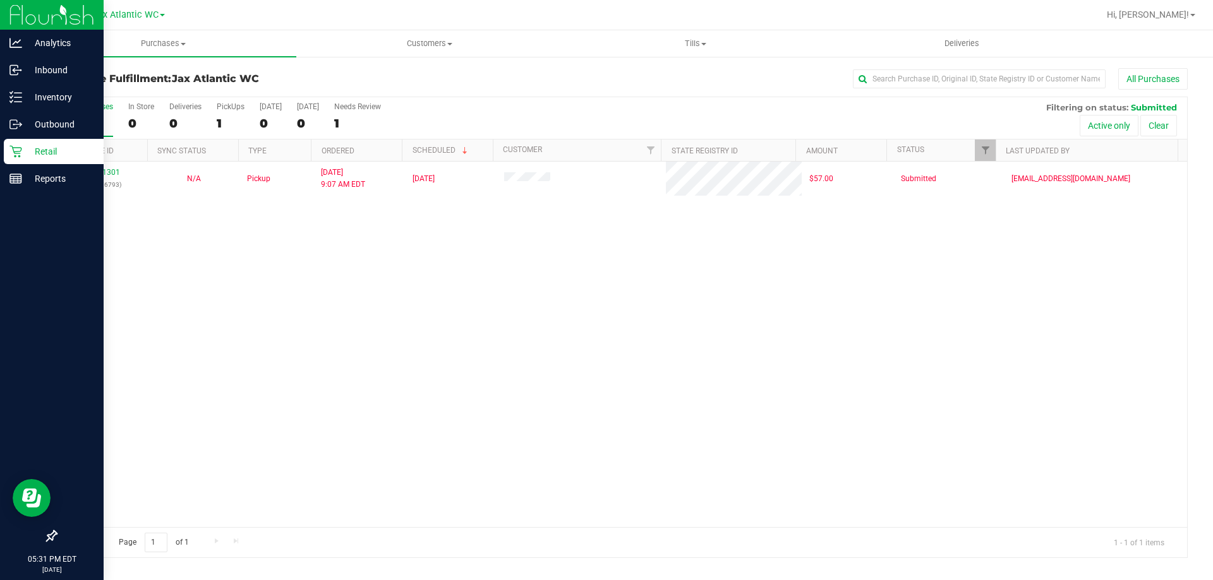
click at [10, 148] on icon at bounding box center [15, 151] width 13 height 13
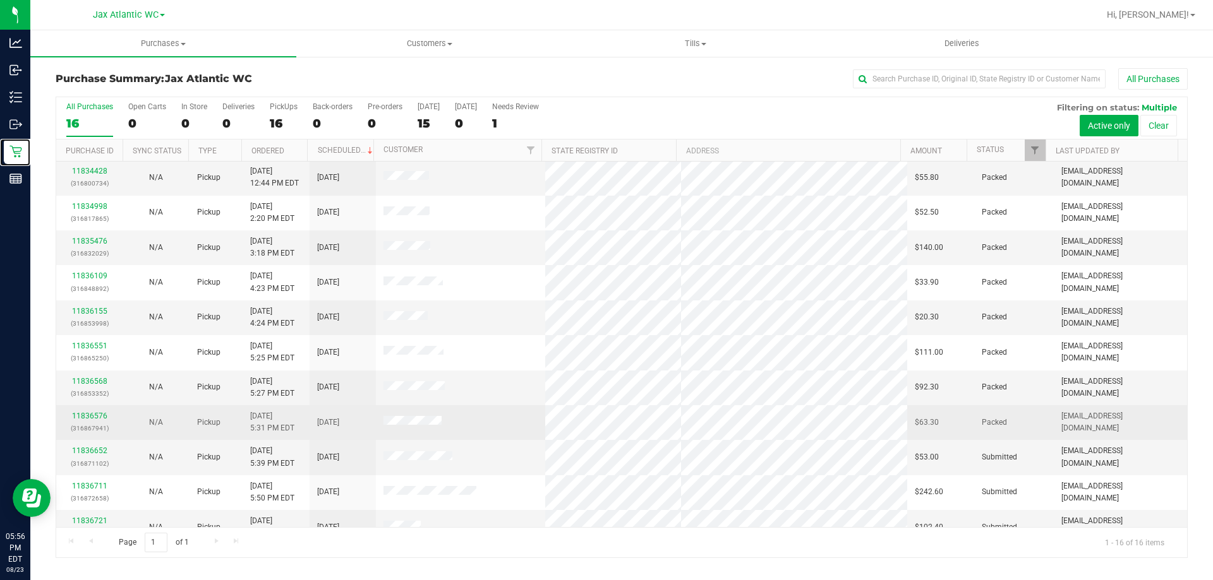
scroll to position [194, 0]
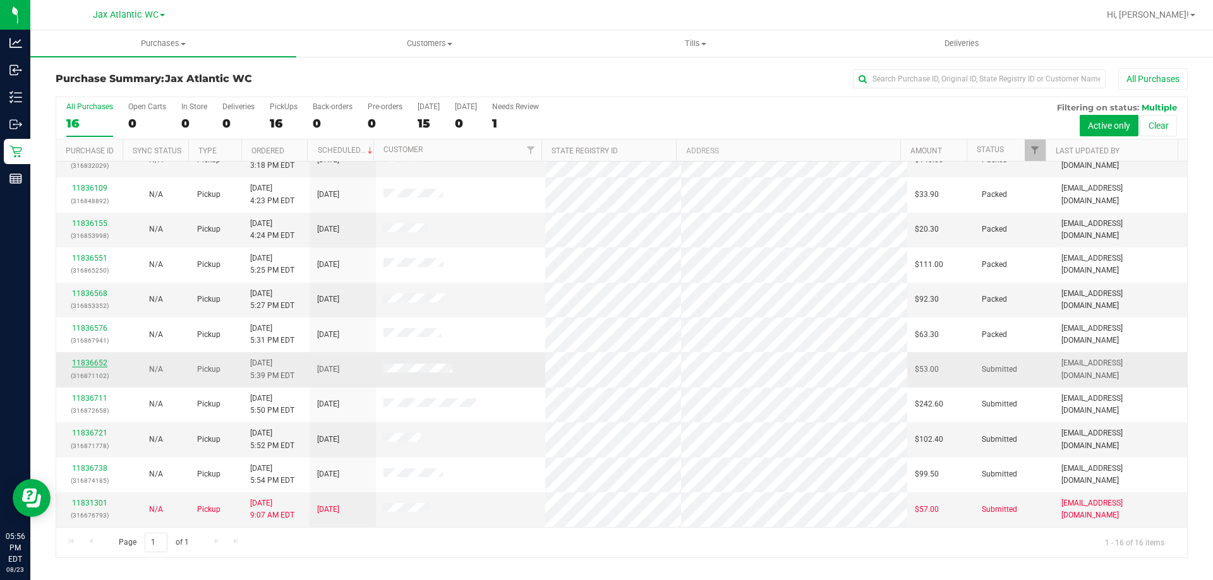
click at [101, 359] on link "11836652" at bounding box center [89, 363] width 35 height 9
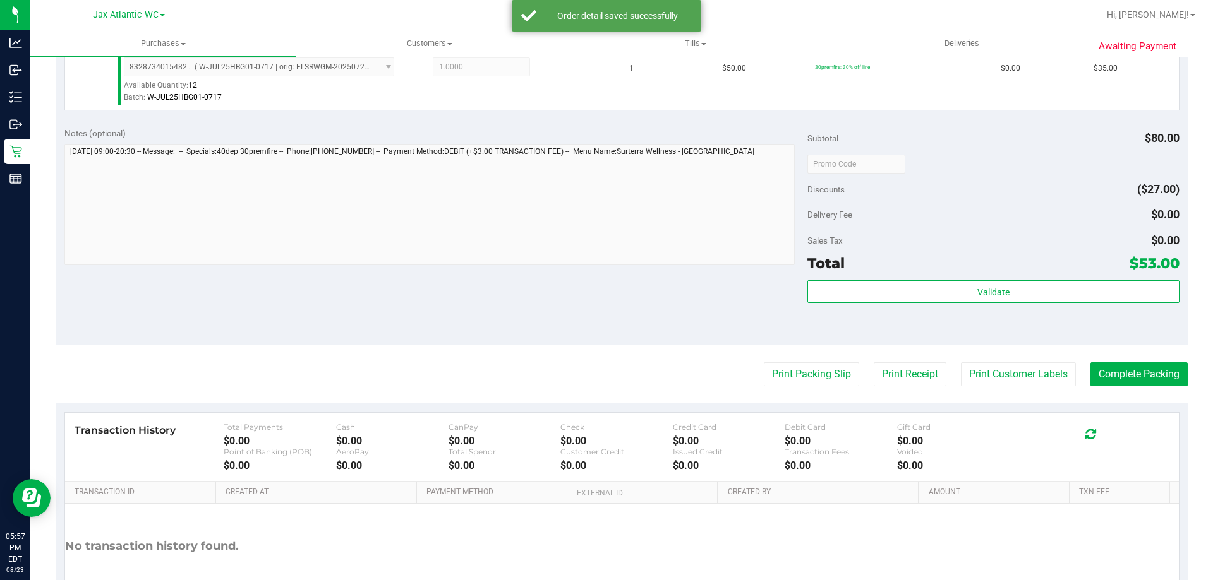
scroll to position [442, 0]
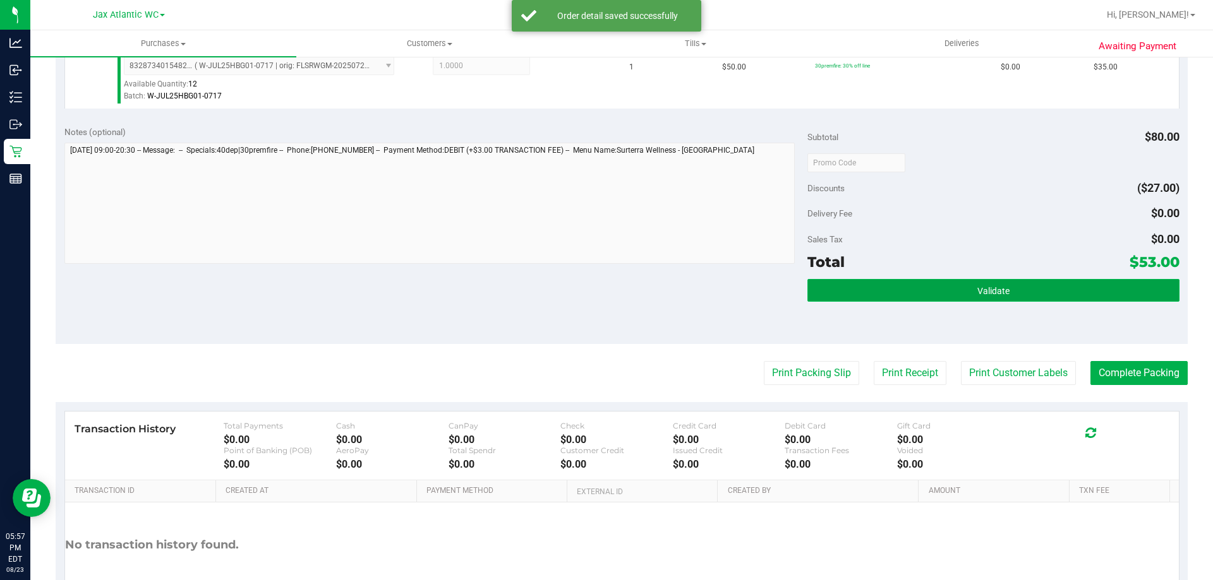
click at [945, 291] on button "Validate" at bounding box center [992, 290] width 371 height 23
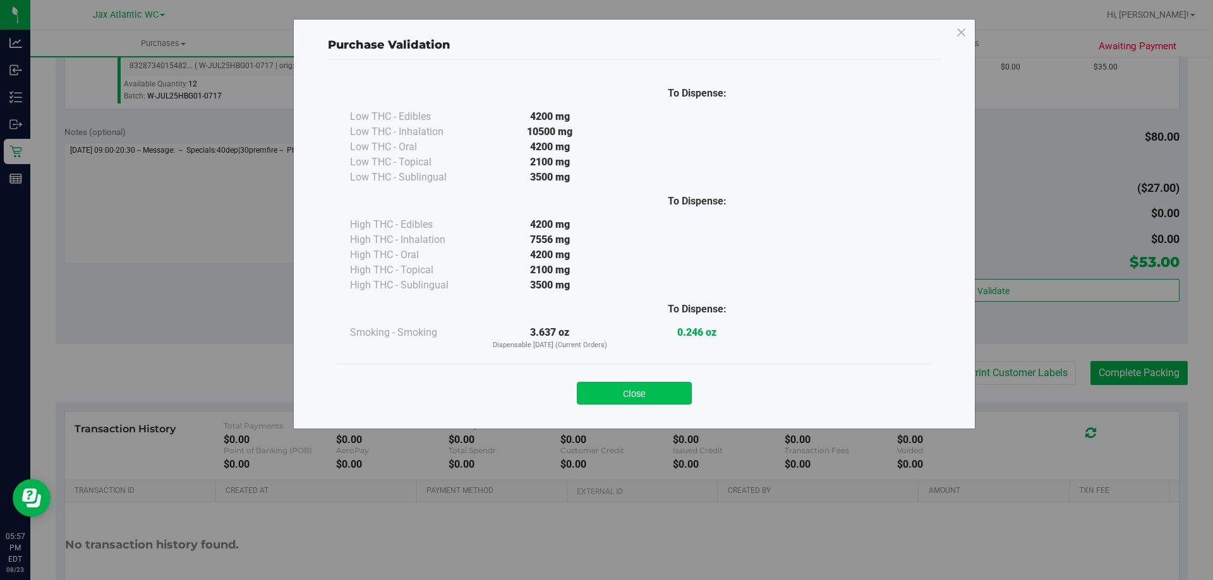
click at [645, 404] on button "Close" at bounding box center [634, 393] width 115 height 23
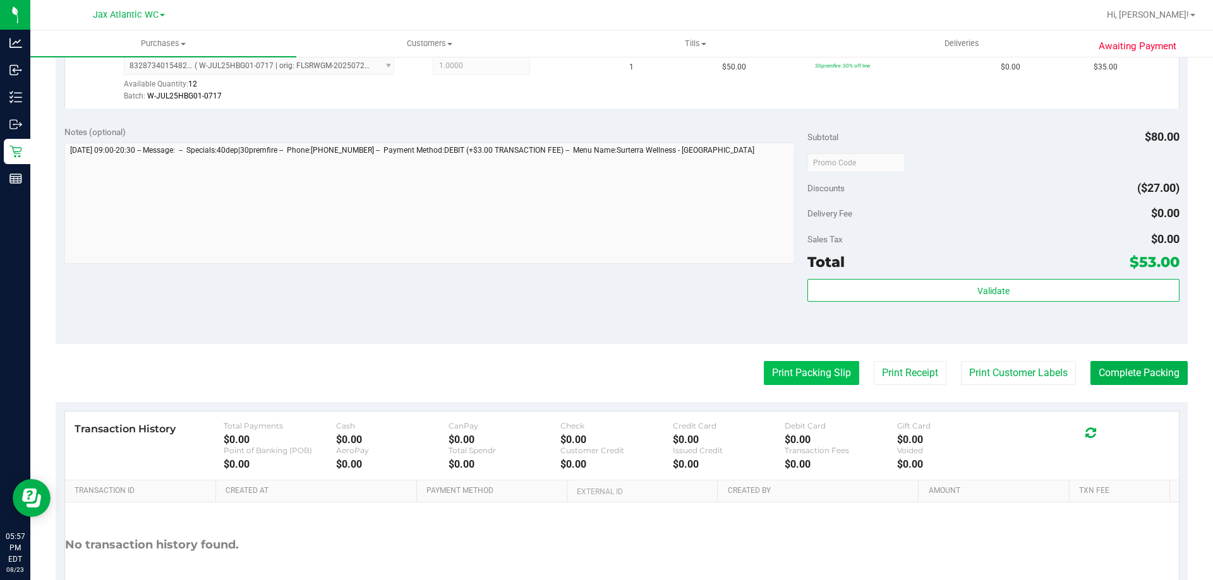
click at [800, 381] on button "Print Packing Slip" at bounding box center [811, 373] width 95 height 24
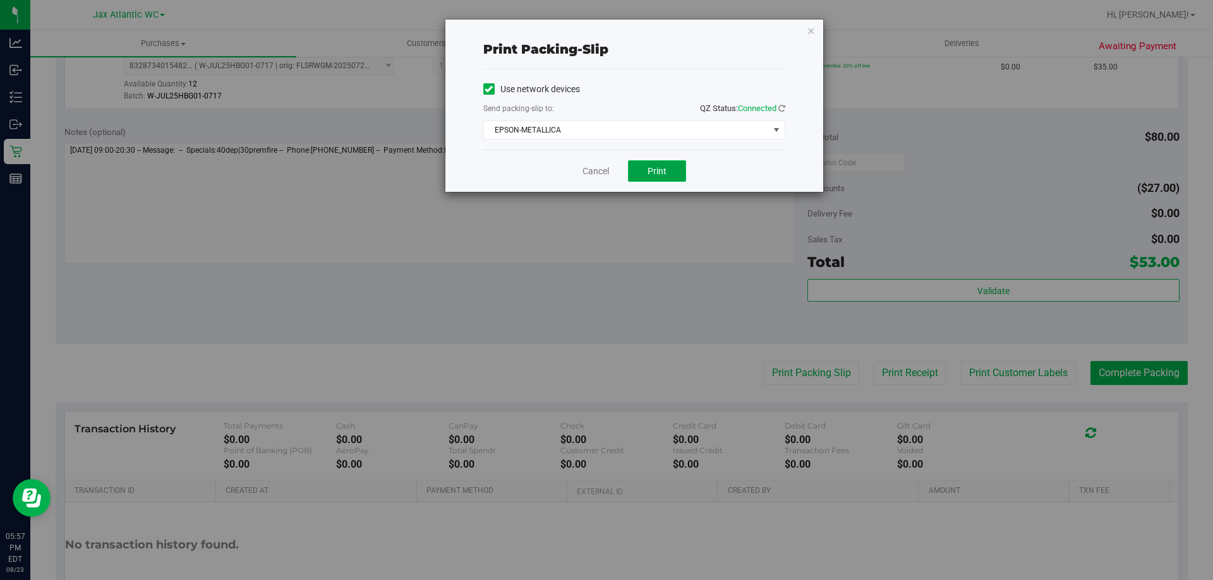
click at [647, 171] on button "Print" at bounding box center [657, 170] width 58 height 21
click at [597, 166] on link "Cancel" at bounding box center [595, 171] width 27 height 13
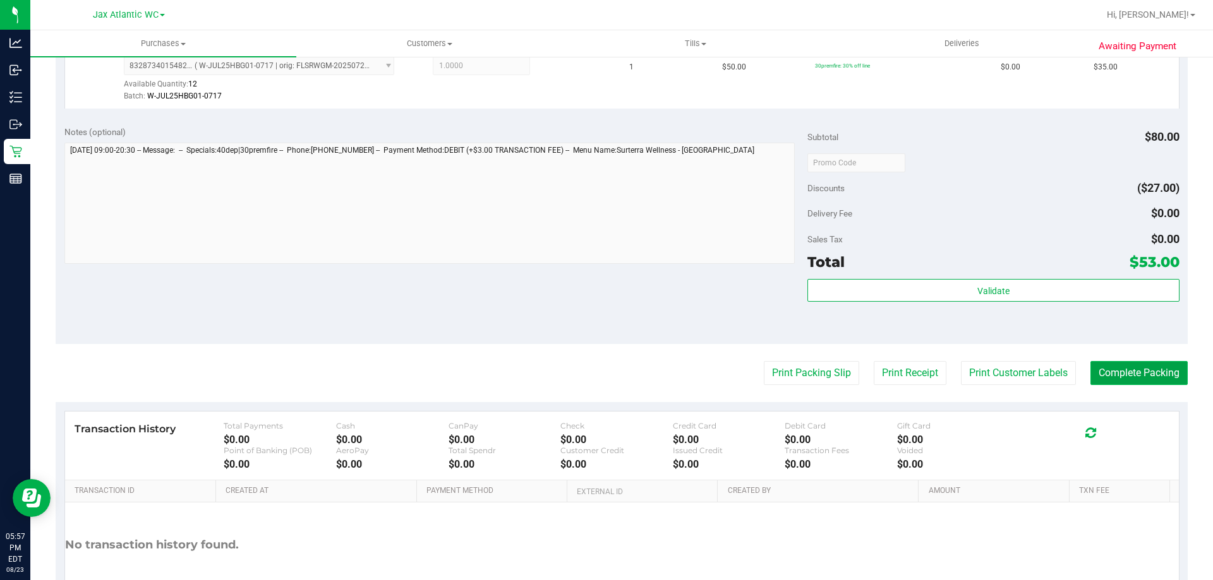
click at [1103, 369] on button "Complete Packing" at bounding box center [1138, 373] width 97 height 24
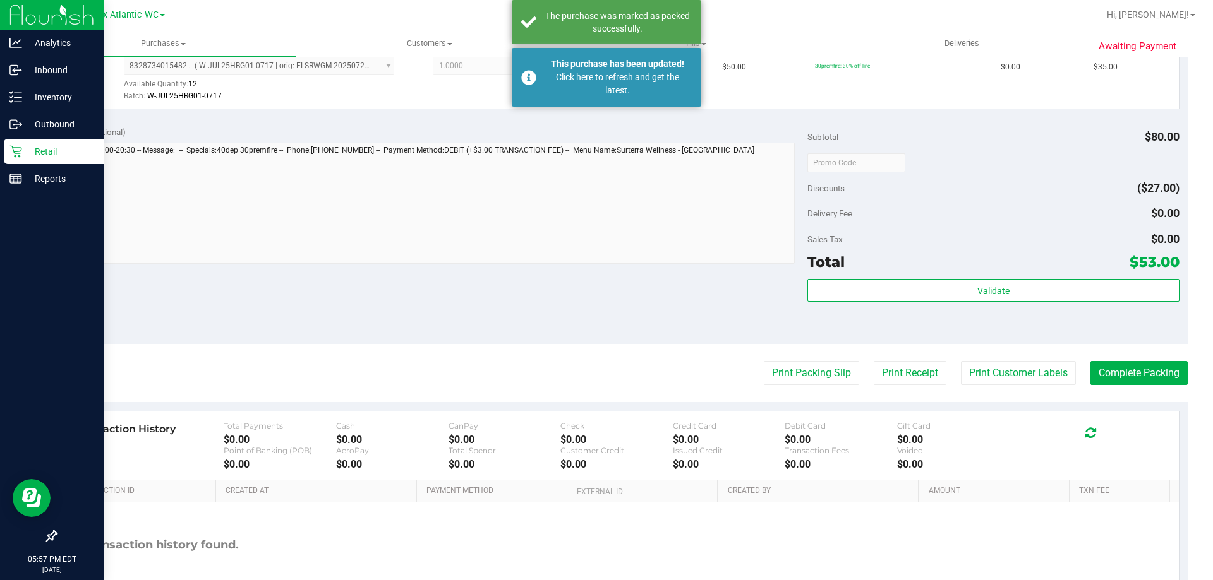
click at [40, 155] on p "Retail" at bounding box center [60, 151] width 76 height 15
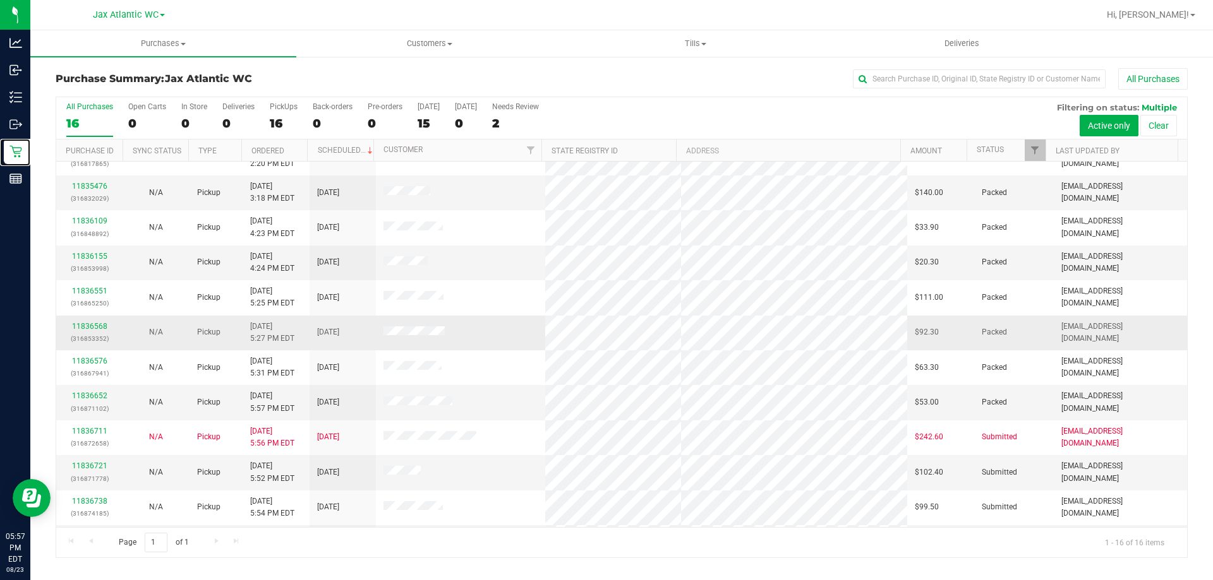
scroll to position [194, 0]
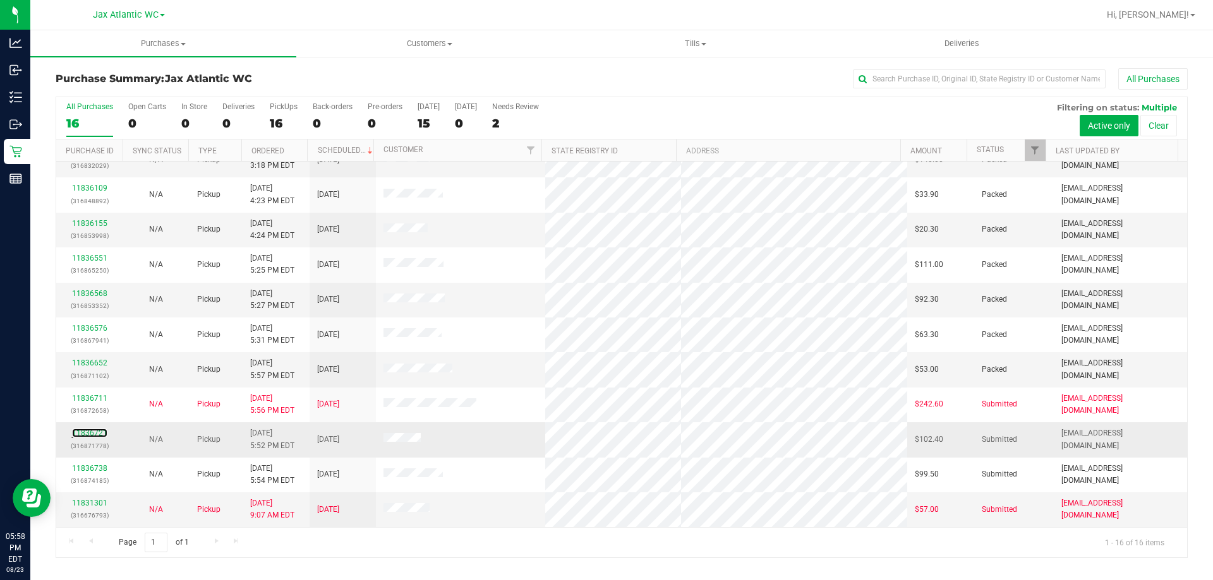
click at [84, 429] on link "11836721" at bounding box center [89, 433] width 35 height 9
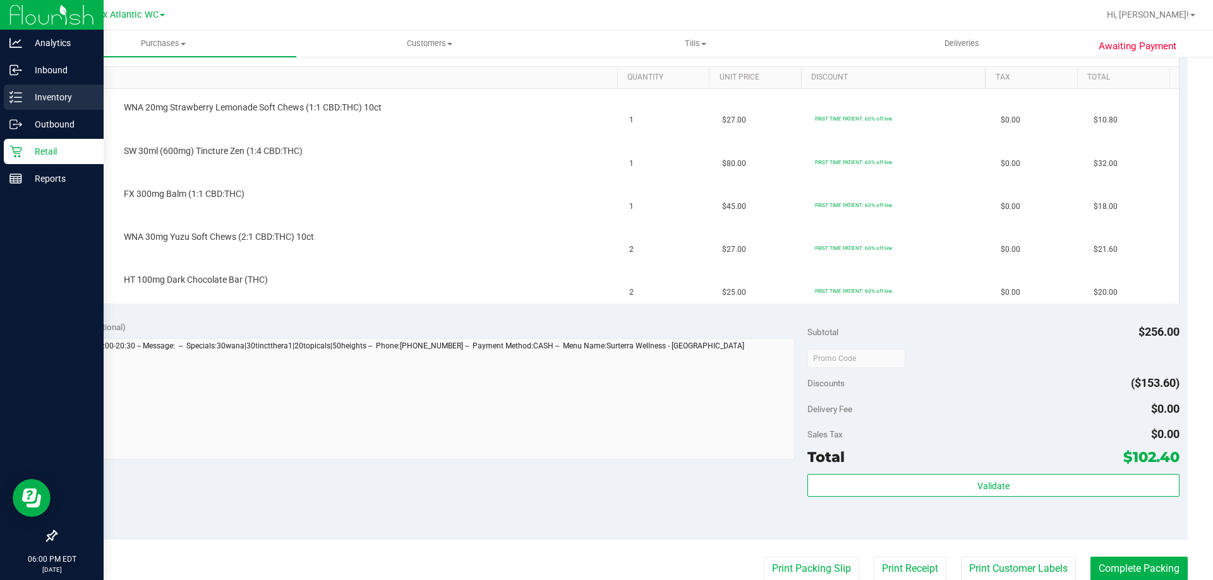
scroll to position [253, 0]
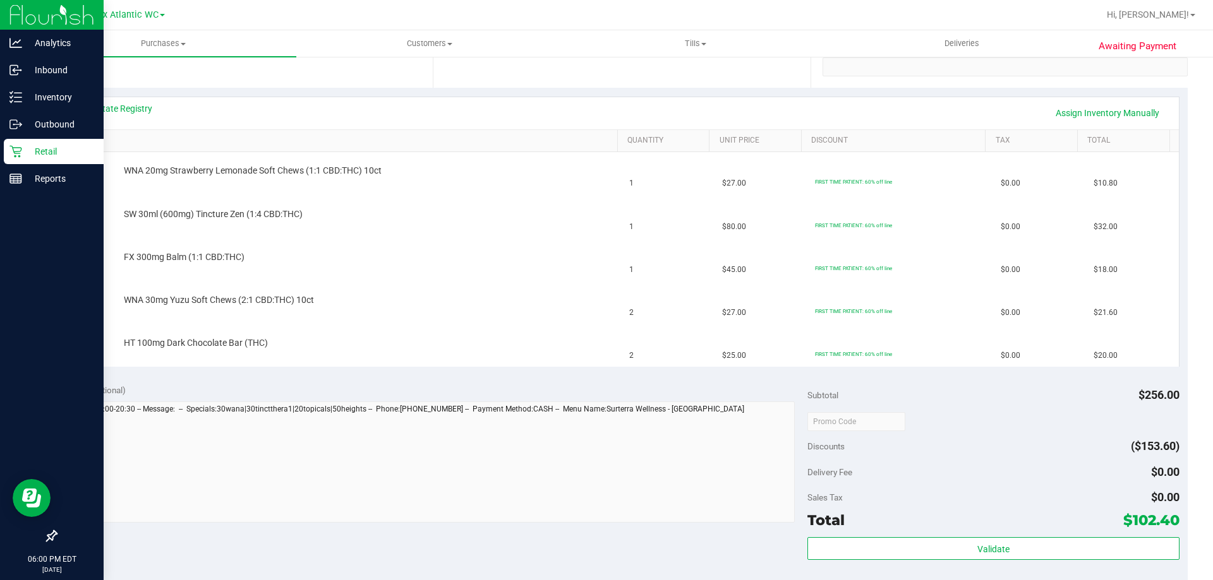
click at [25, 152] on p "Retail" at bounding box center [60, 151] width 76 height 15
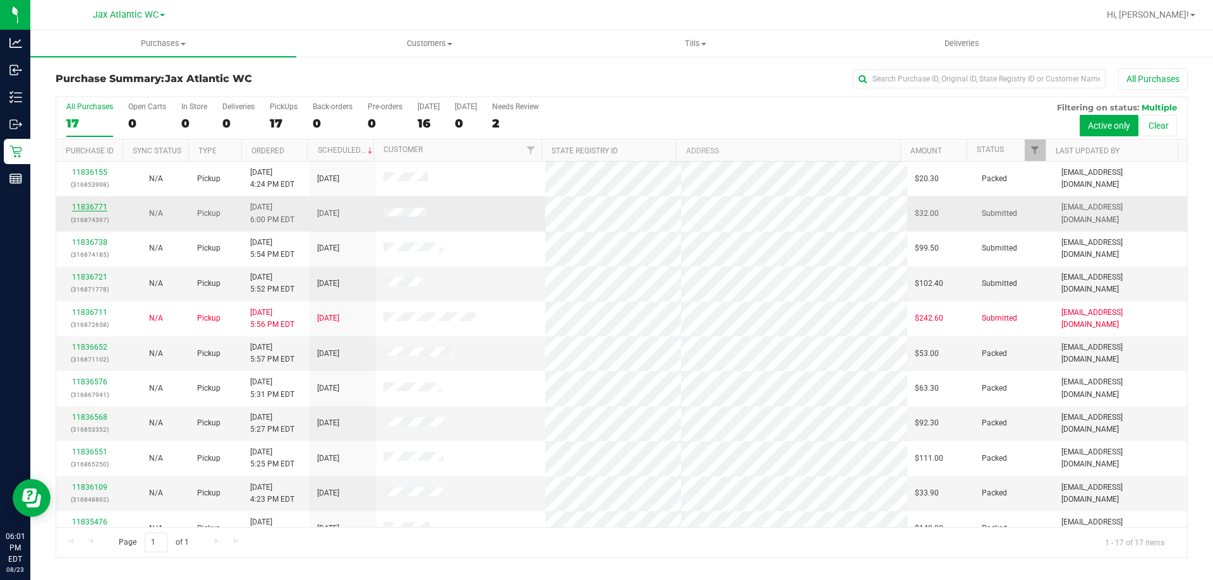
click at [97, 206] on link "11836771" at bounding box center [89, 207] width 35 height 9
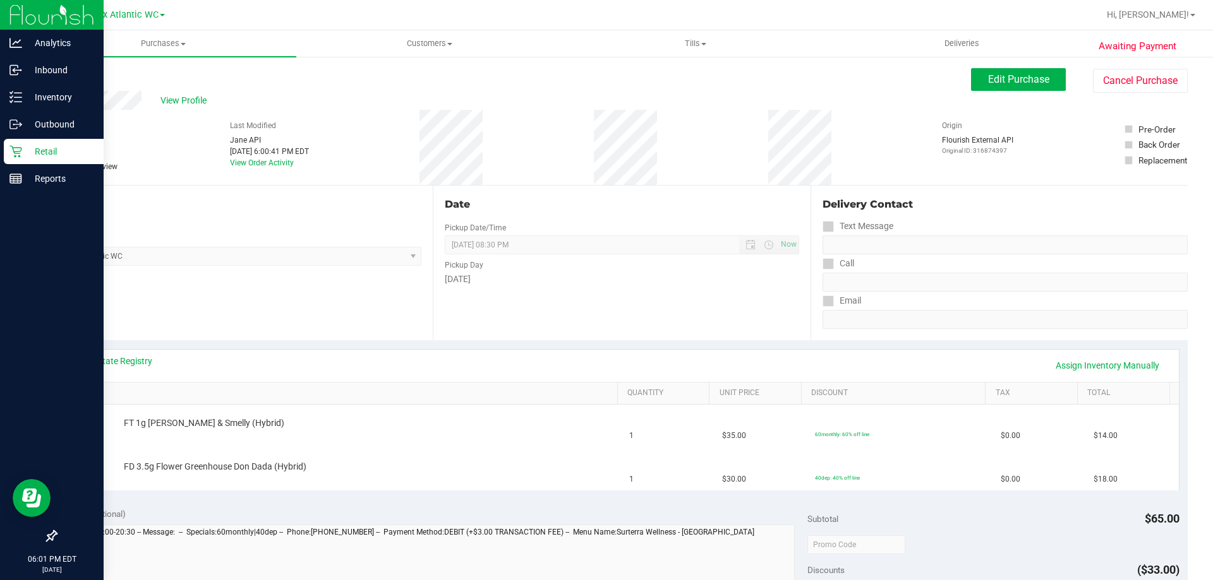
click at [39, 157] on p "Retail" at bounding box center [60, 151] width 76 height 15
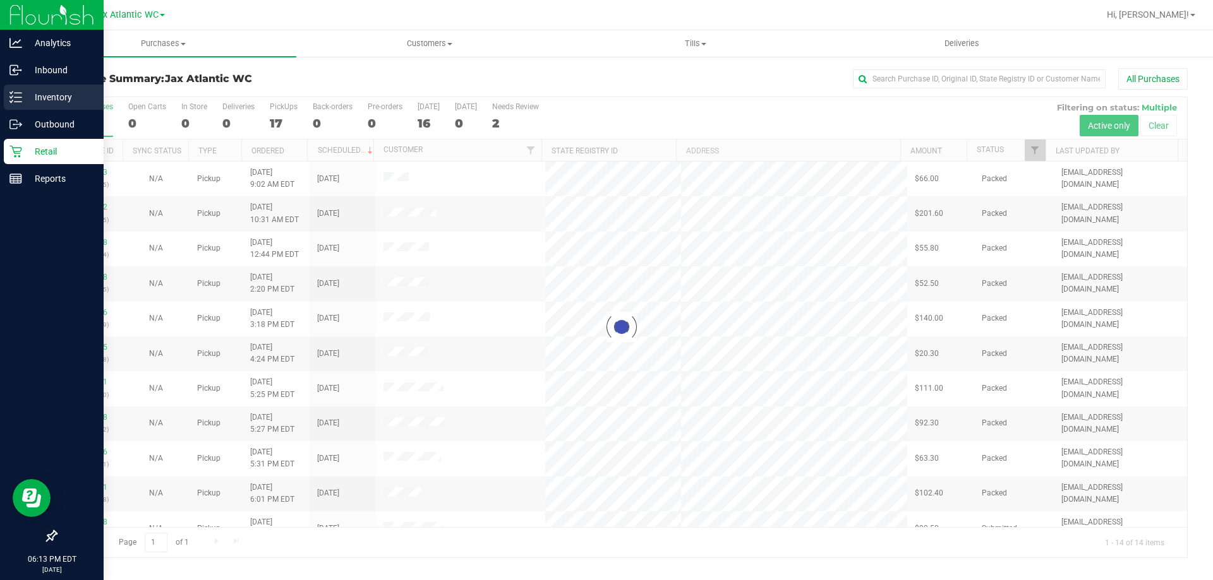
click at [39, 99] on p "Inventory" at bounding box center [60, 97] width 76 height 15
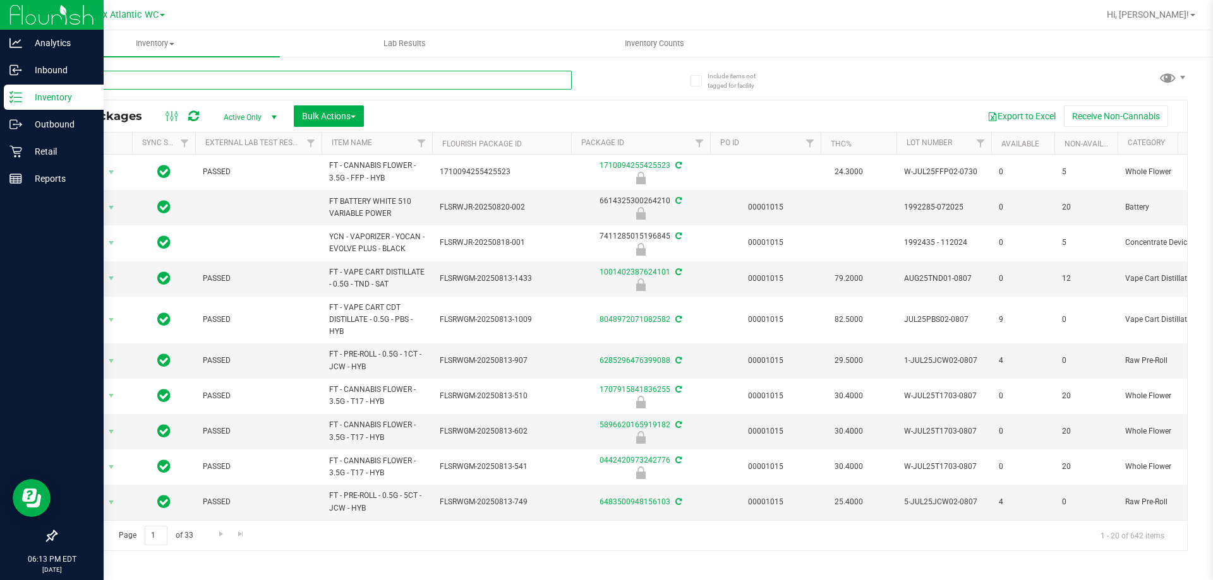
click at [207, 81] on input "text" at bounding box center [314, 80] width 516 height 19
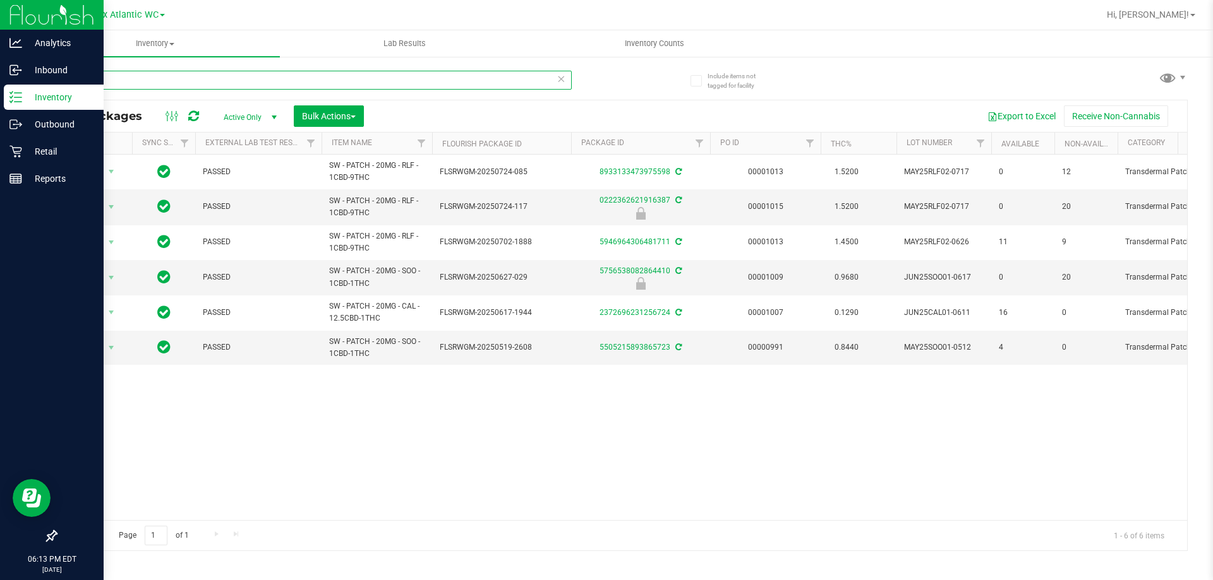
type input "patch"
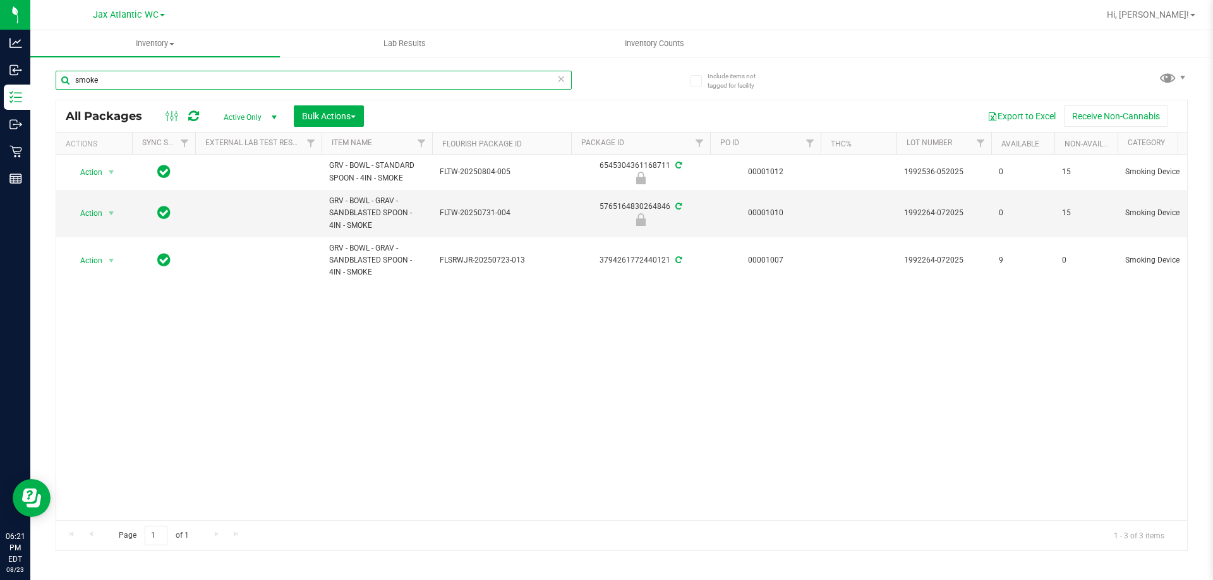
click at [128, 84] on input "smoke" at bounding box center [314, 80] width 516 height 19
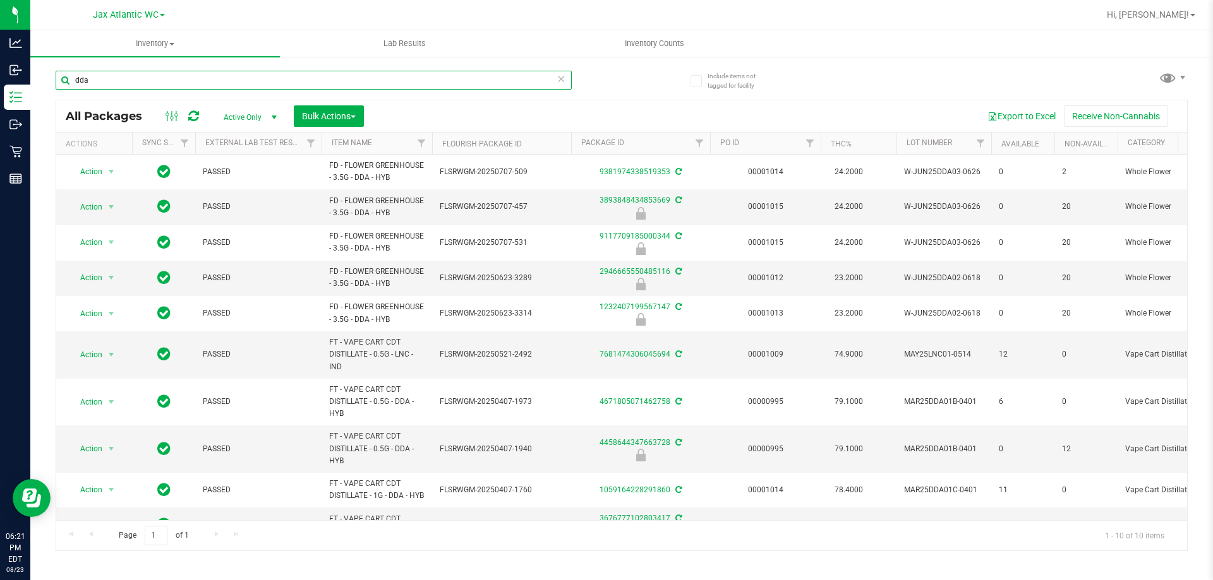
type input "dda"
